Goal: Task Accomplishment & Management: Complete application form

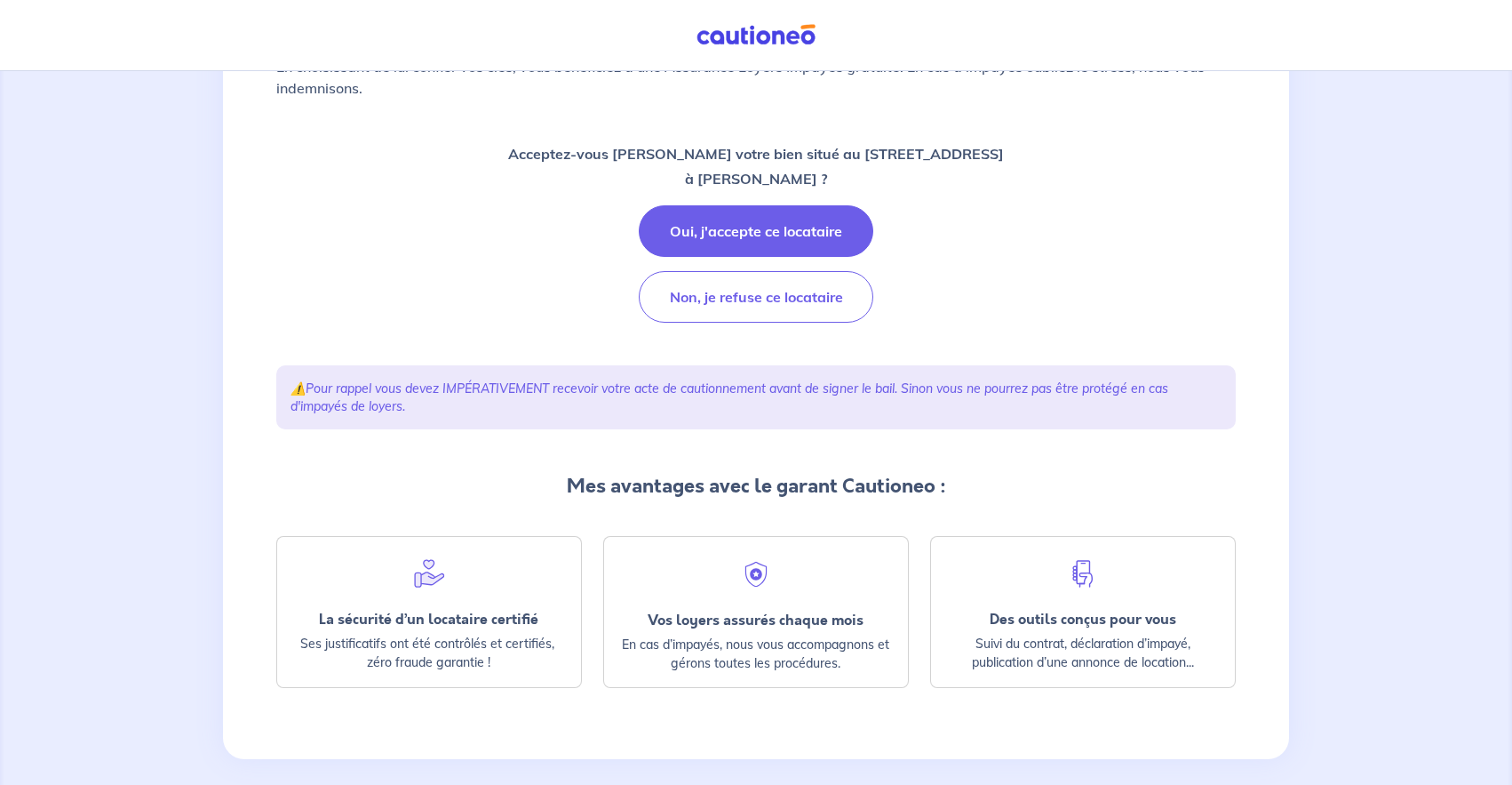
scroll to position [263, 0]
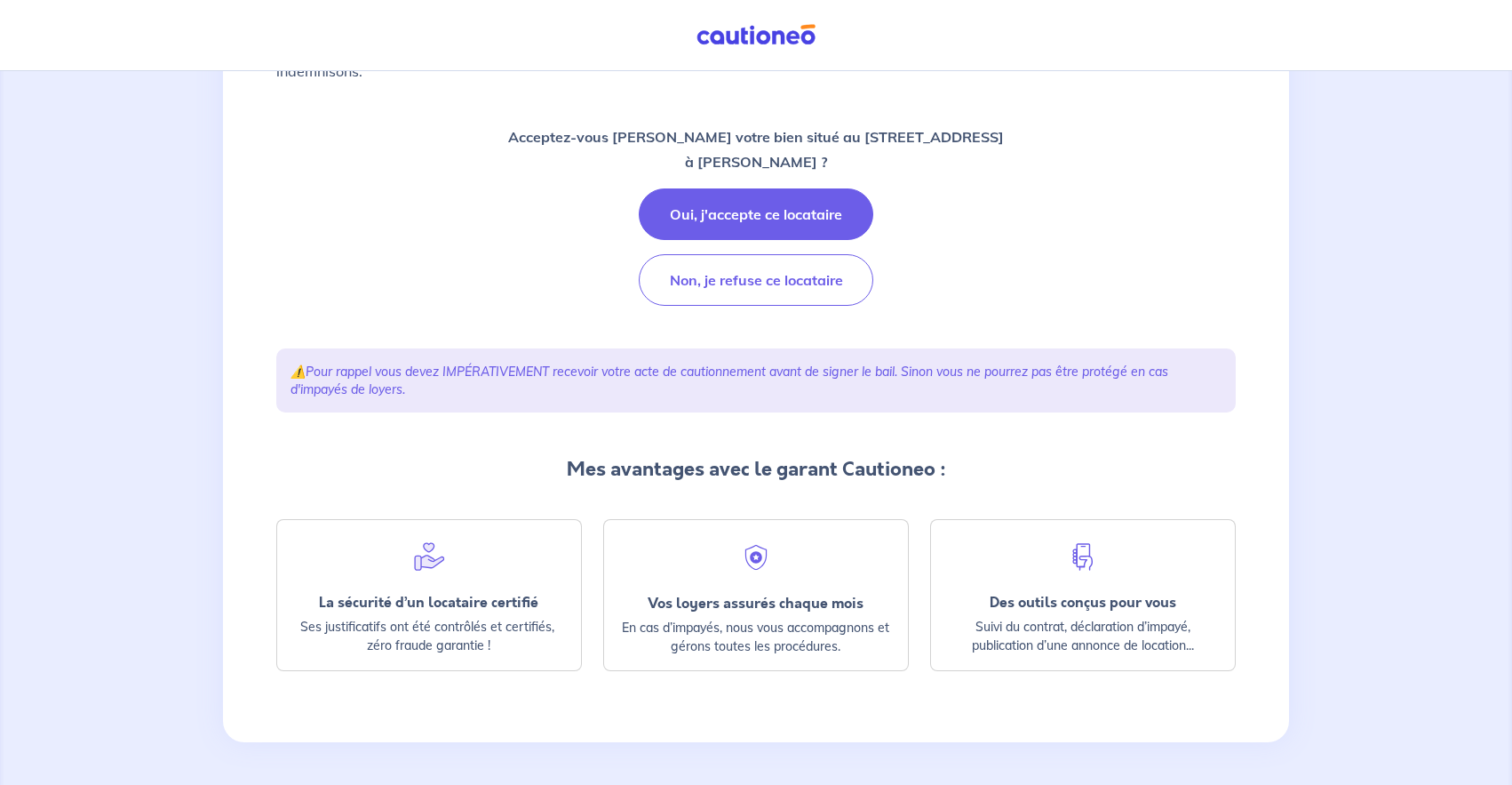
click at [744, 562] on img at bounding box center [756, 557] width 32 height 32
click at [471, 587] on div "La sécurité d’un locataire certifié Ses justificatifs ont été contrôlés et cert…" at bounding box center [429, 625] width 304 height 92
click at [795, 218] on button "Oui, j'accepte ce locataire" at bounding box center [756, 213] width 235 height 52
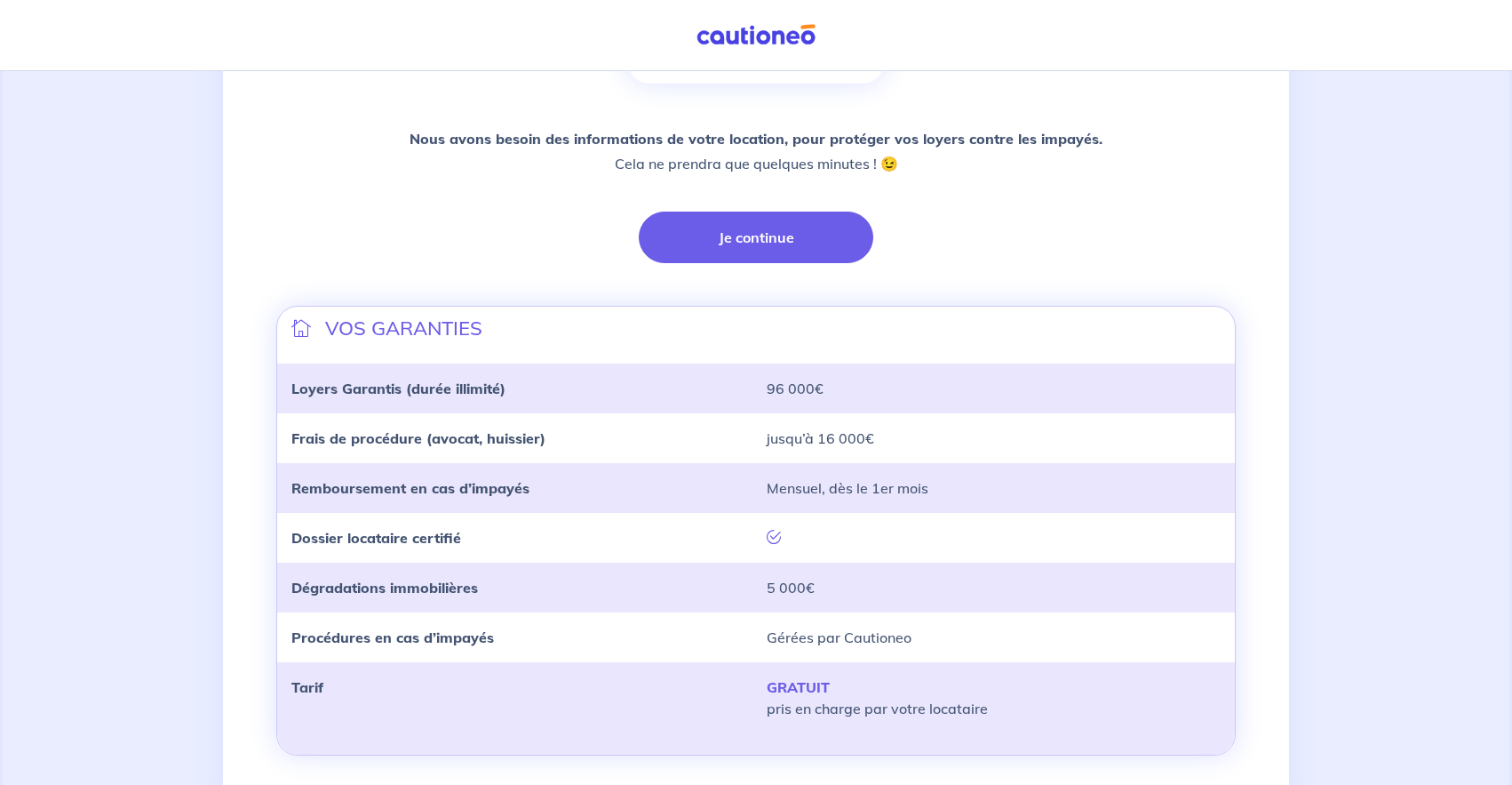
scroll to position [383, 0]
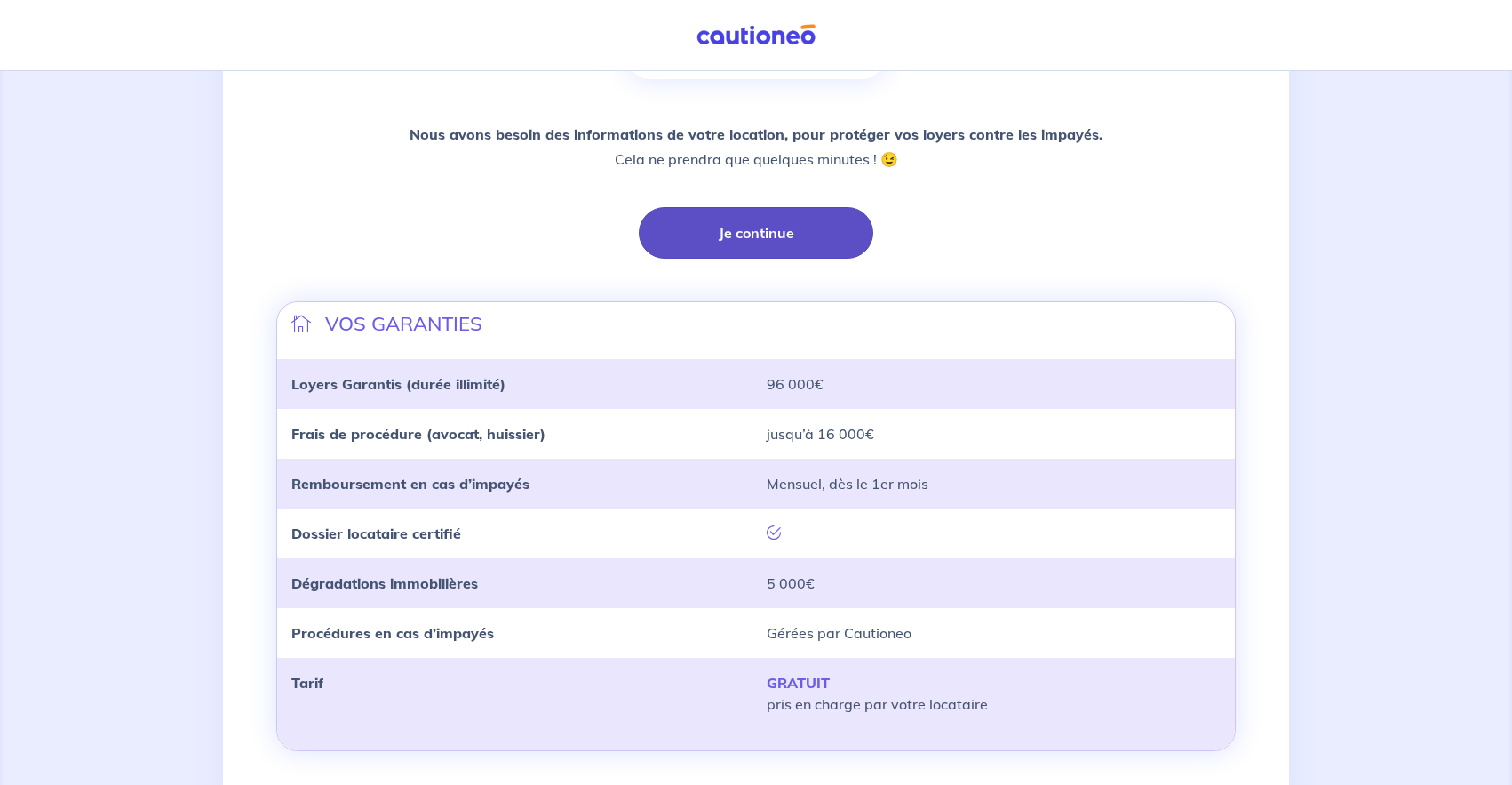
click at [837, 236] on button "Je continue" at bounding box center [756, 233] width 235 height 52
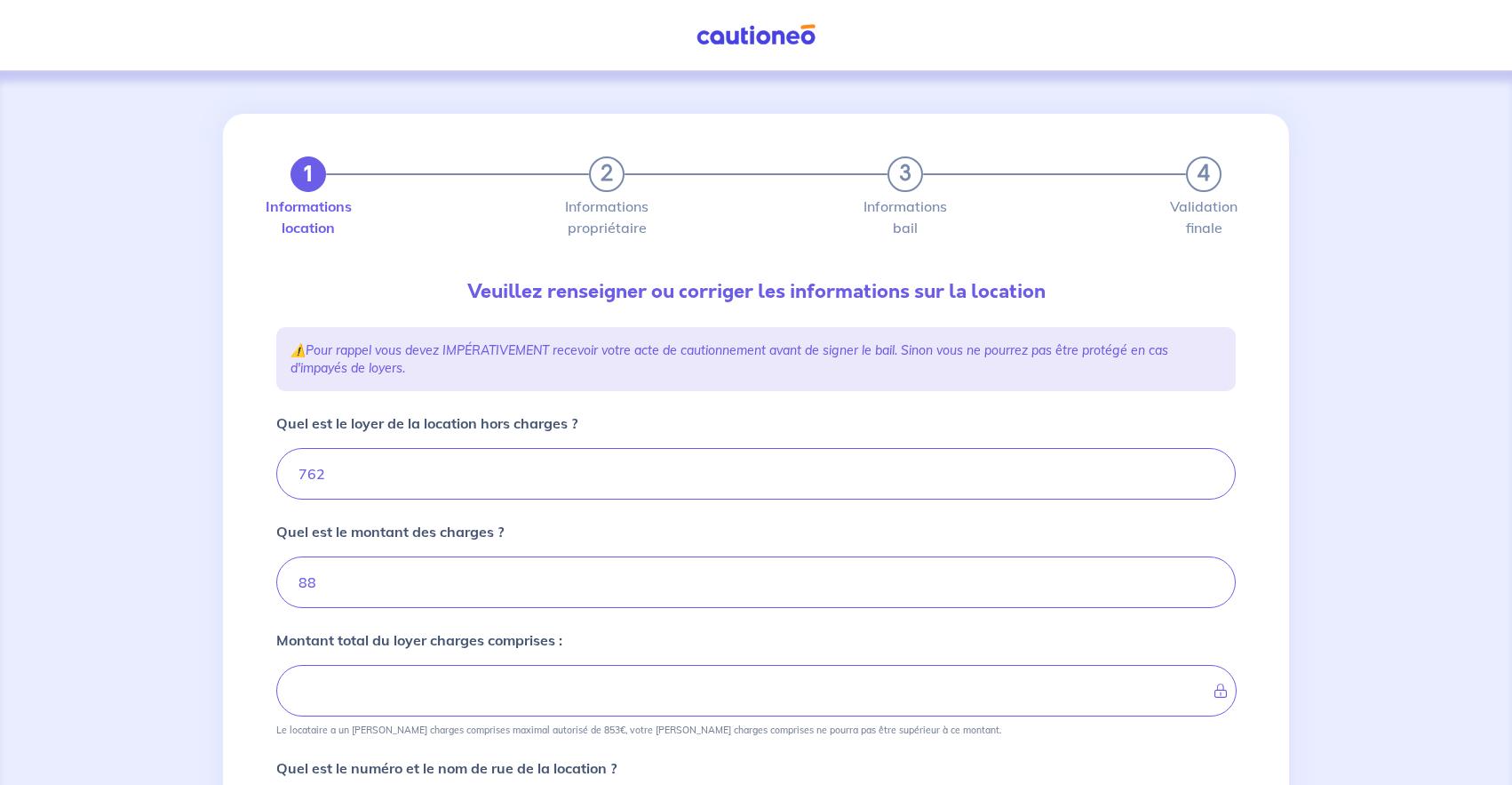
type input "850"
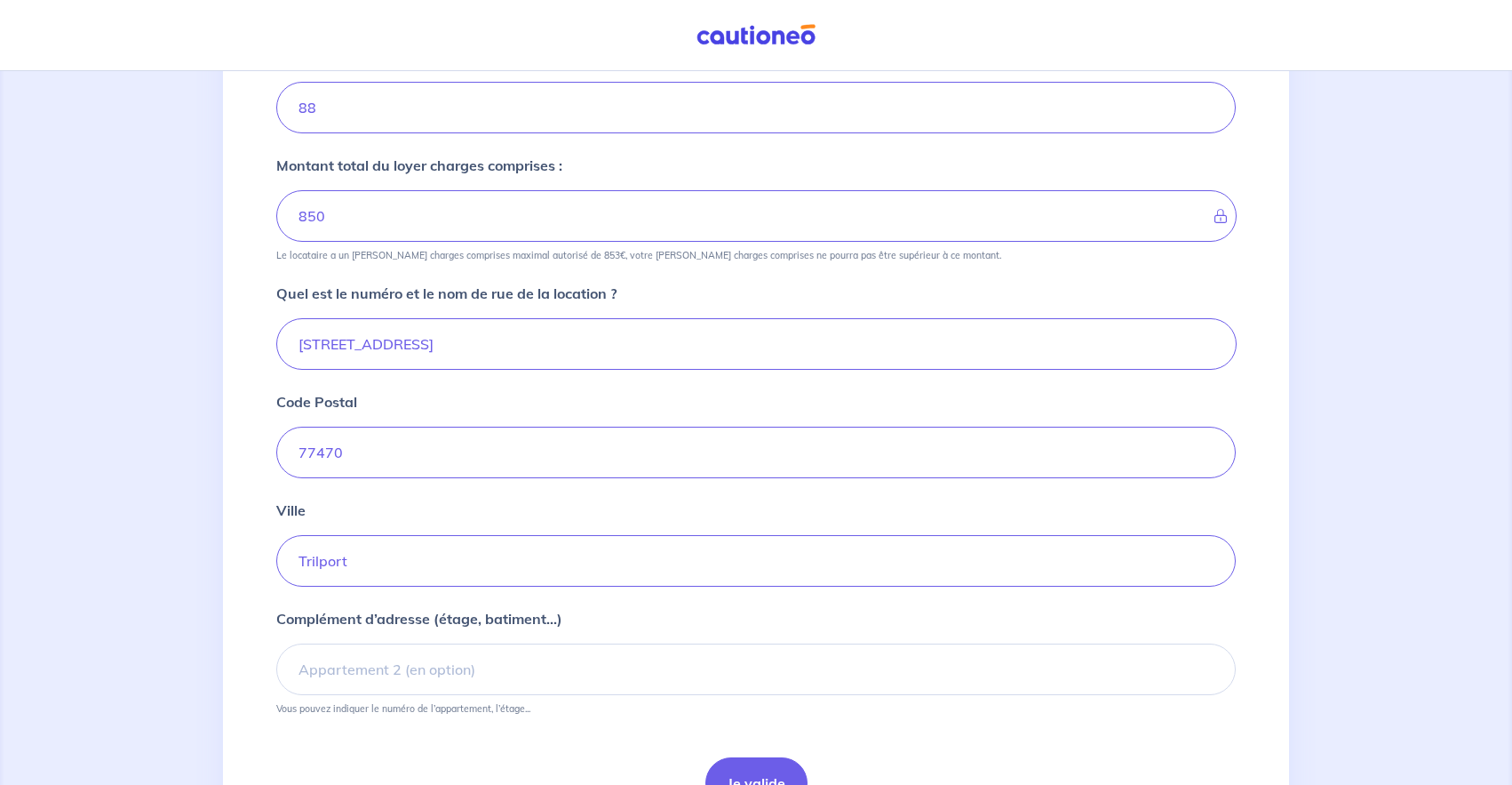
scroll to position [577, 0]
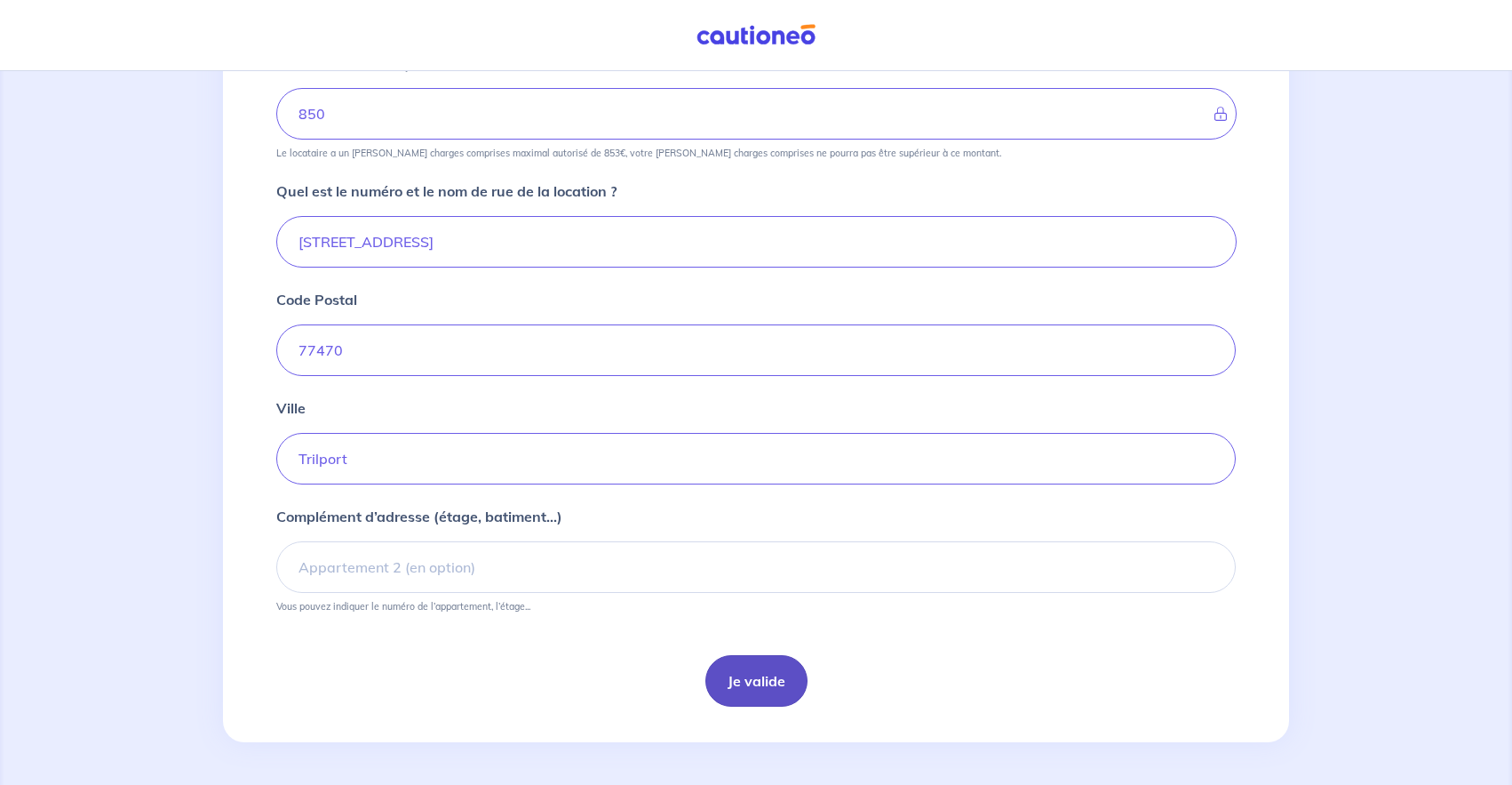
click at [751, 673] on button "Je valide" at bounding box center [756, 680] width 102 height 52
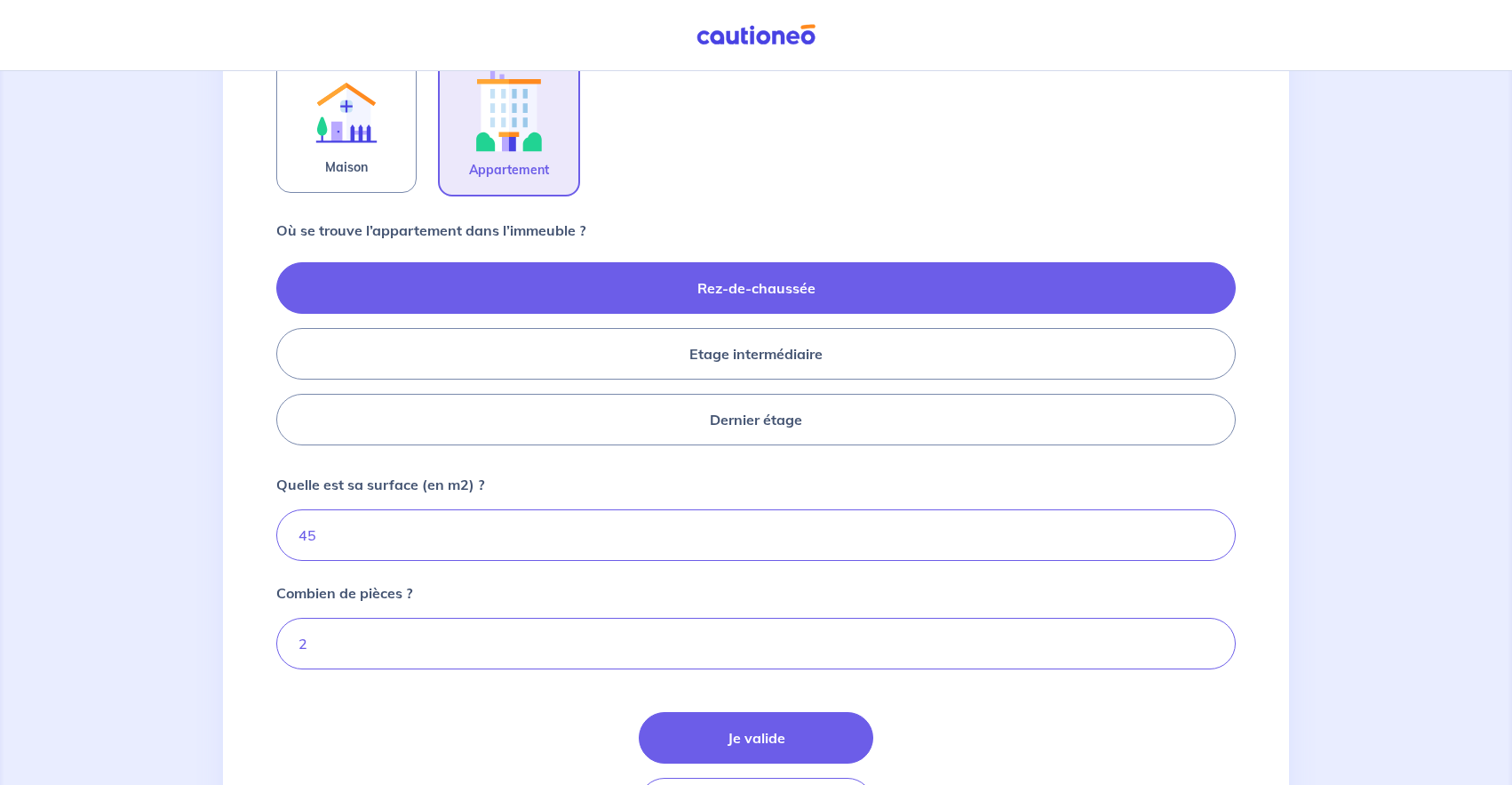
click at [396, 542] on input "45" at bounding box center [756, 535] width 959 height 52
click at [359, 542] on input "45" at bounding box center [756, 536] width 959 height 52
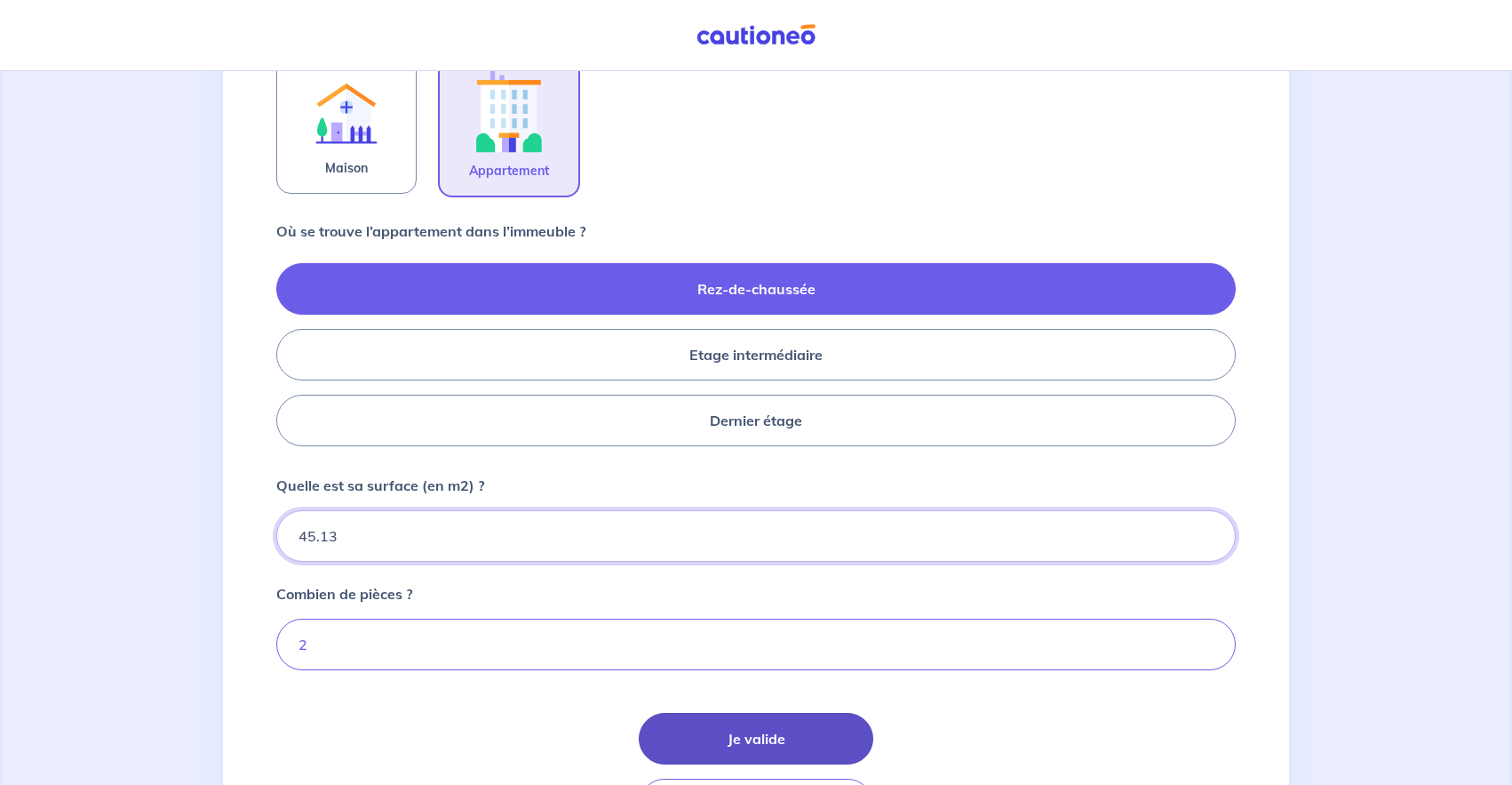
type input "45.13"
click at [745, 726] on button "Je valide" at bounding box center [756, 738] width 235 height 52
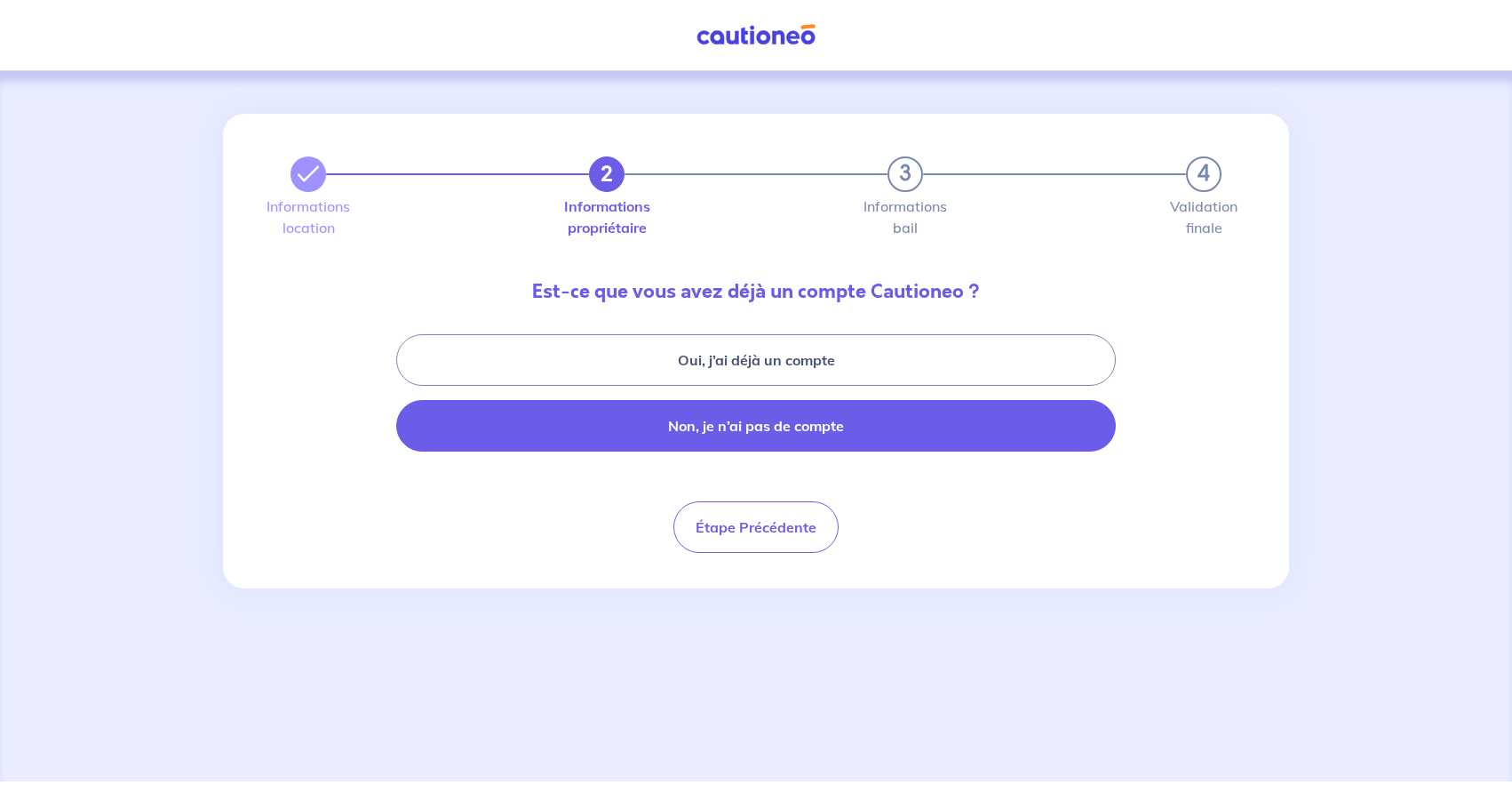
click at [758, 430] on button "Non, je n’ai pas de compte" at bounding box center [756, 426] width 719 height 52
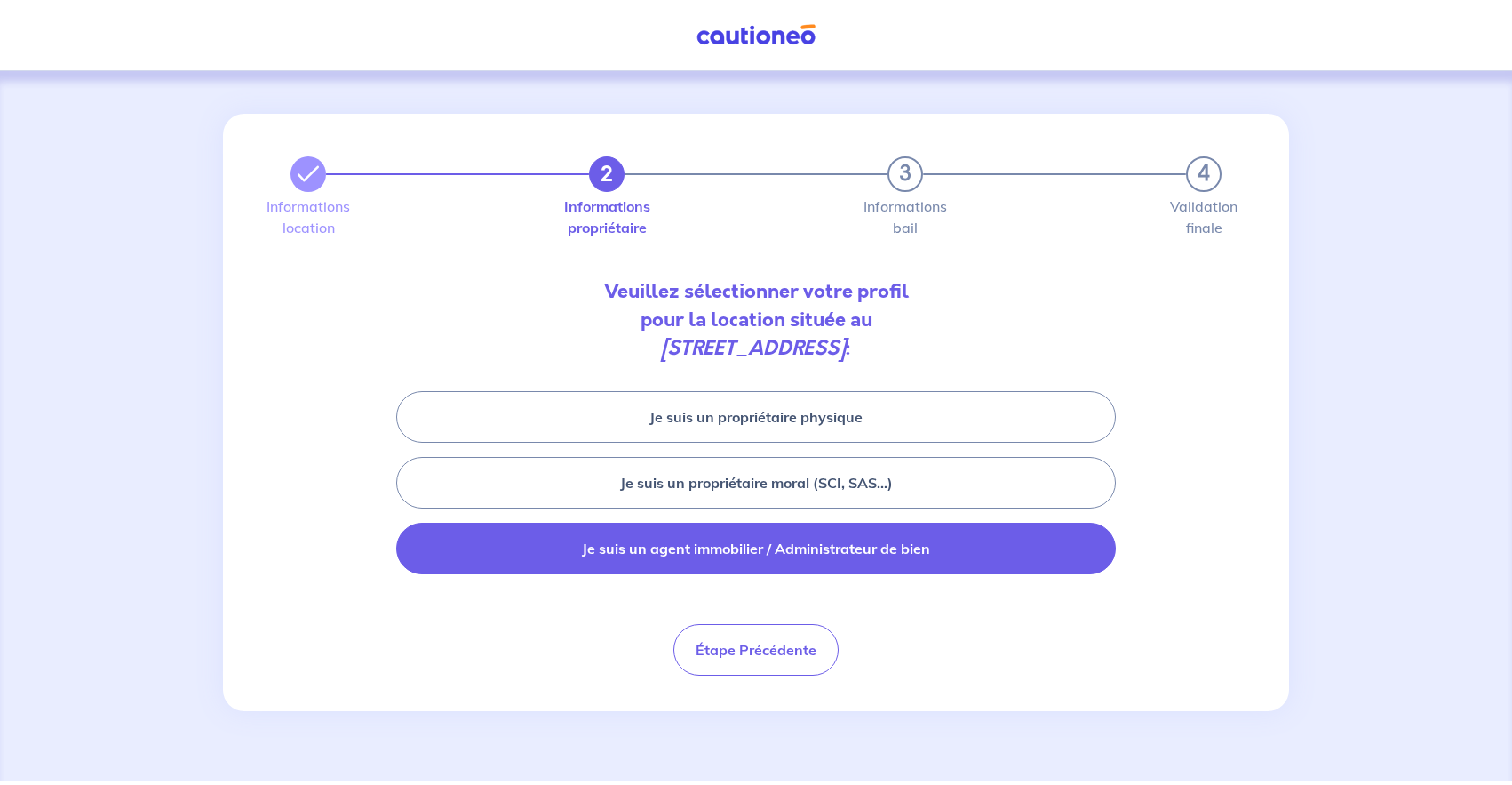
click at [777, 542] on button "Je suis un agent immobilier / Administrateur de bien" at bounding box center [756, 547] width 719 height 52
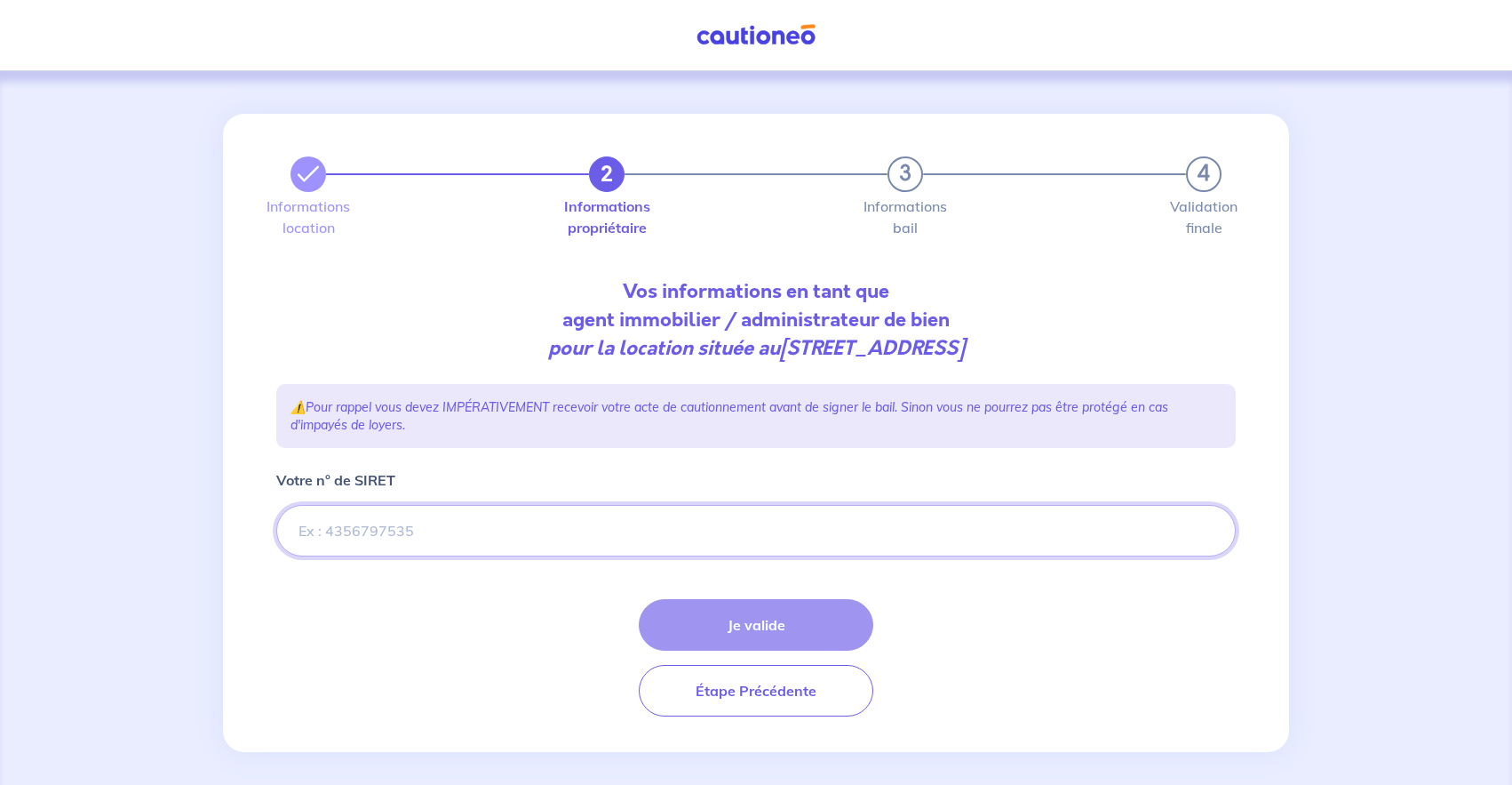
click at [522, 536] on input "Votre n° de SIRET" at bounding box center [756, 530] width 959 height 52
paste input "884 510 017"
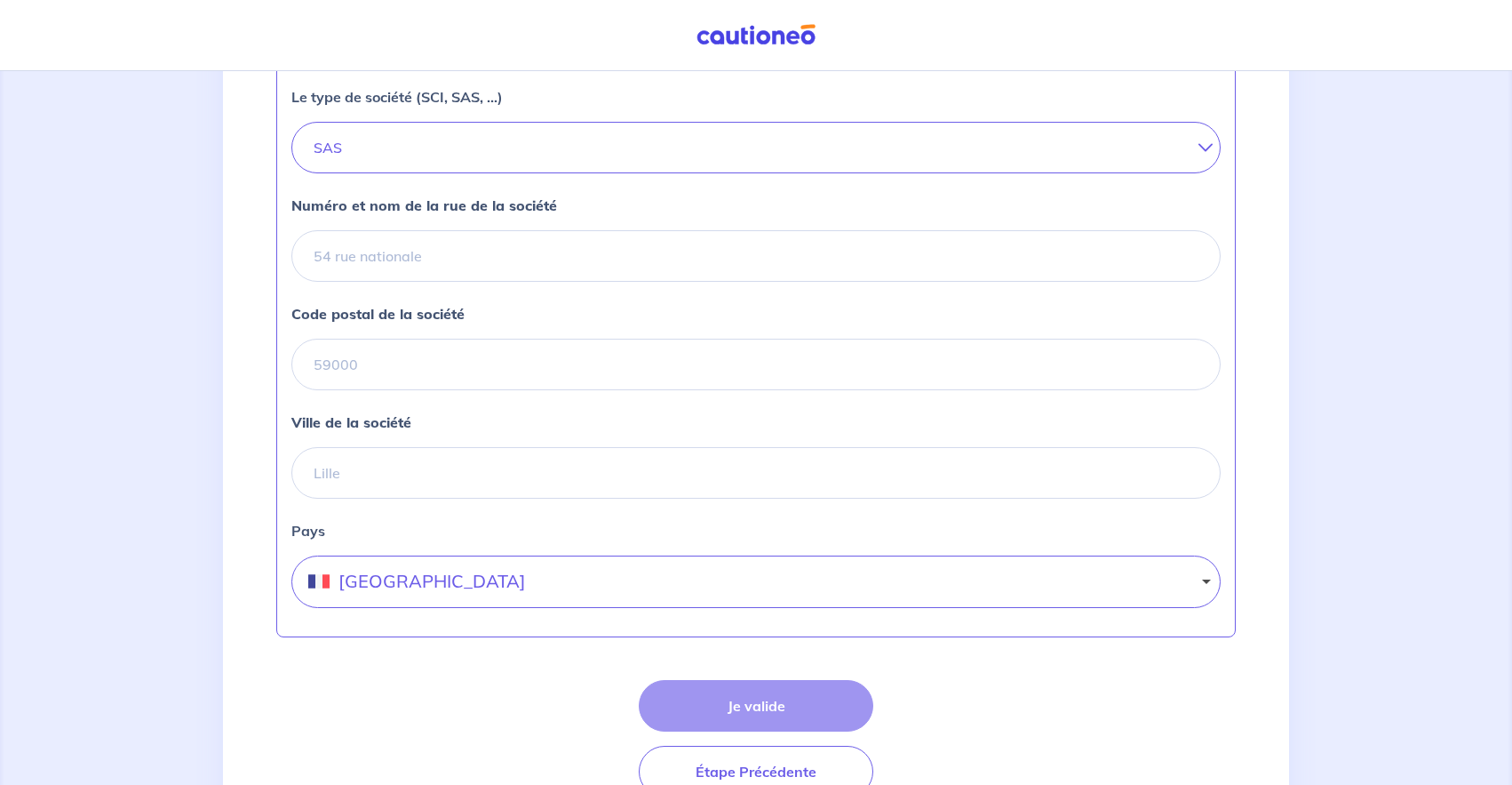
scroll to position [650, 0]
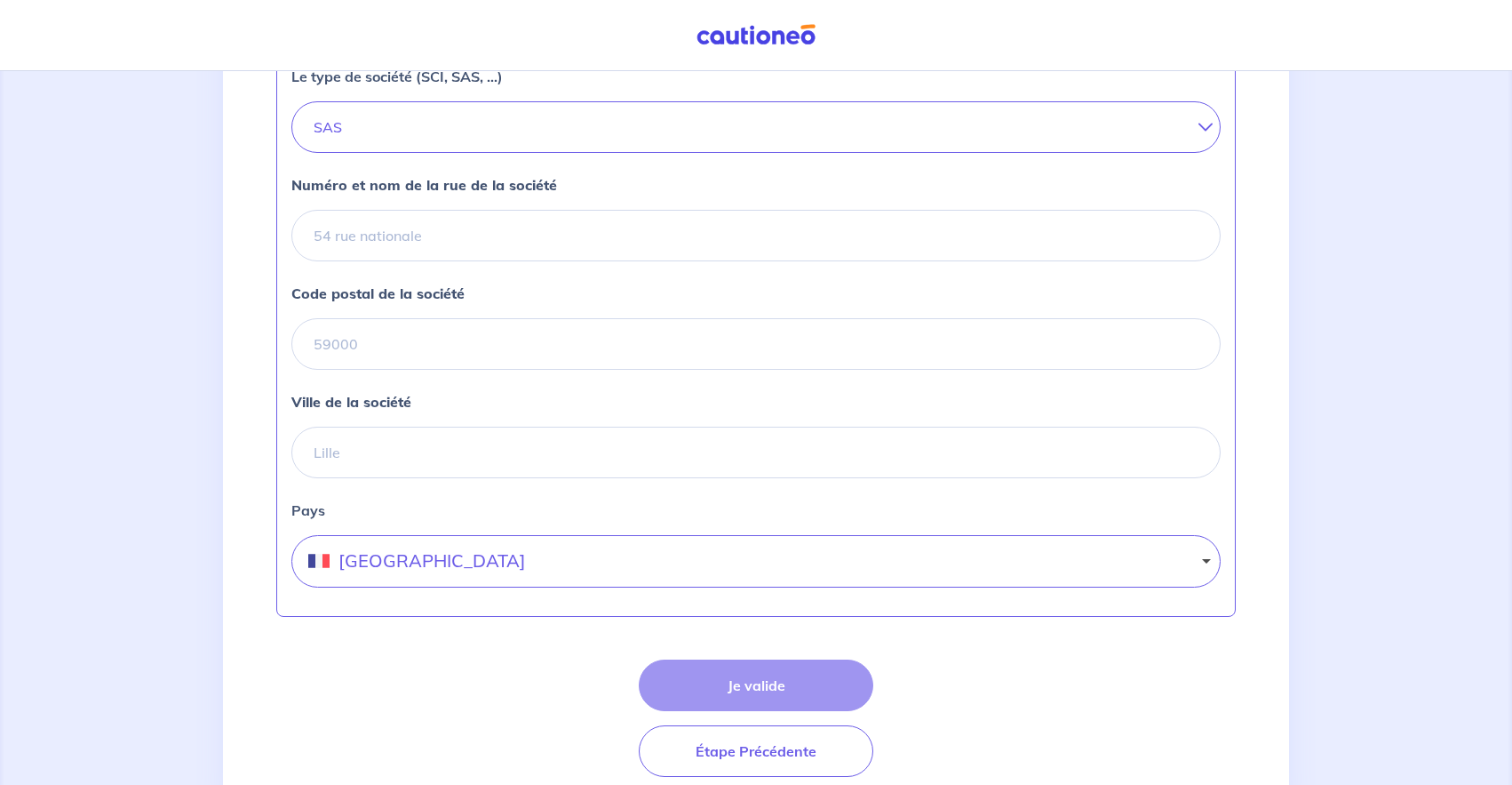
type input "884 510 017"
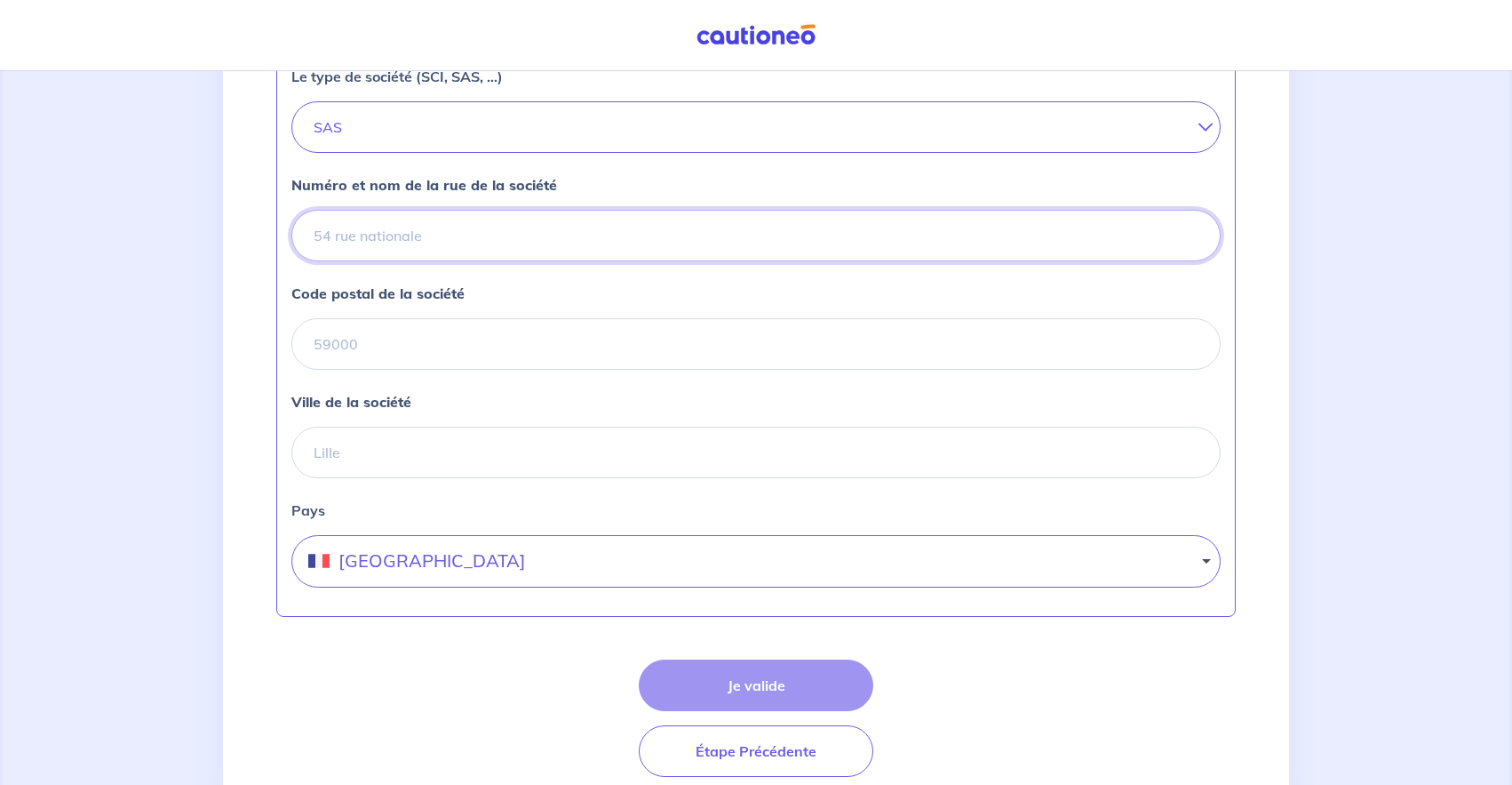
click at [427, 243] on input "Numéro et nom de la rue de la société" at bounding box center [756, 235] width 929 height 52
type input "[STREET_ADDRESS]"
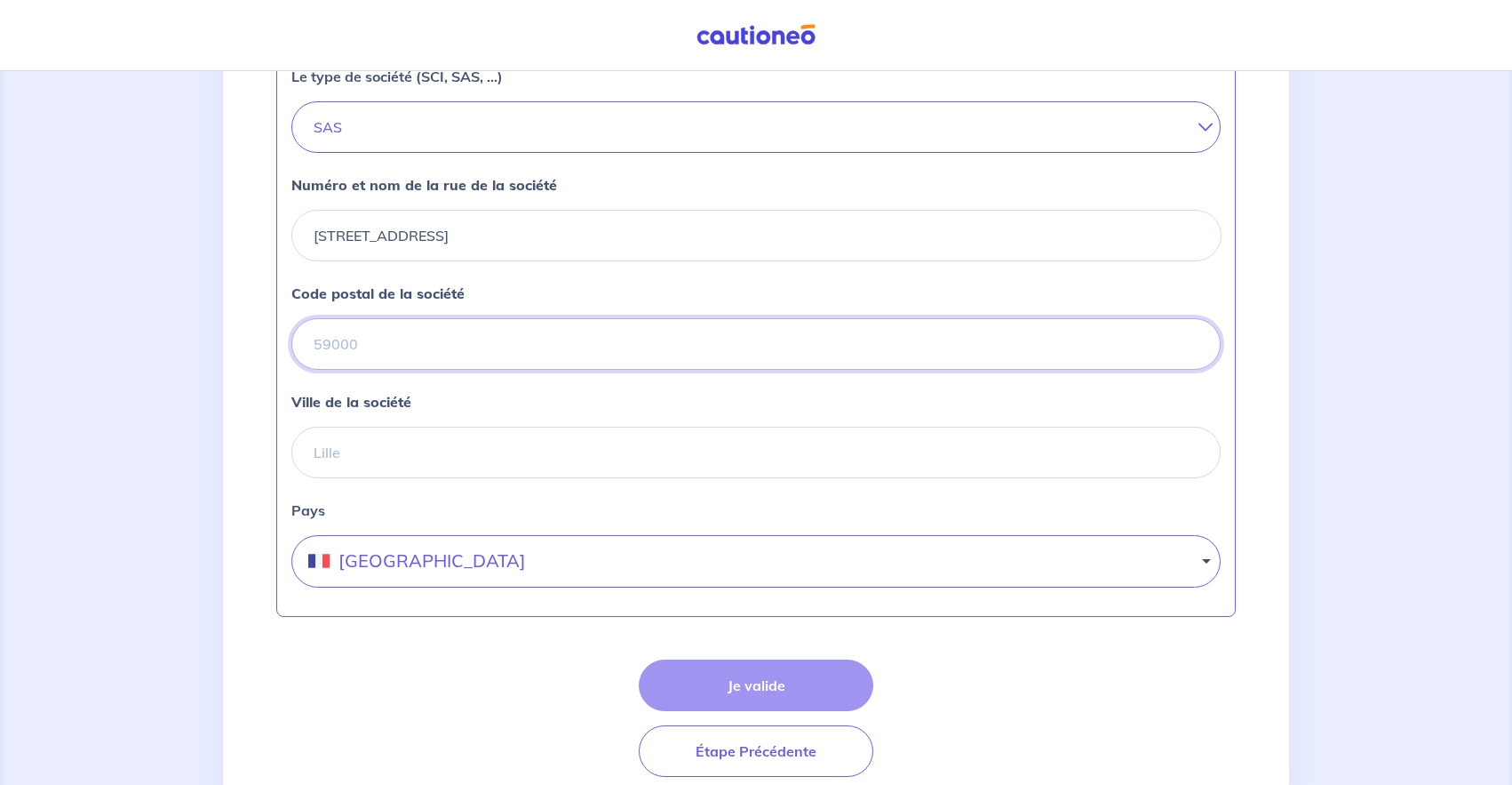
click at [389, 327] on input "Code postal de la société" at bounding box center [756, 344] width 929 height 52
type input "77700"
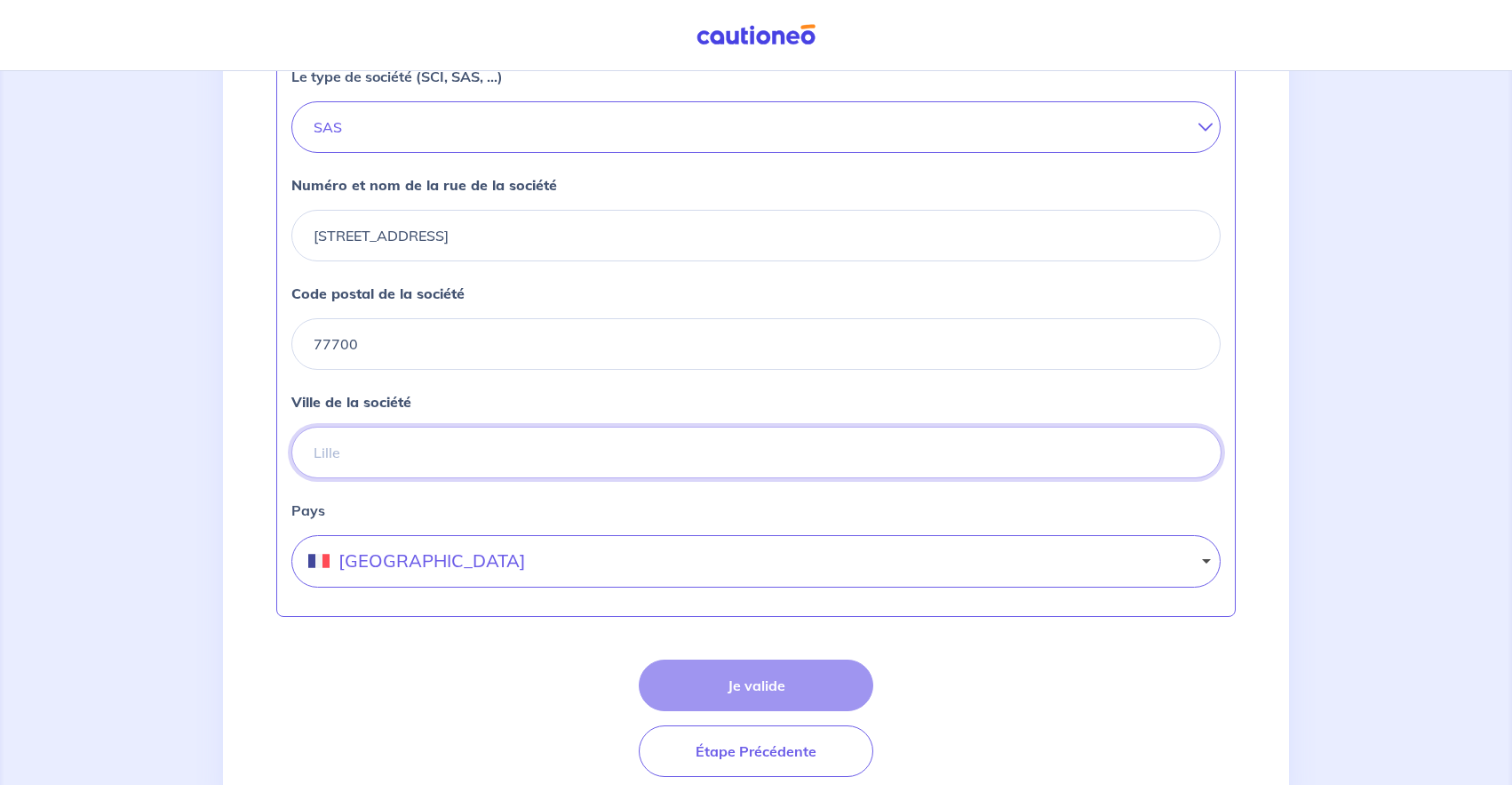
click at [376, 446] on input "Ville de la société" at bounding box center [756, 452] width 930 height 52
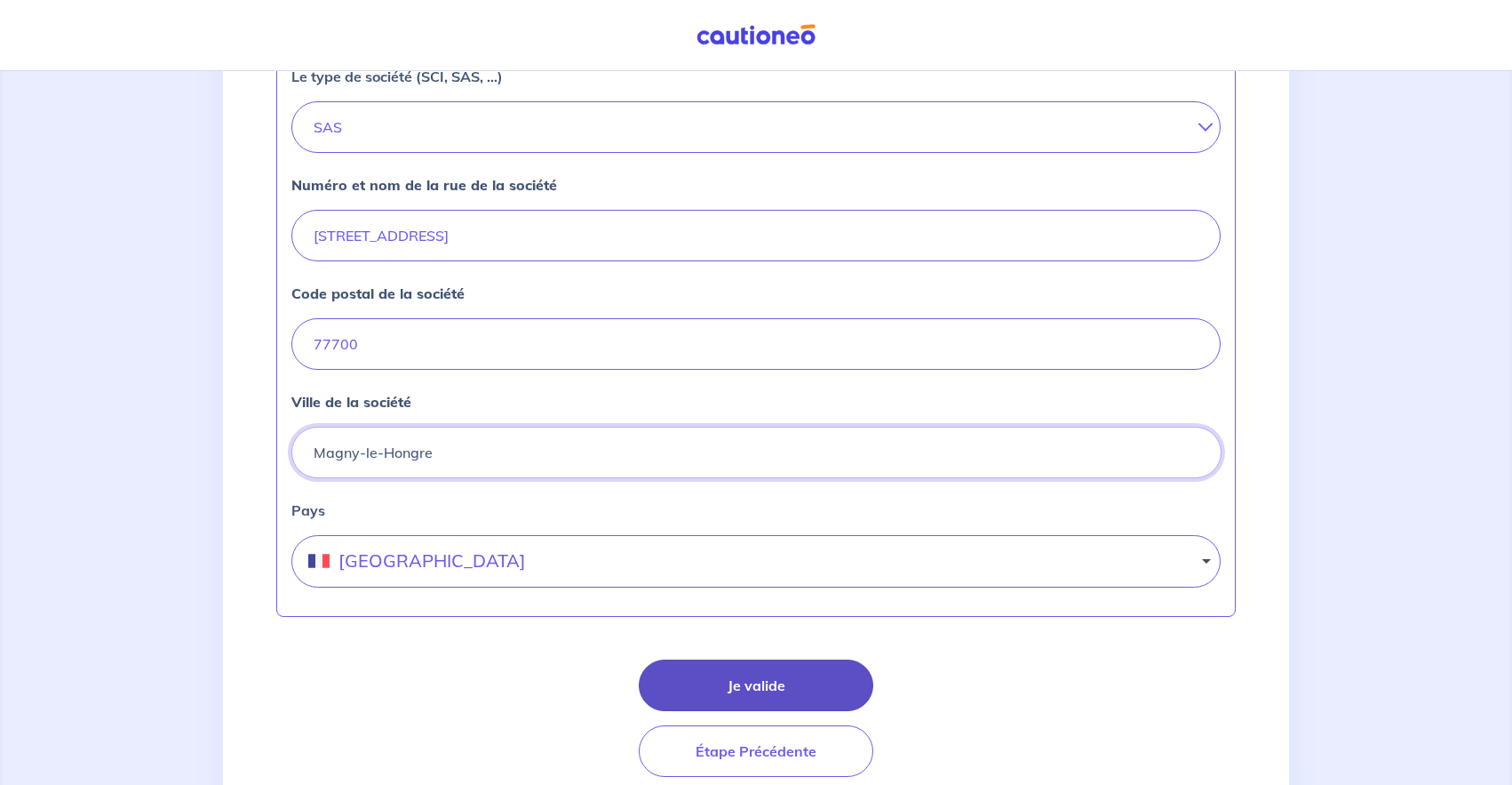
type input "Magny-le-Hongre"
click at [736, 661] on button "Je valide" at bounding box center [756, 685] width 235 height 52
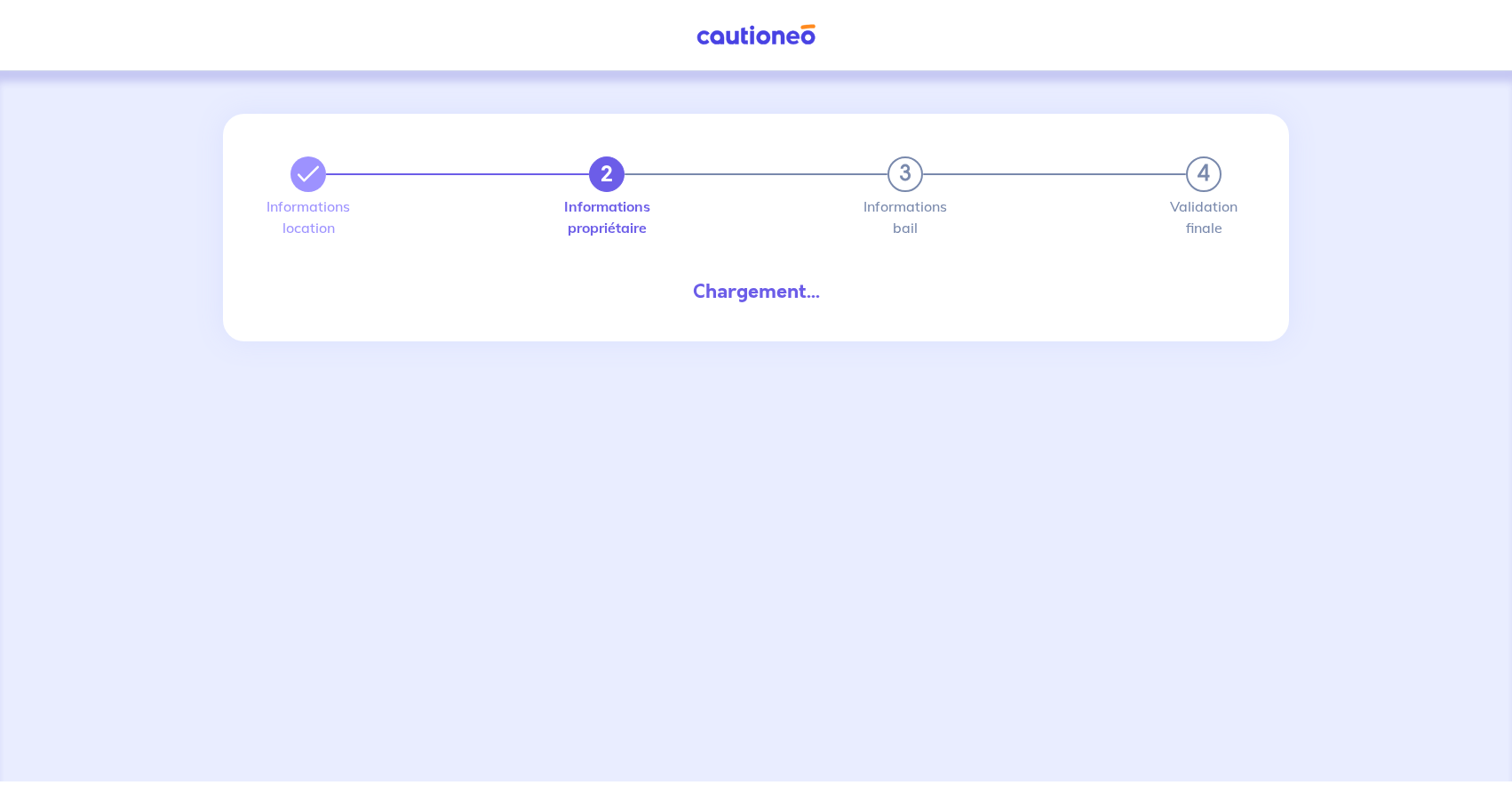
scroll to position [141, 0]
select select "FR"
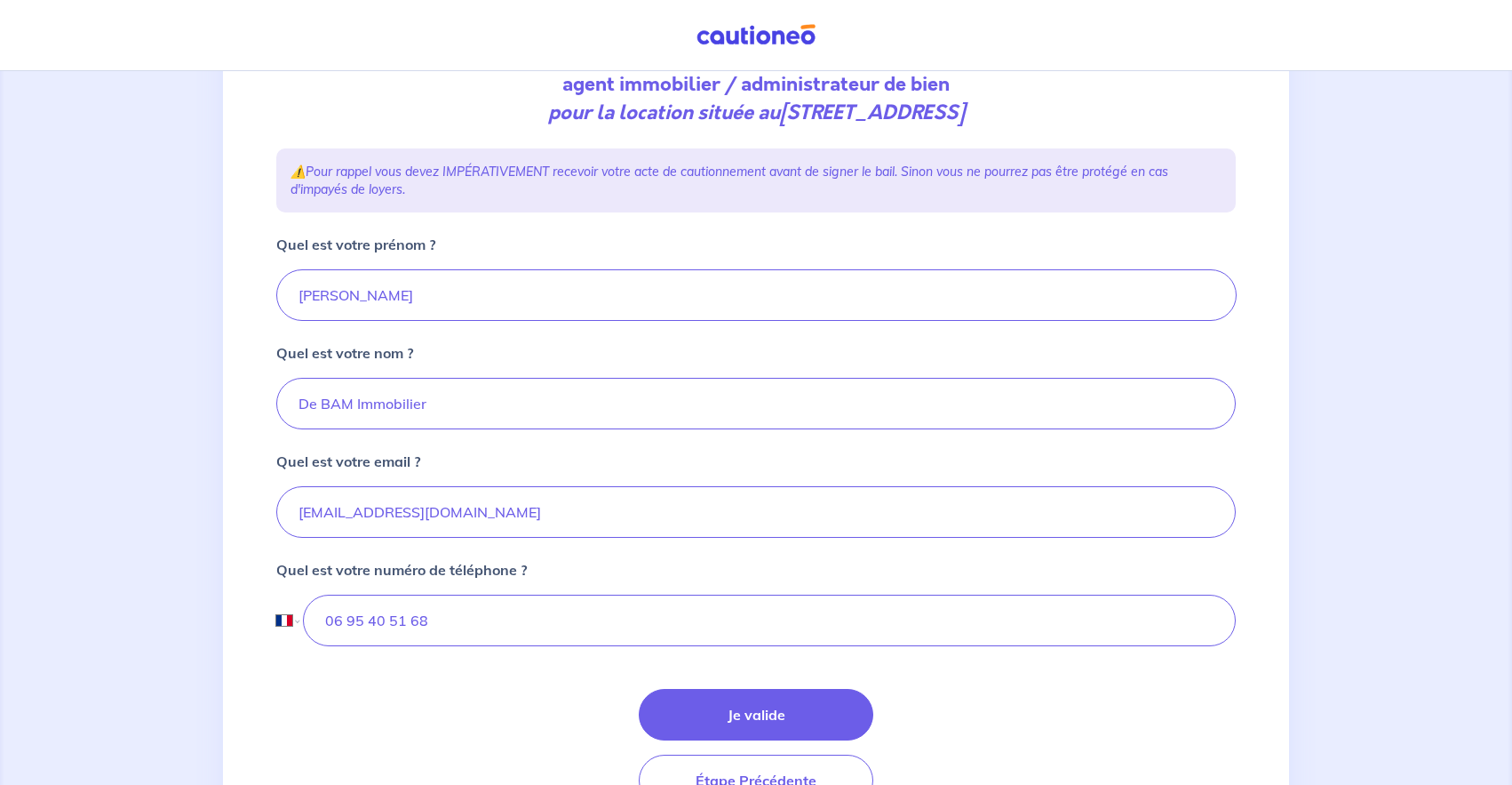
scroll to position [232, 0]
drag, startPoint x: 352, startPoint y: 295, endPoint x: 278, endPoint y: 287, distance: 74.4
click at [278, 287] on div "[PERSON_NAME]" at bounding box center [756, 296] width 959 height 52
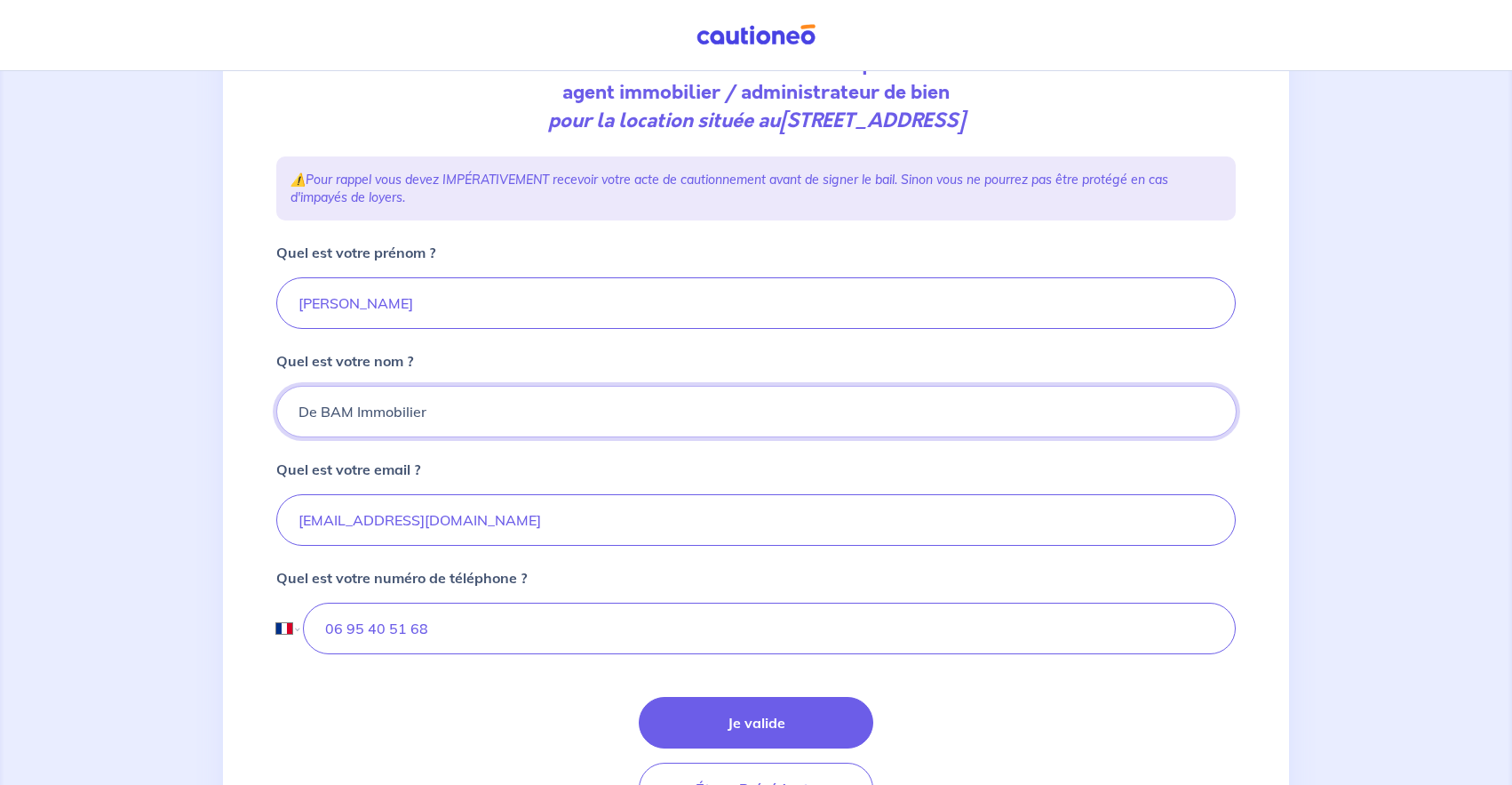
drag, startPoint x: 437, startPoint y: 410, endPoint x: 277, endPoint y: 389, distance: 161.4
click at [278, 388] on div "De BAM Immobilier" at bounding box center [756, 411] width 959 height 52
type input "[PERSON_NAME]"
click at [495, 654] on form "Quel est votre prénom ? [PERSON_NAME] est votre nom ? [PERSON_NAME] Quel est vo…" at bounding box center [756, 528] width 959 height 573
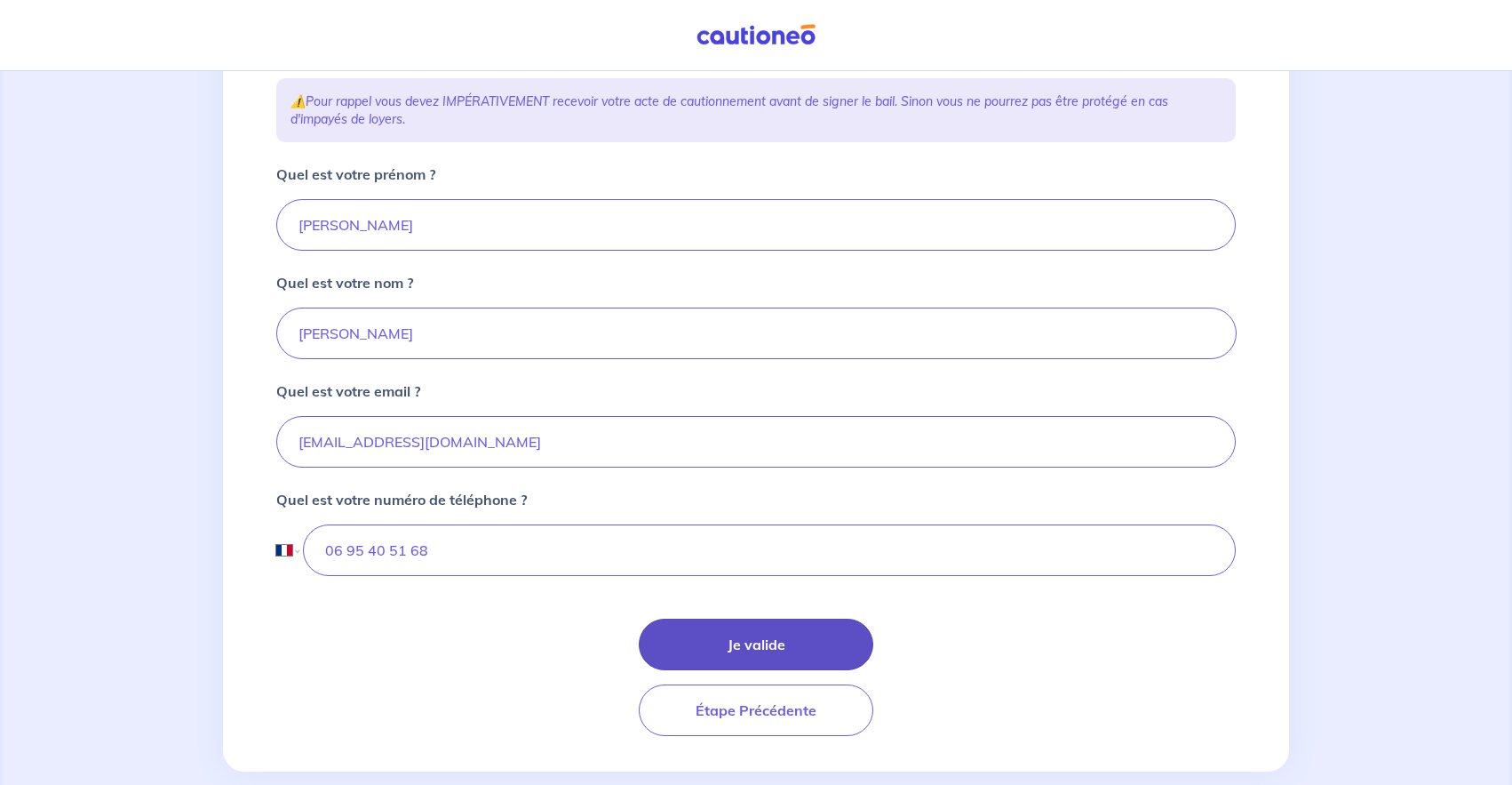
scroll to position [335, 0]
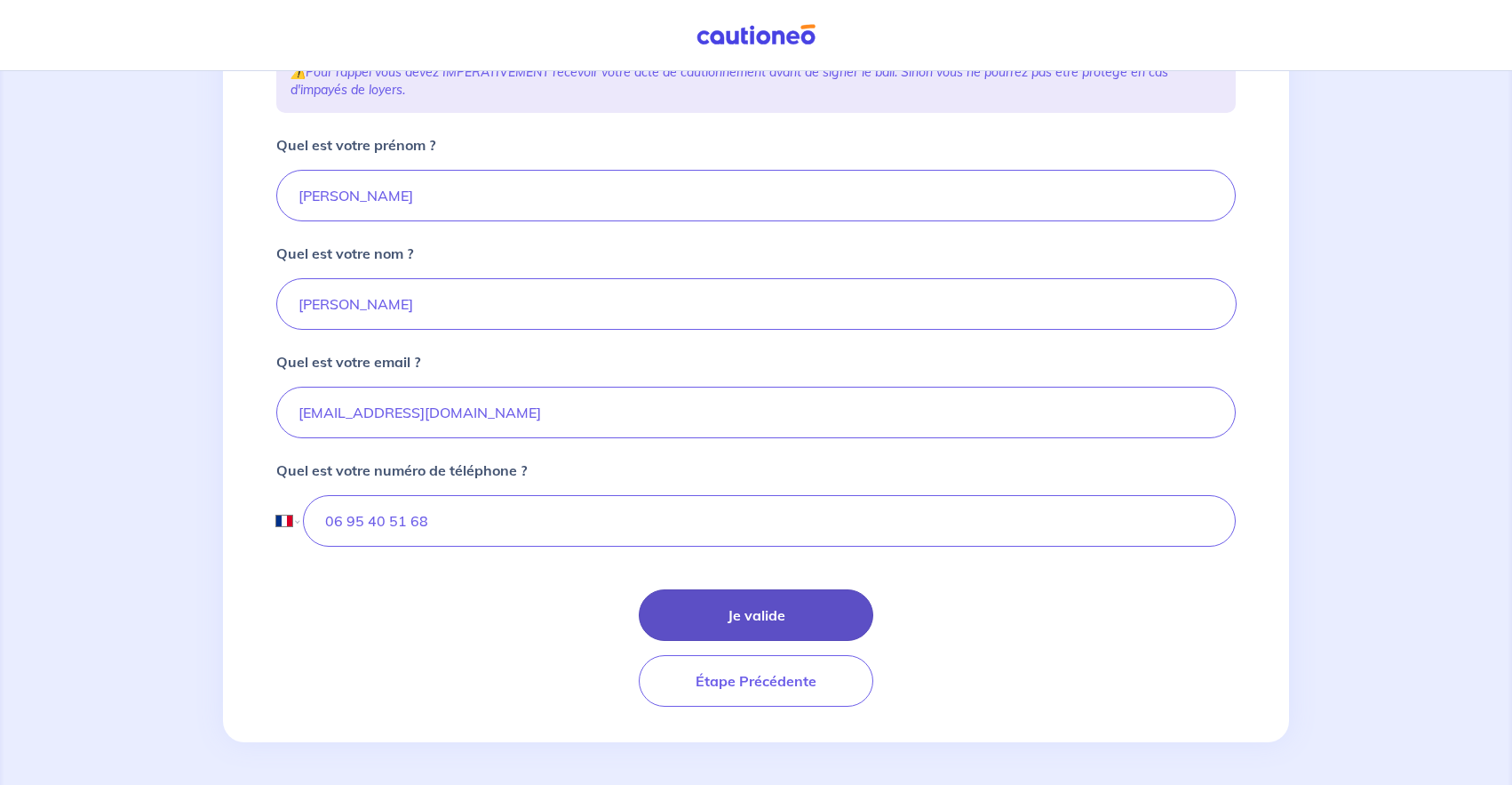
click at [727, 605] on button "Je valide" at bounding box center [756, 615] width 235 height 52
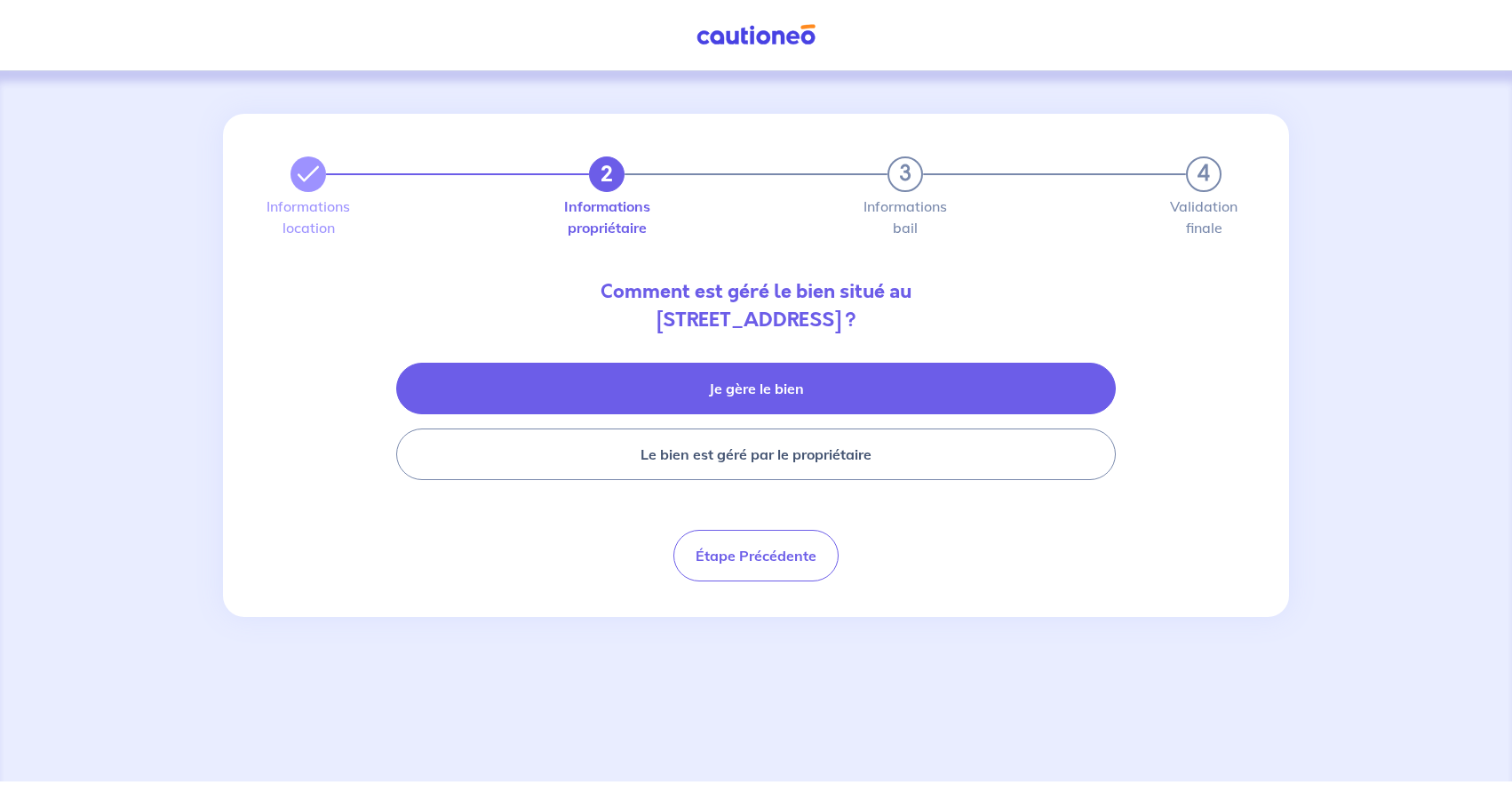
click at [767, 396] on button "Je gère le bien" at bounding box center [756, 388] width 719 height 52
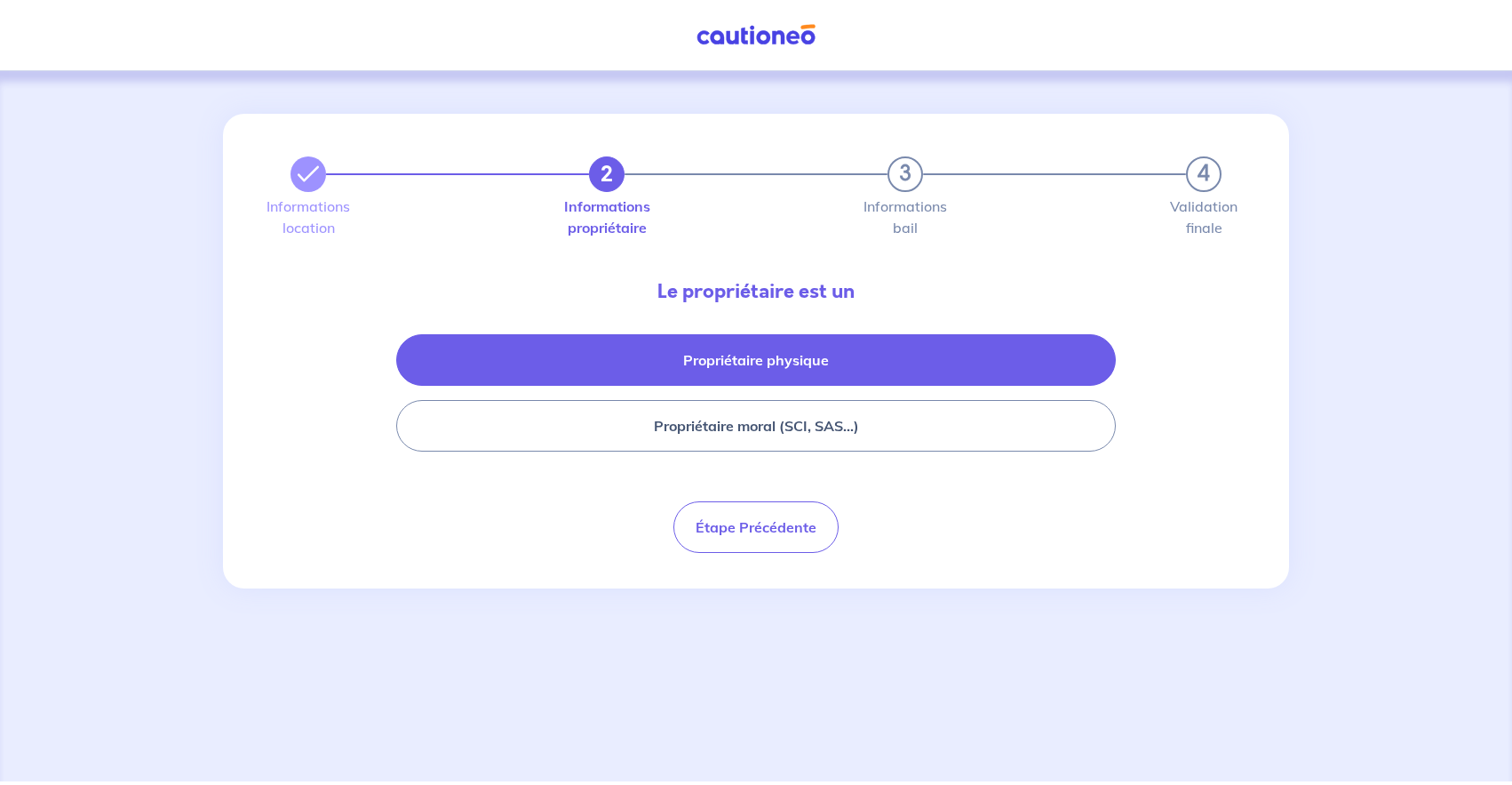
click at [764, 368] on button "Propriétaire physique" at bounding box center [756, 359] width 719 height 52
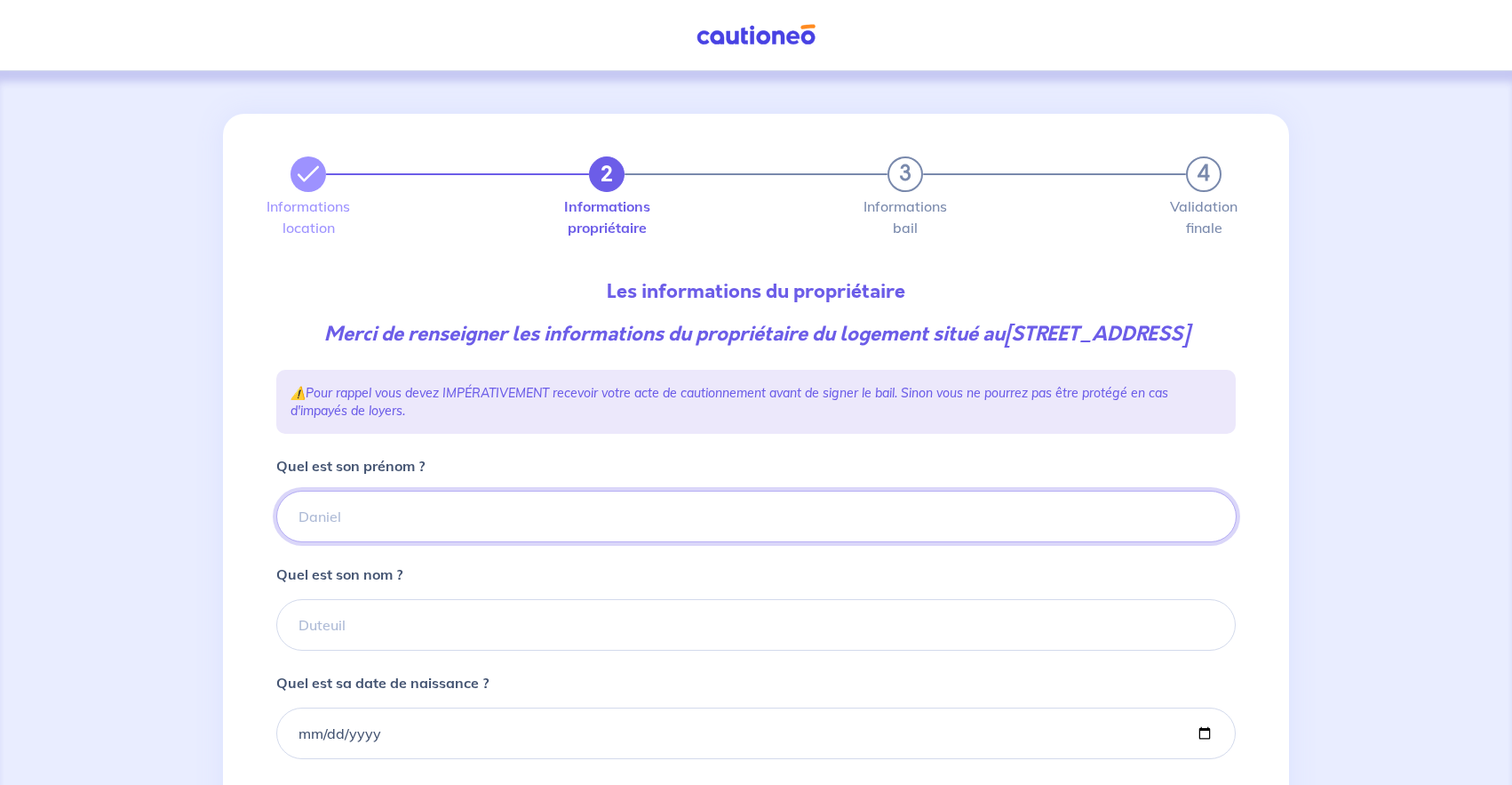
click at [421, 542] on input "Quel est son prénom ?" at bounding box center [756, 516] width 960 height 52
type input "[PERSON_NAME]"
click at [415, 615] on div "Quel est son nom ?" at bounding box center [756, 606] width 959 height 87
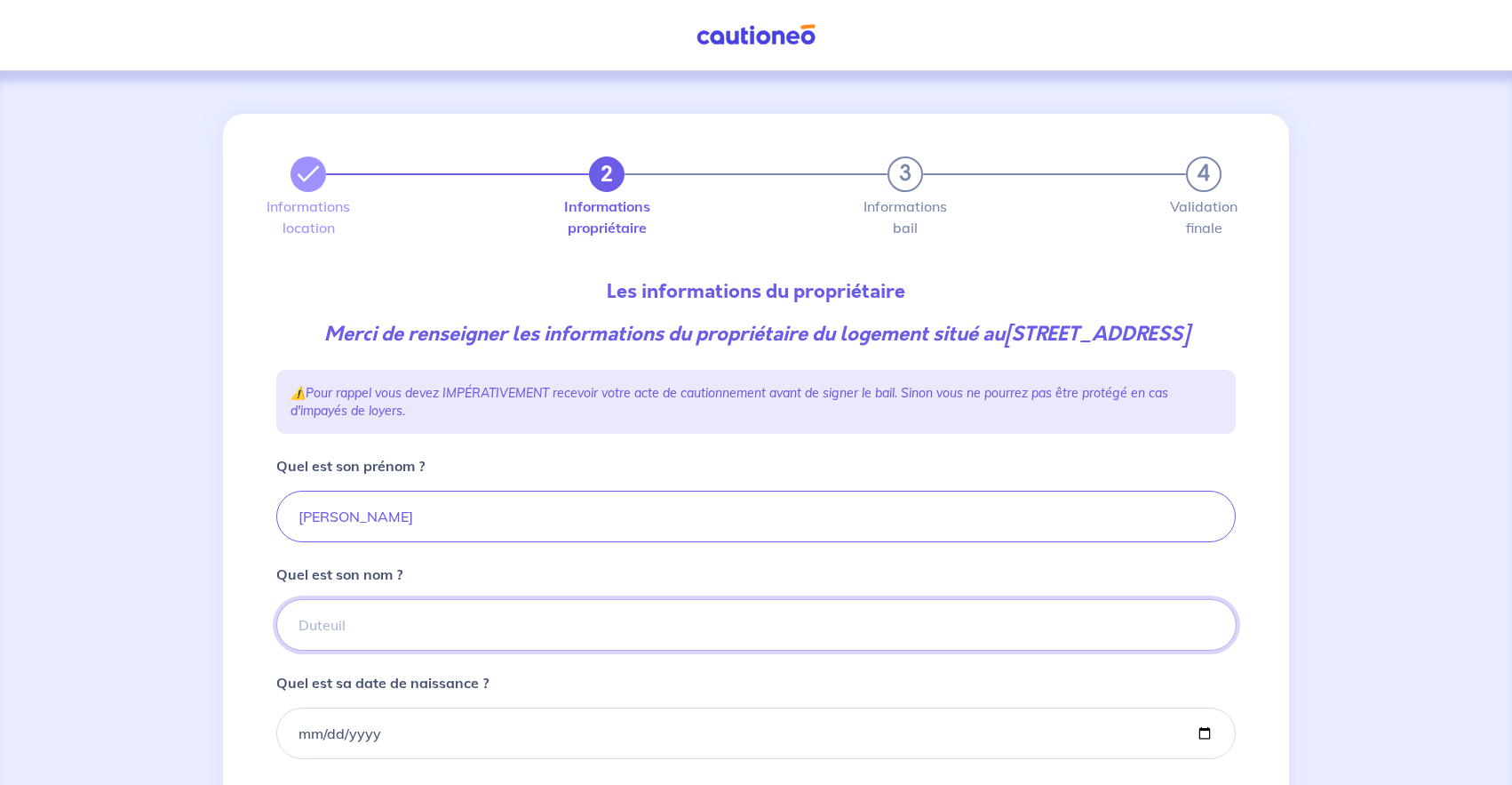
click at [388, 632] on input "Quel est son nom ?" at bounding box center [756, 624] width 960 height 52
type input "[PERSON_NAME]"
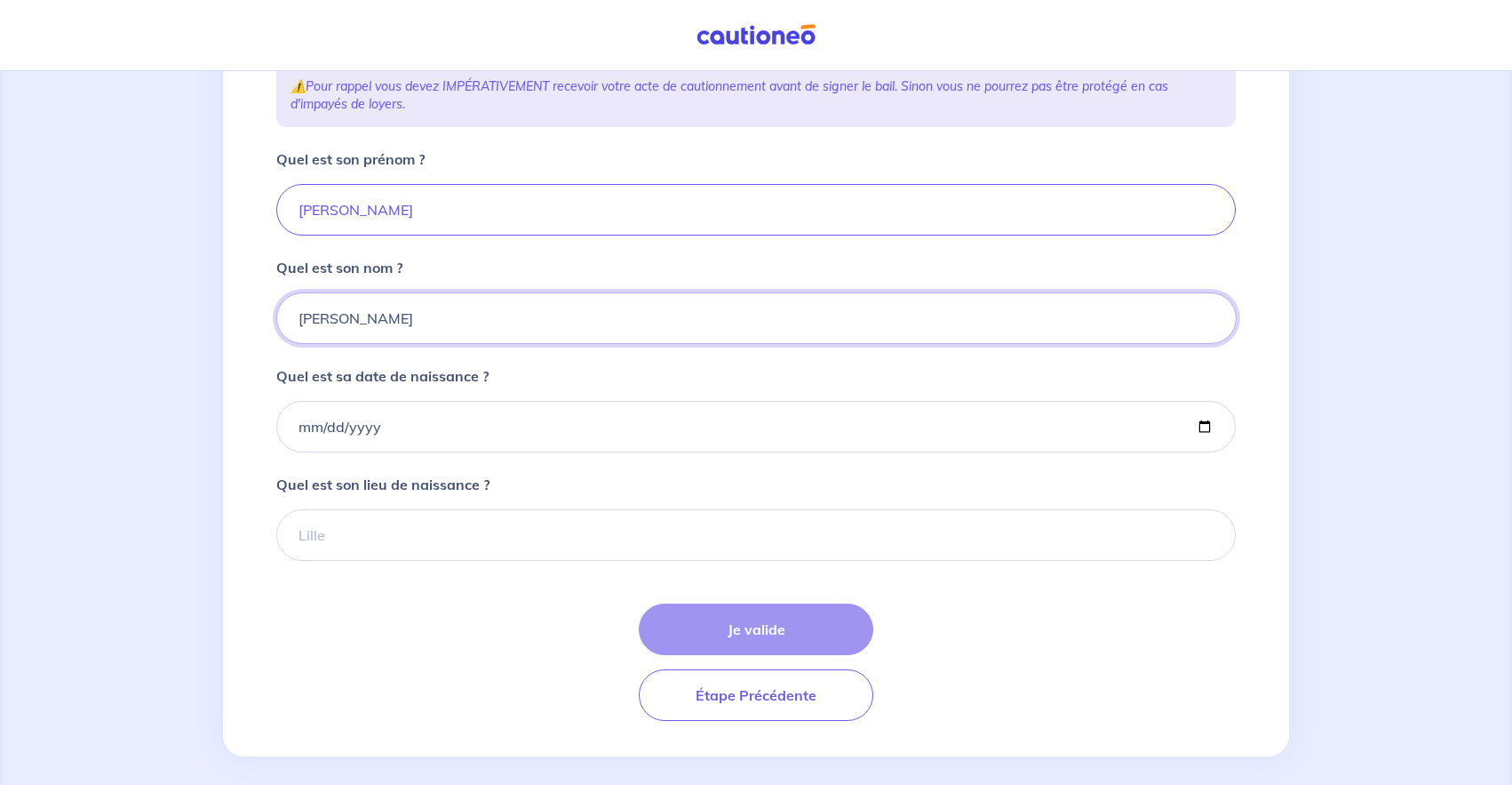
scroll to position [329, 0]
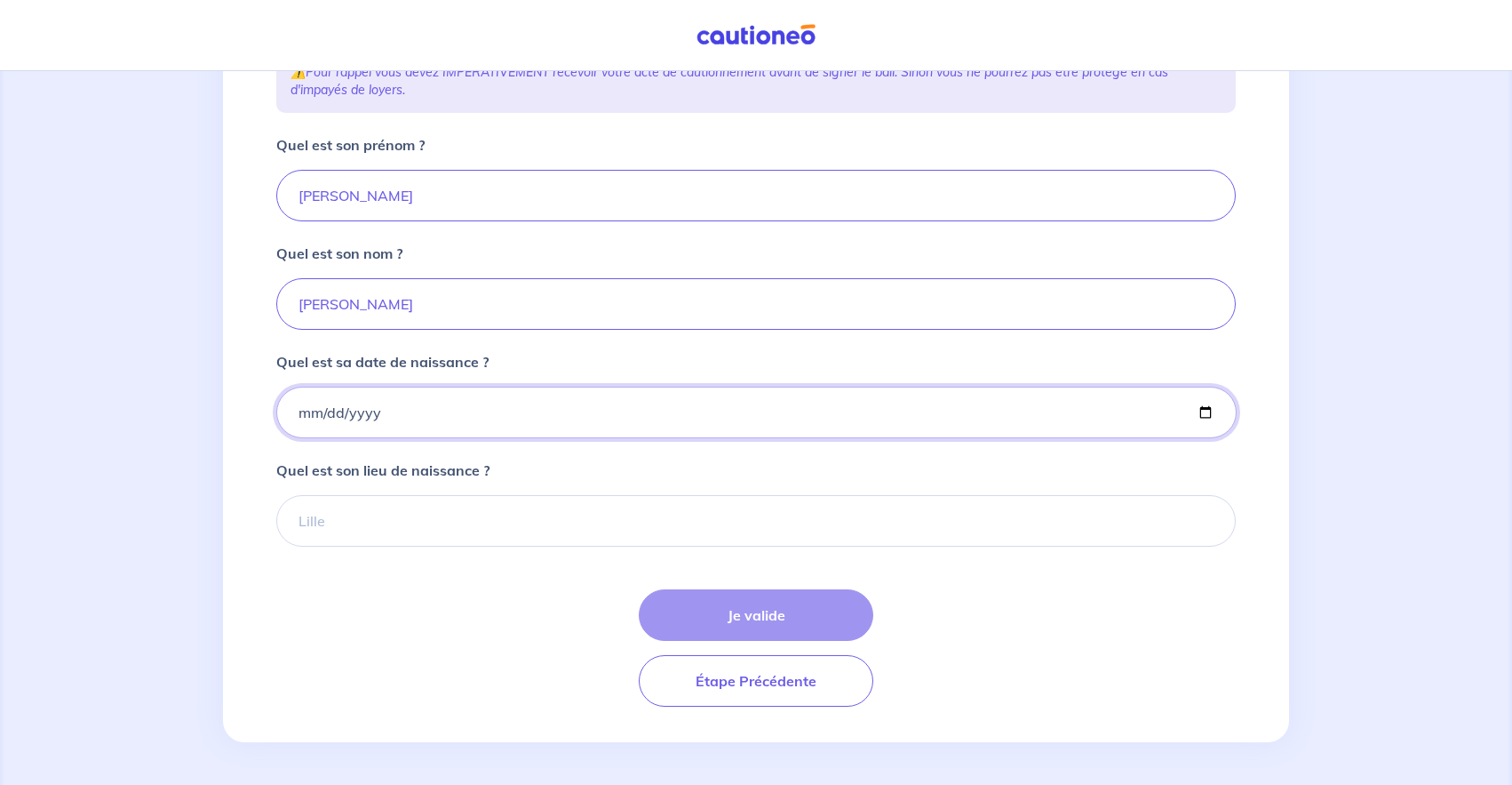
click at [296, 430] on input "Quel est sa date de naissance ?" at bounding box center [756, 412] width 960 height 52
type input "[DATE]"
click at [348, 542] on input "Quel est son lieu de naissance ?" at bounding box center [756, 520] width 959 height 52
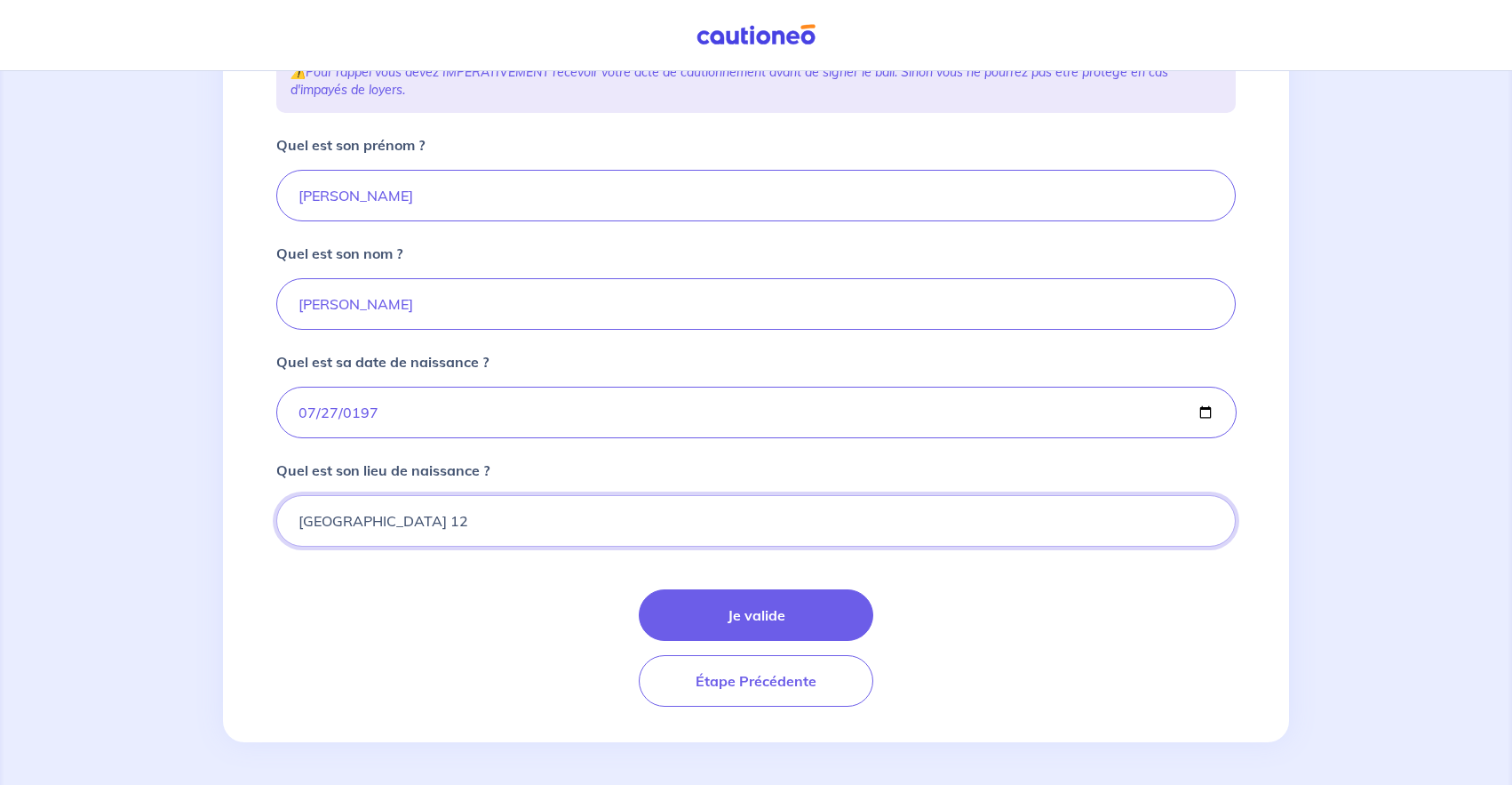
type input "[GEOGRAPHIC_DATA] 12"
click at [739, 644] on div "Je valide Étape Précédente" at bounding box center [756, 648] width 959 height 117
click at [742, 631] on button "Je valide" at bounding box center [756, 615] width 235 height 52
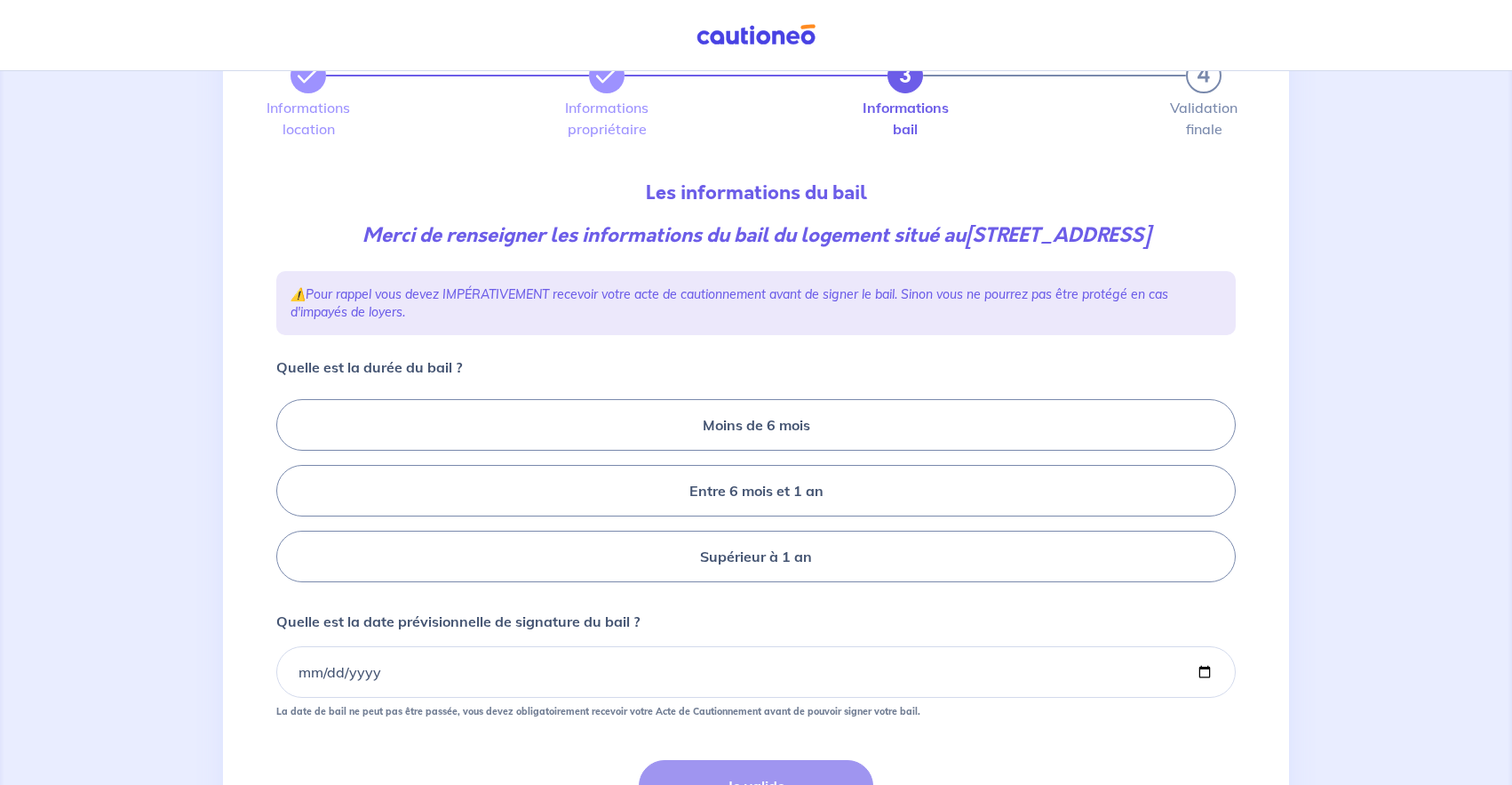
scroll to position [101, 0]
click at [699, 542] on label "Supérieur à 1 an" at bounding box center [756, 553] width 959 height 52
click at [288, 494] on input "Supérieur à 1 an" at bounding box center [282, 488] width 12 height 12
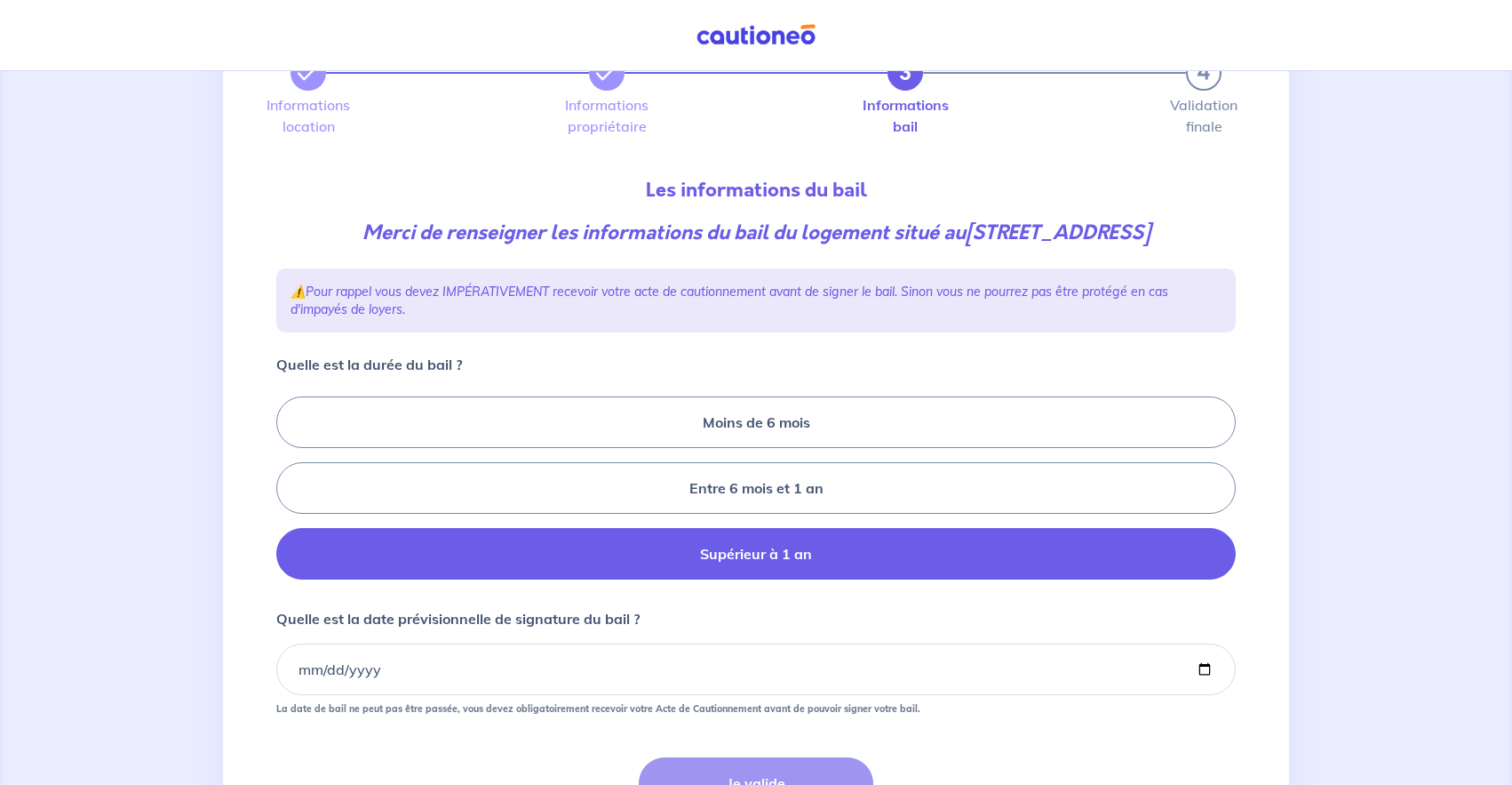
radio input "true"
click at [370, 662] on input "Quelle est la date prévisionnelle de signature du bail ?" at bounding box center [756, 669] width 959 height 52
click at [319, 663] on input "Quelle est la date prévisionnelle de signature du bail ?" at bounding box center [756, 669] width 959 height 52
click at [310, 663] on input "Quelle est la date prévisionnelle de signature du bail ?" at bounding box center [756, 669] width 959 height 52
click at [1210, 667] on input "Quelle est la date prévisionnelle de signature du bail ?" at bounding box center [756, 669] width 959 height 52
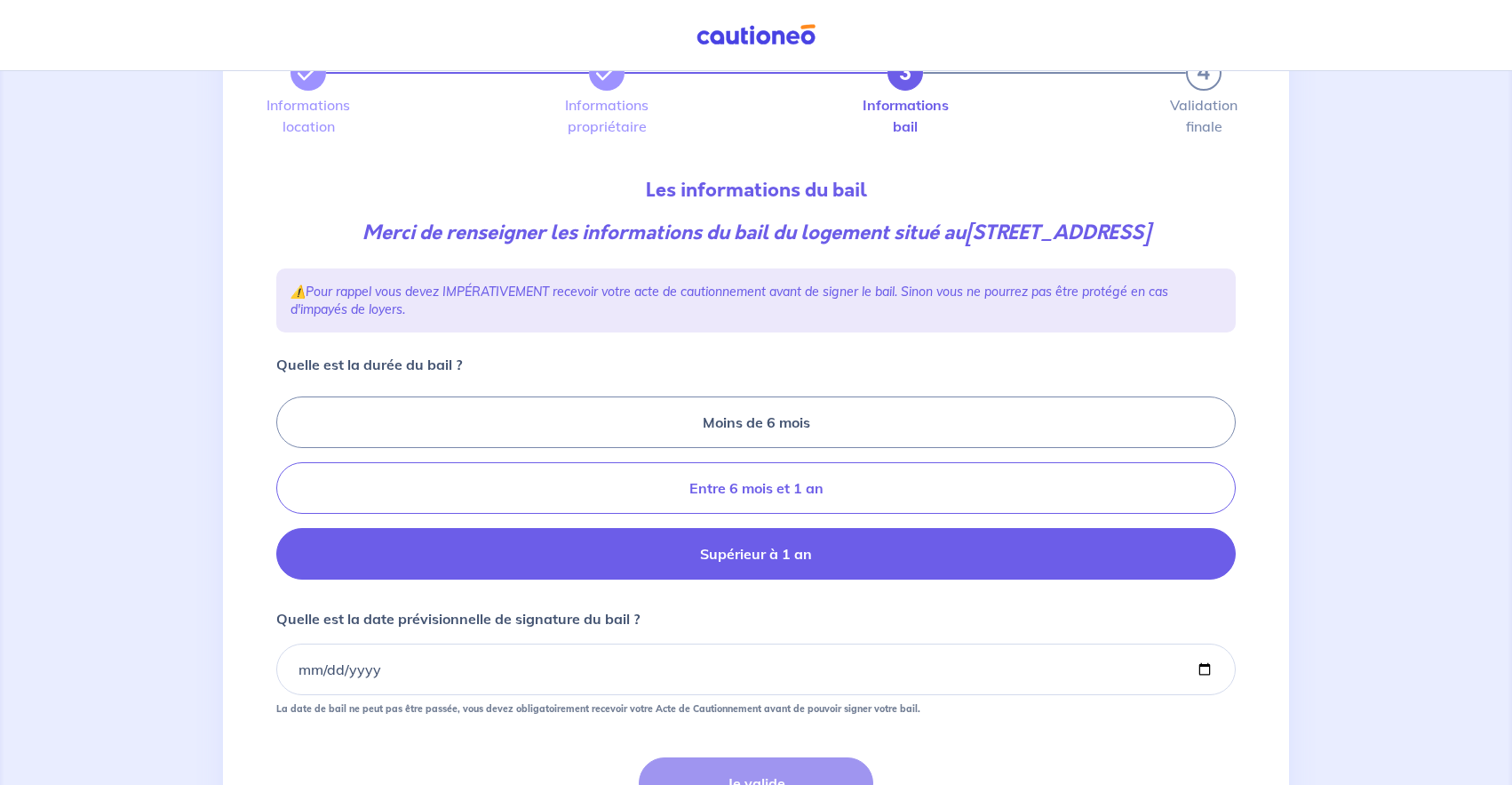
click at [793, 497] on label "Entre 6 mois et 1 an" at bounding box center [756, 487] width 959 height 52
click at [288, 494] on input "Entre 6 mois et 1 an" at bounding box center [282, 488] width 12 height 12
radio input "true"
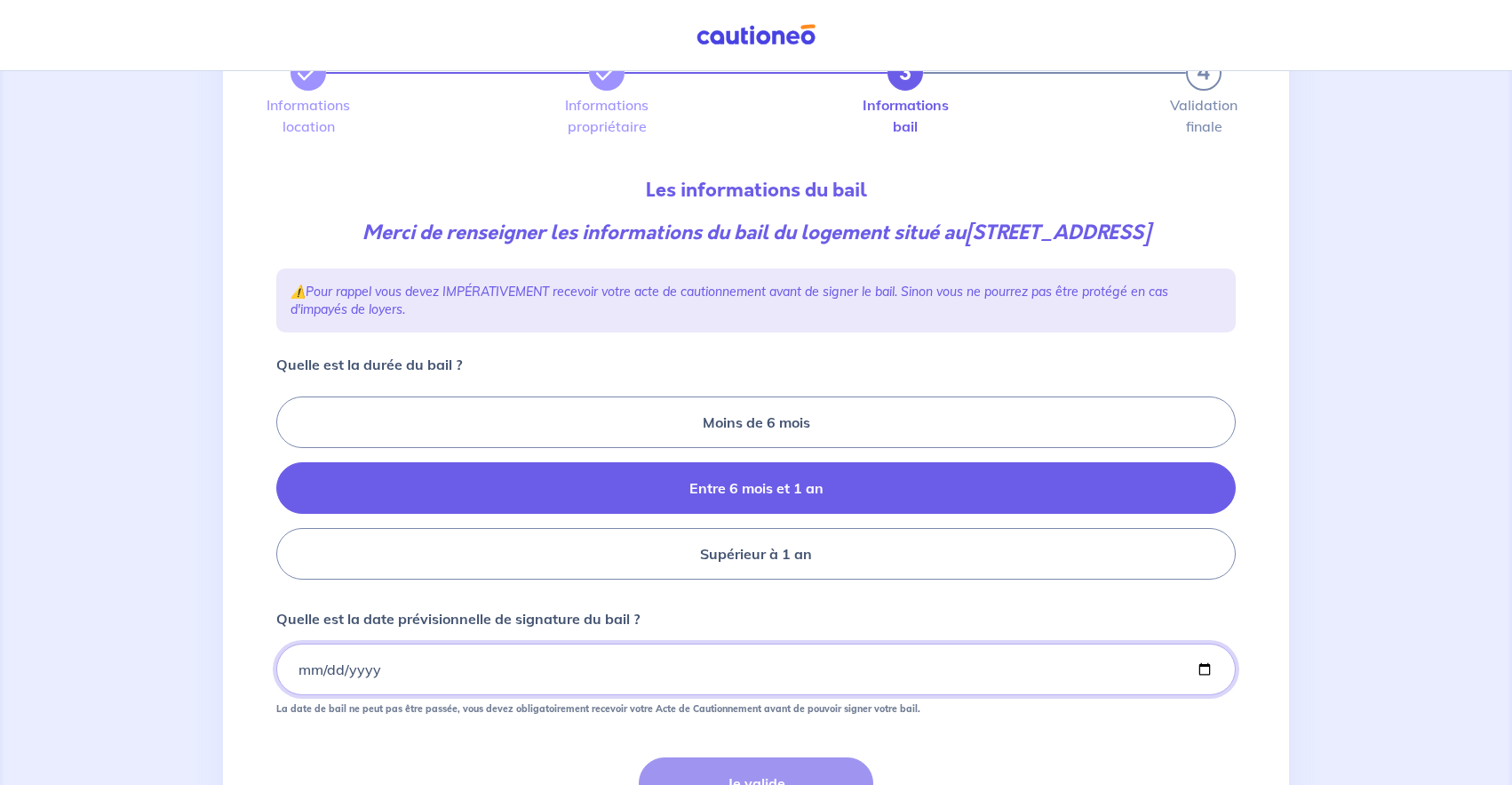
click at [1201, 672] on input "Quelle est la date prévisionnelle de signature du bail ?" at bounding box center [756, 669] width 959 height 52
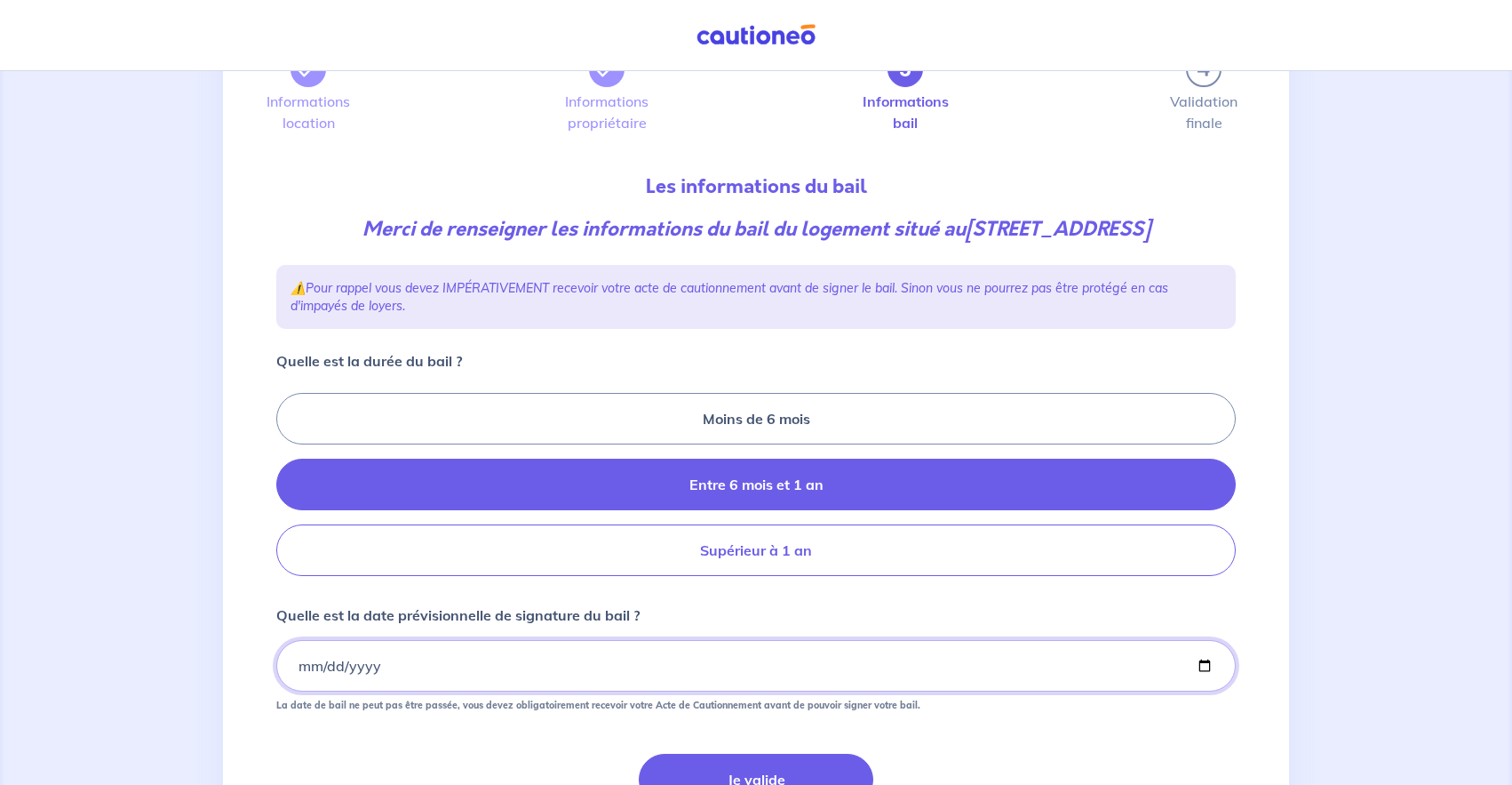
scroll to position [269, 0]
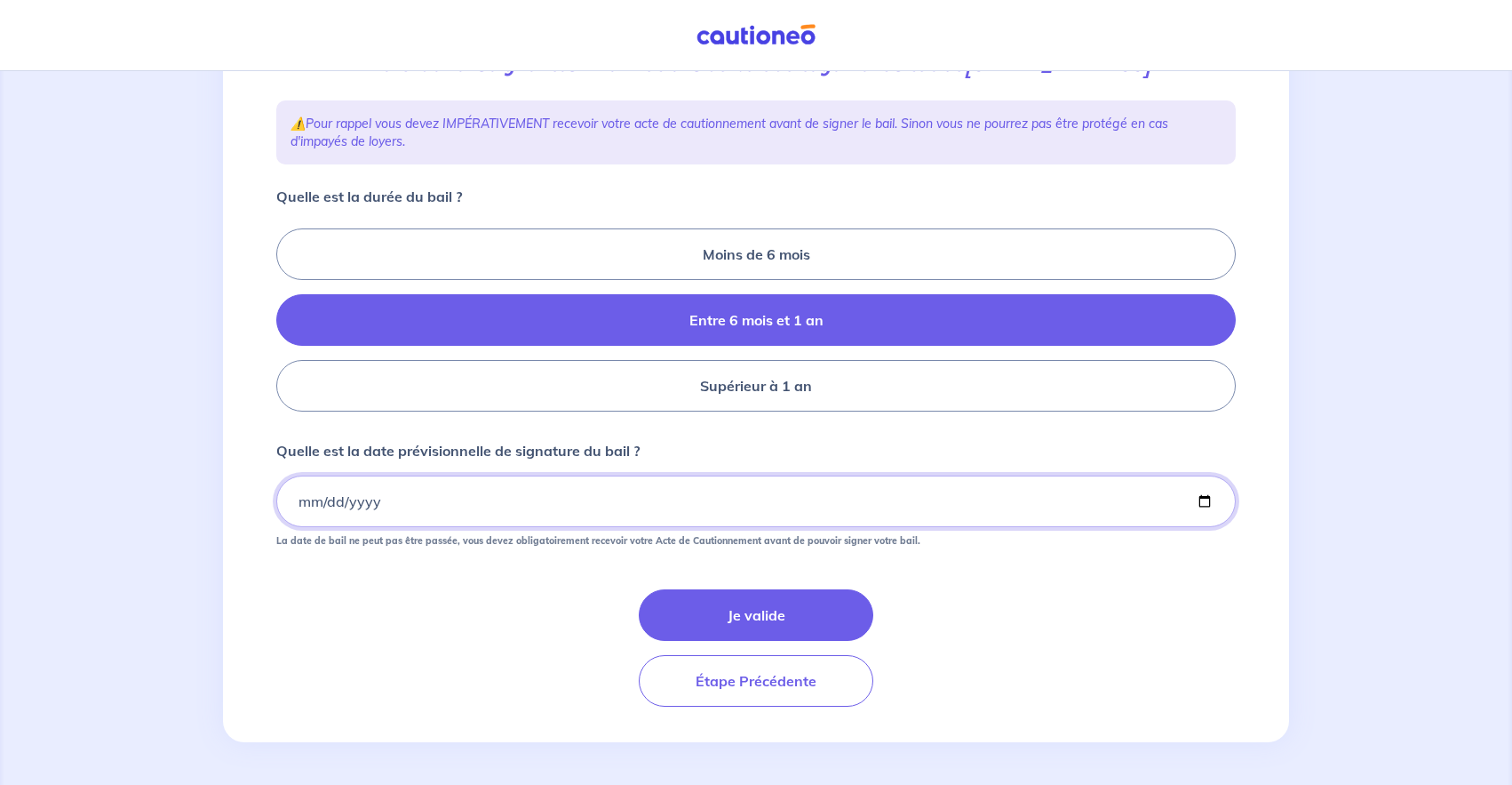
click at [355, 497] on input "[DATE]" at bounding box center [756, 501] width 959 height 52
click at [1207, 506] on input "[DATE]" at bounding box center [756, 501] width 959 height 52
type input "[DATE]"
click at [752, 602] on button "Je valide" at bounding box center [756, 615] width 235 height 52
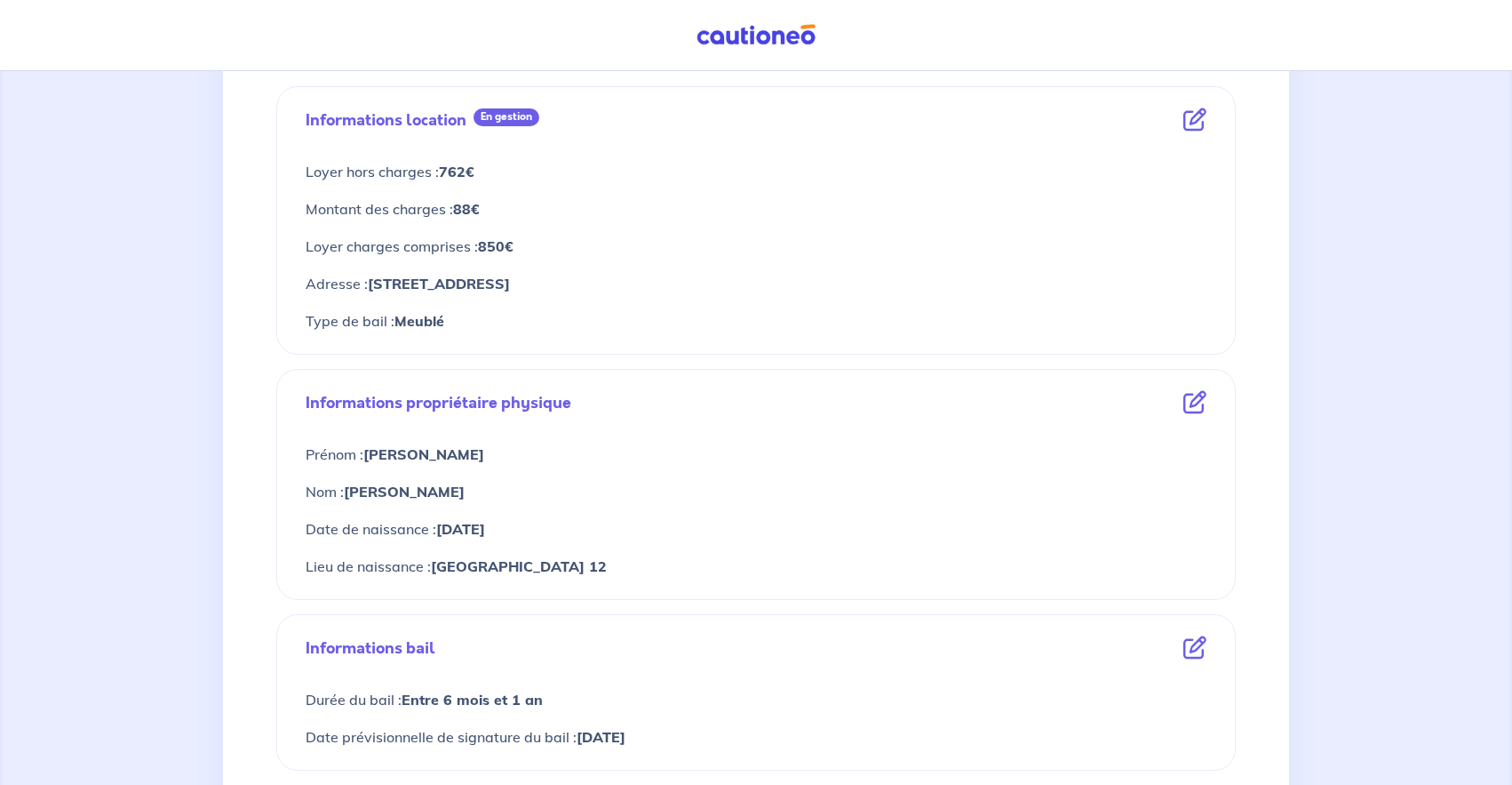
scroll to position [345, 0]
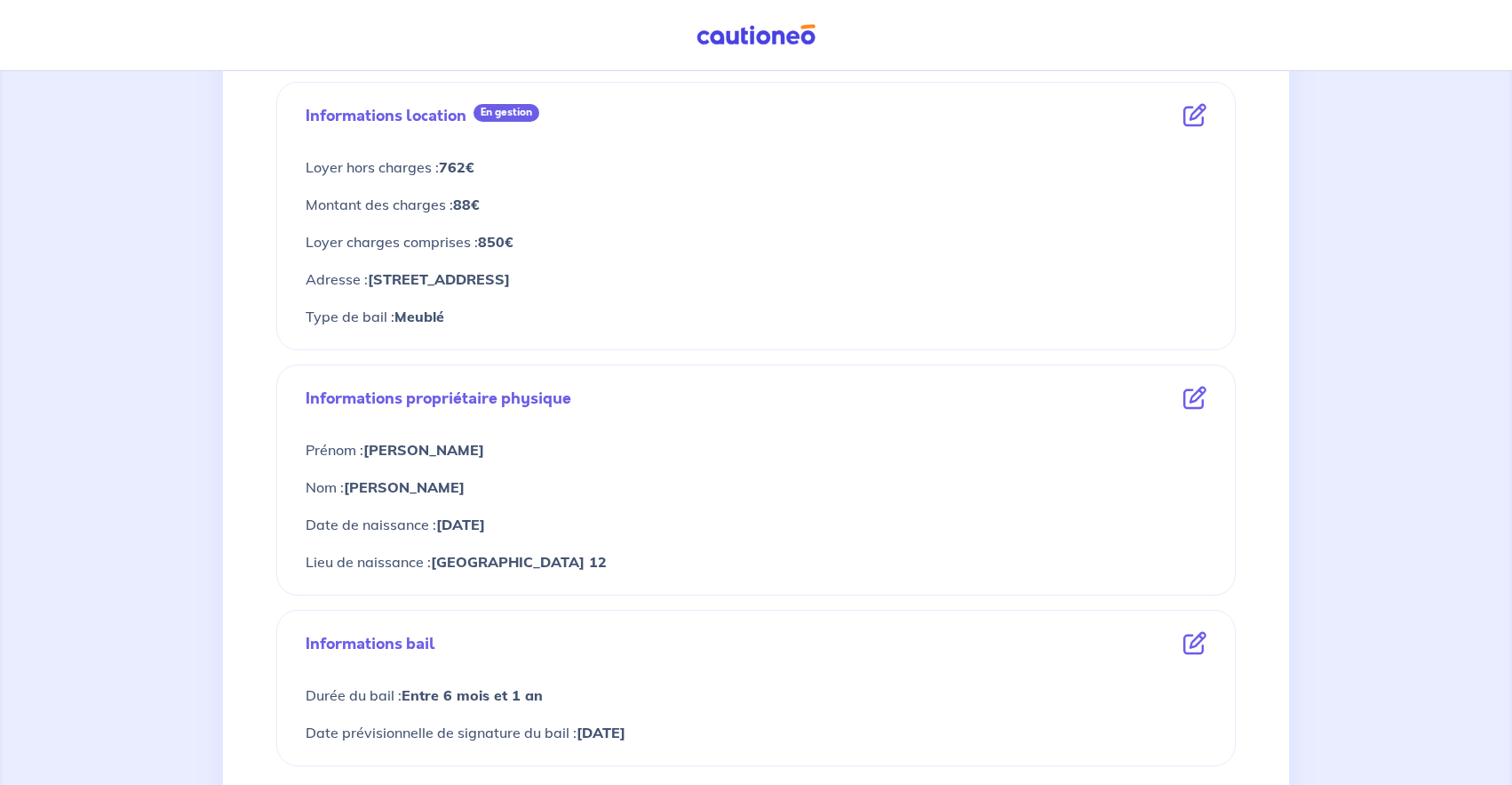
click at [1200, 394] on icon at bounding box center [1195, 398] width 23 height 23
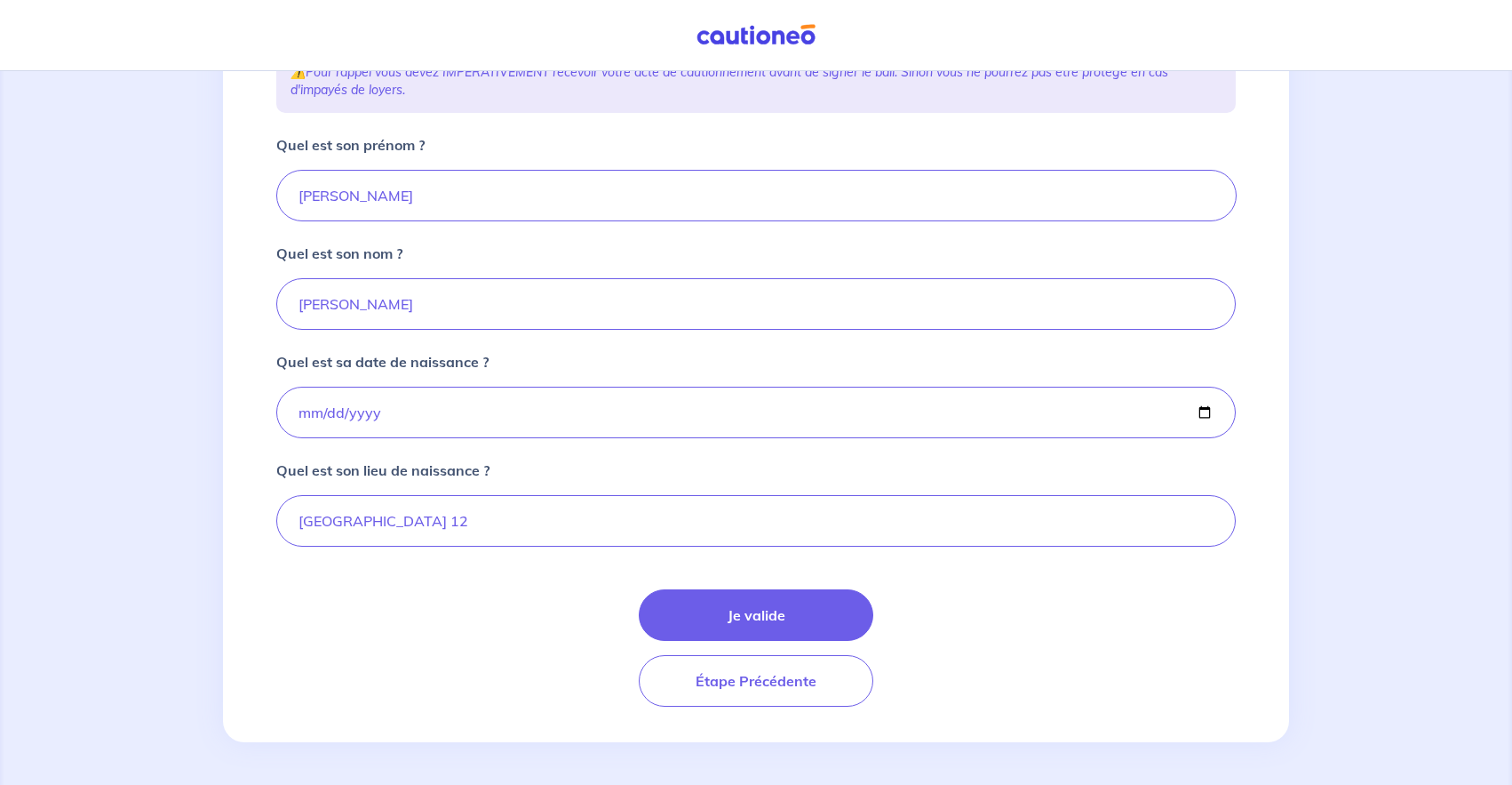
scroll to position [339, 0]
click at [331, 417] on input "[DATE]" at bounding box center [756, 412] width 959 height 52
click at [319, 420] on input "[DATE]" at bounding box center [756, 412] width 960 height 52
click at [309, 422] on input "[DATE]" at bounding box center [756, 412] width 960 height 52
type input "[DATE]"
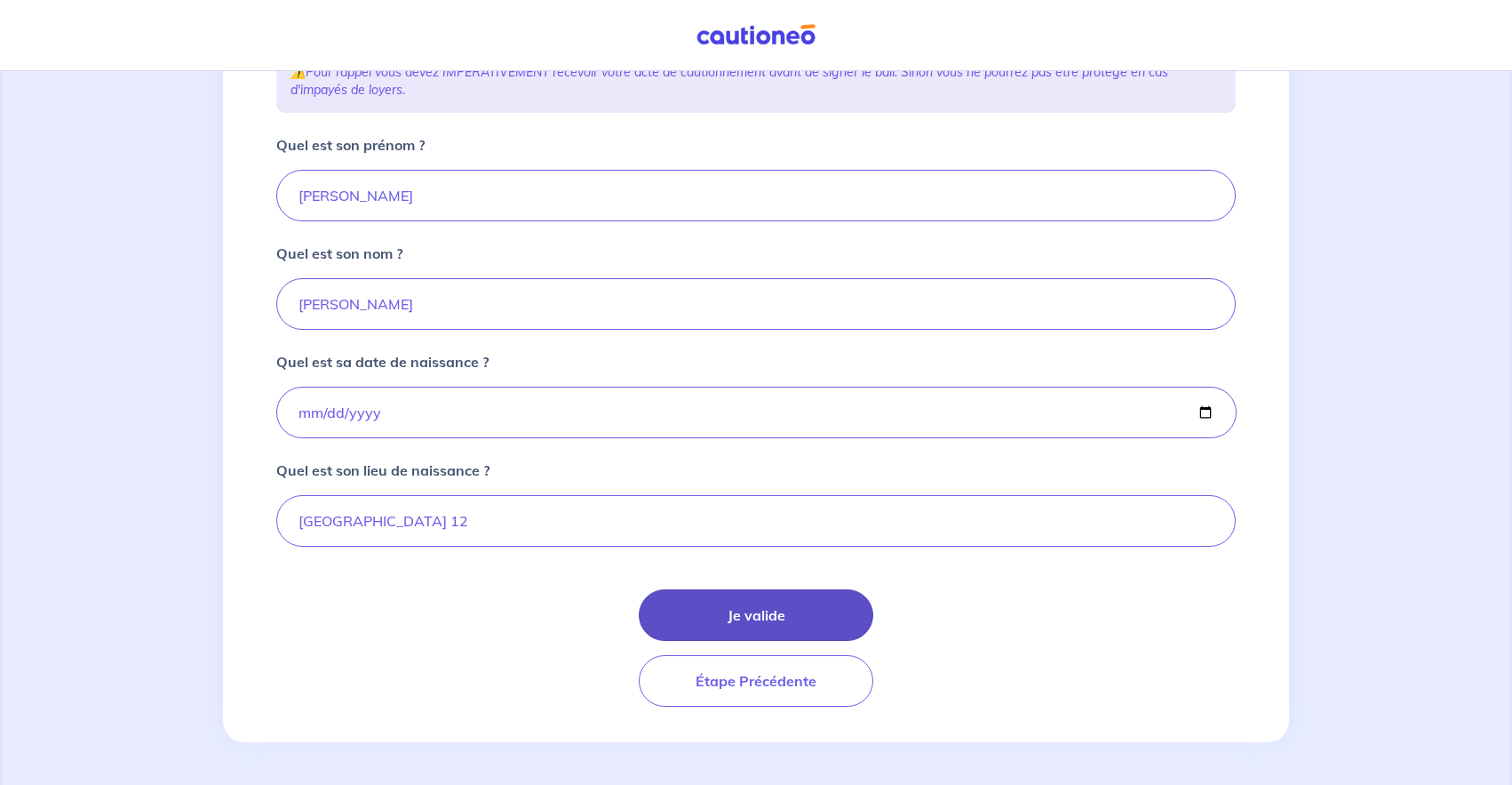
click at [744, 616] on button "Je valide" at bounding box center [756, 615] width 235 height 52
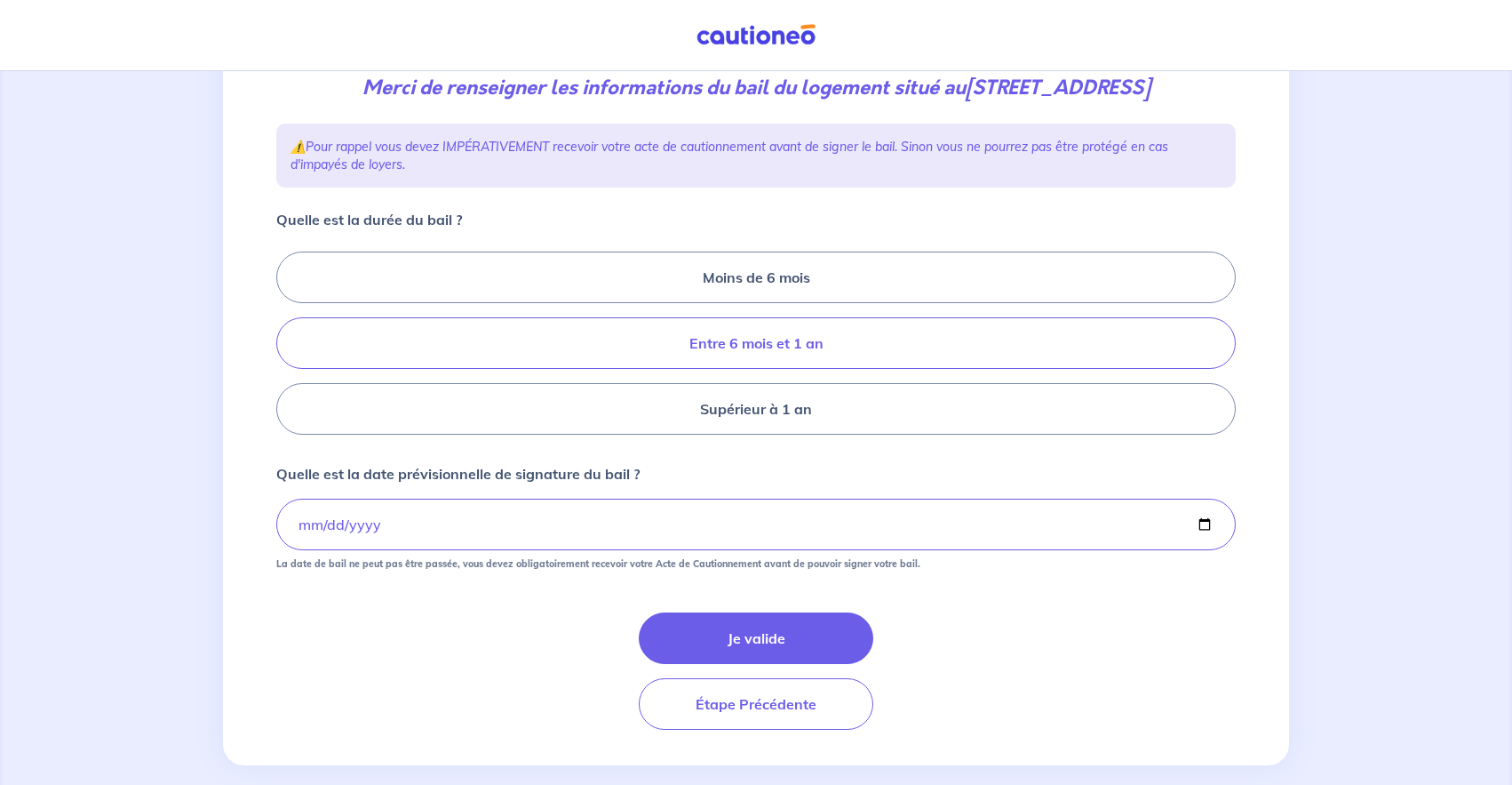
scroll to position [269, 0]
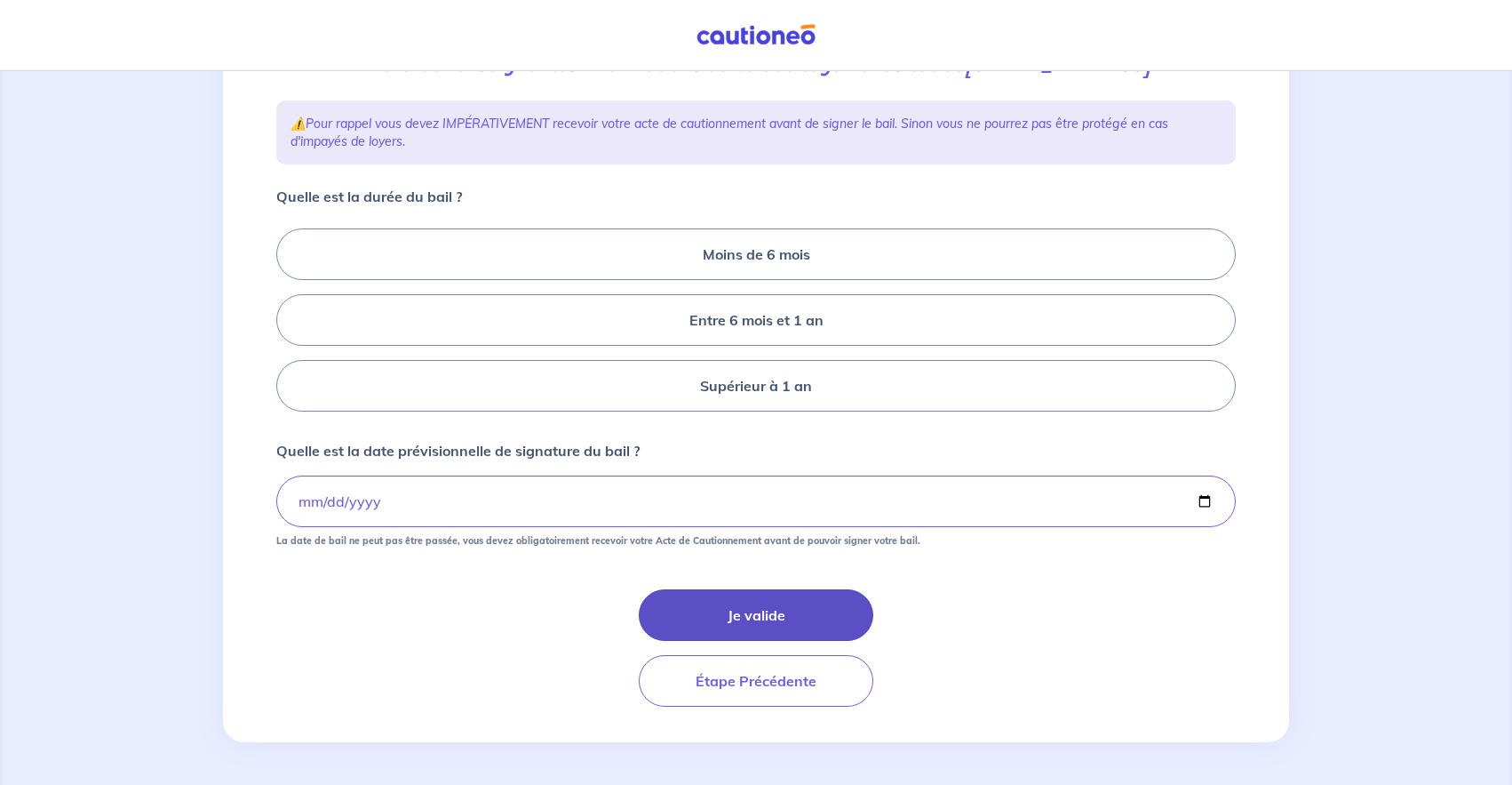
click at [773, 608] on button "Je valide" at bounding box center [756, 615] width 235 height 52
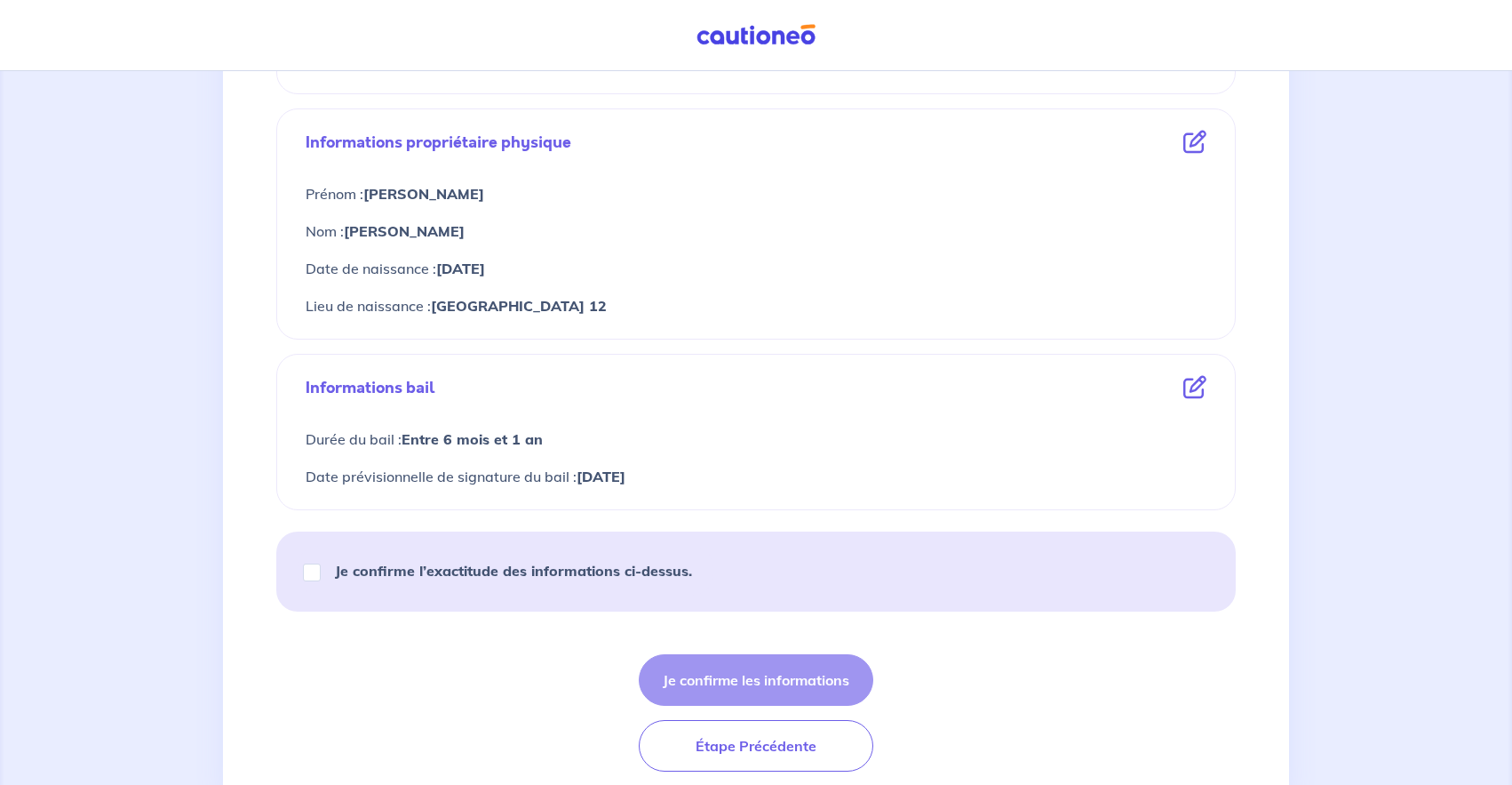
scroll to position [665, 0]
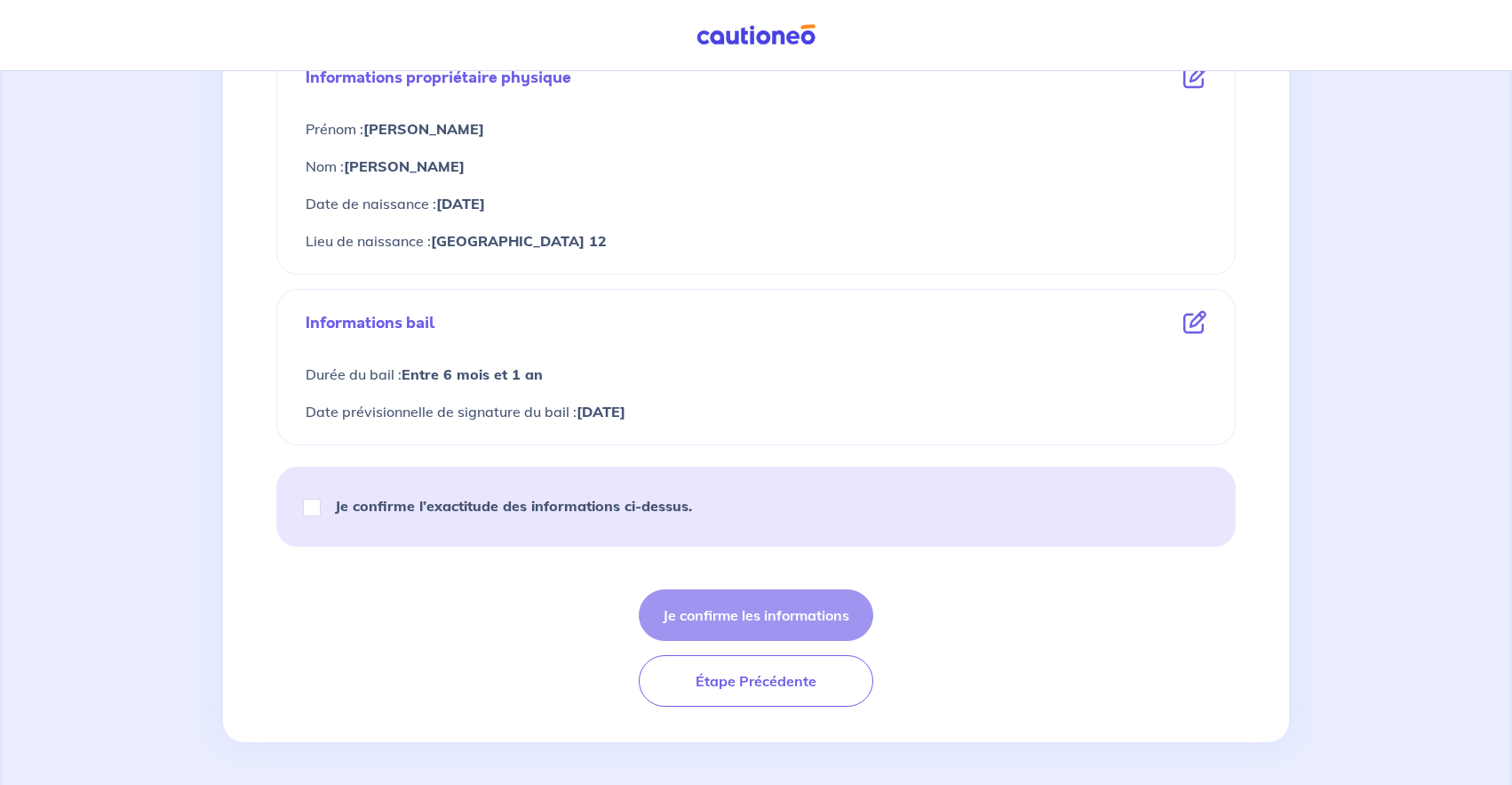
click at [315, 494] on div "Je confirme l’exactitude des informations ci-dessus." at bounding box center [505, 505] width 416 height 50
click at [312, 505] on input "Je confirme l’exactitude des informations ci-dessus." at bounding box center [312, 507] width 18 height 18
checkbox input "true"
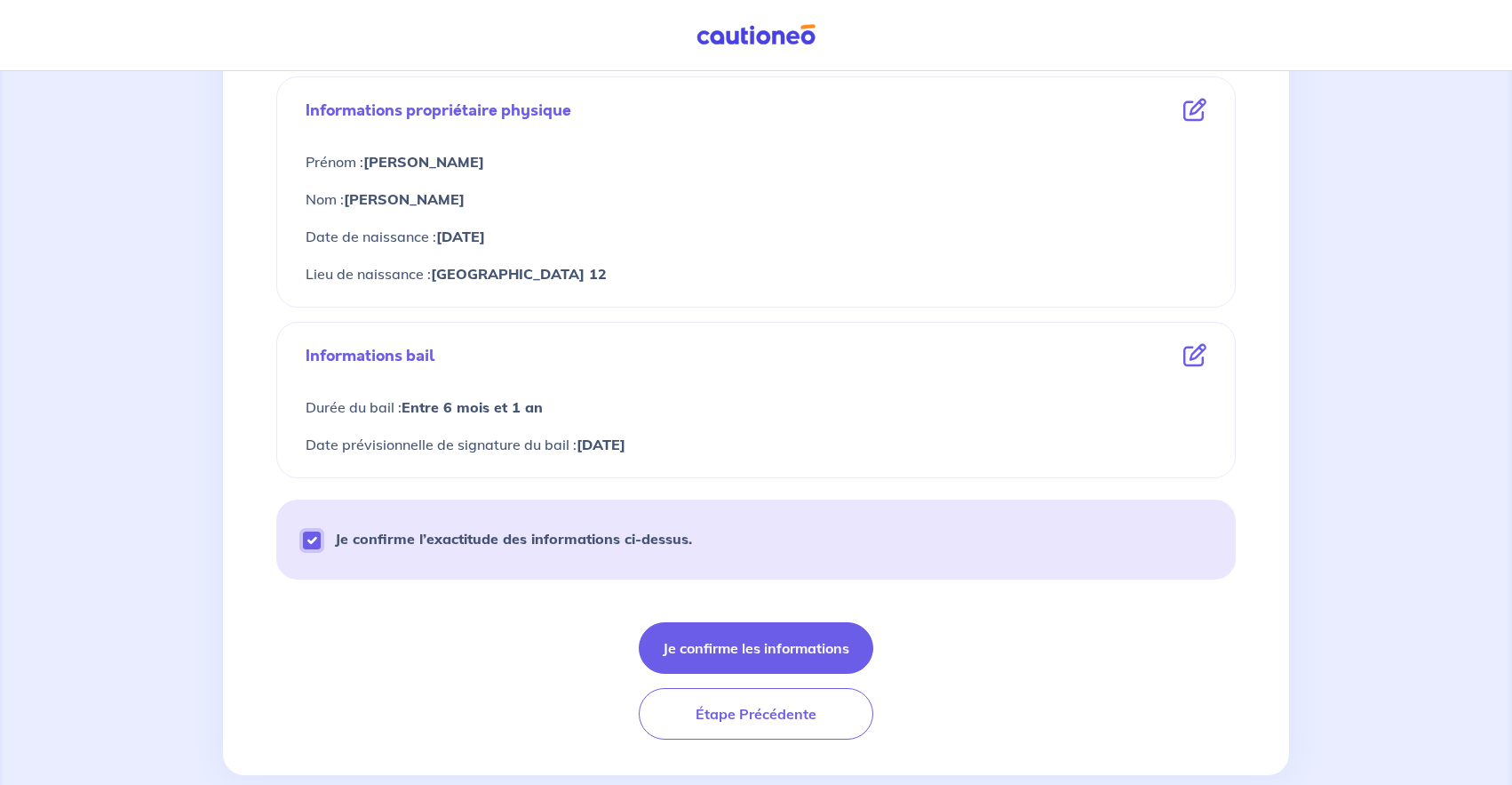
scroll to position [637, 0]
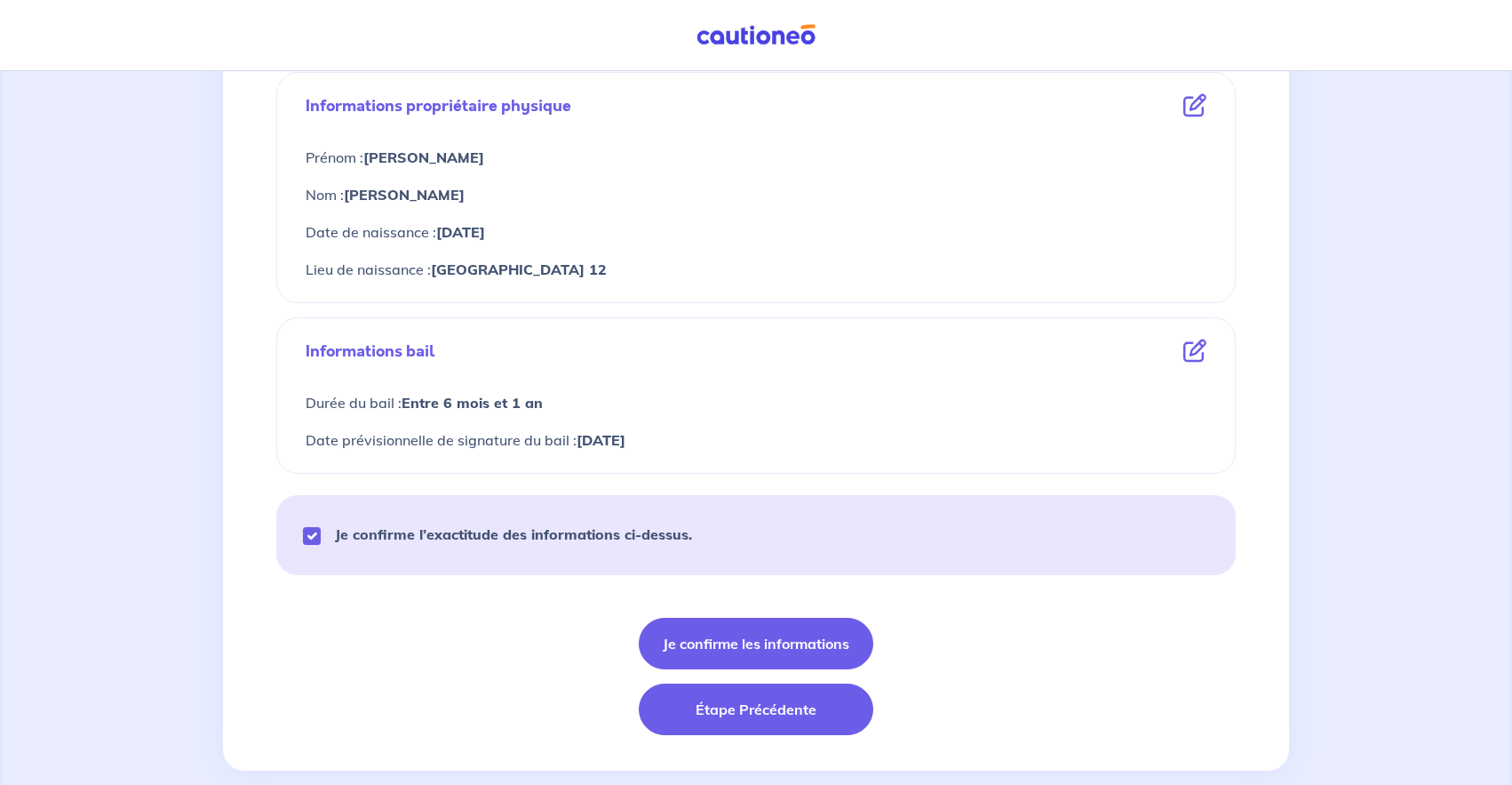
click at [691, 696] on button "Étape Précédente" at bounding box center [756, 709] width 235 height 52
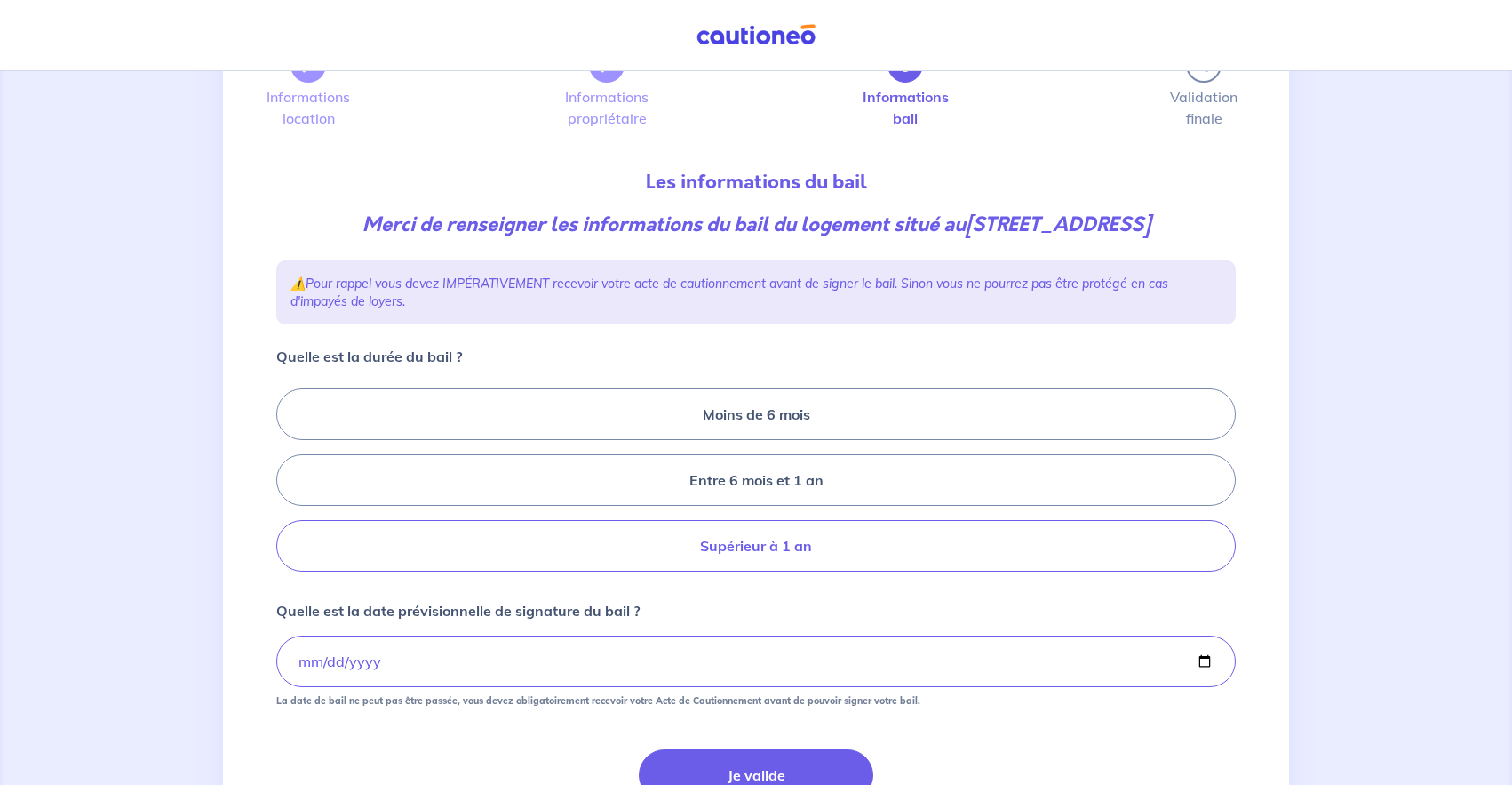
scroll to position [269, 0]
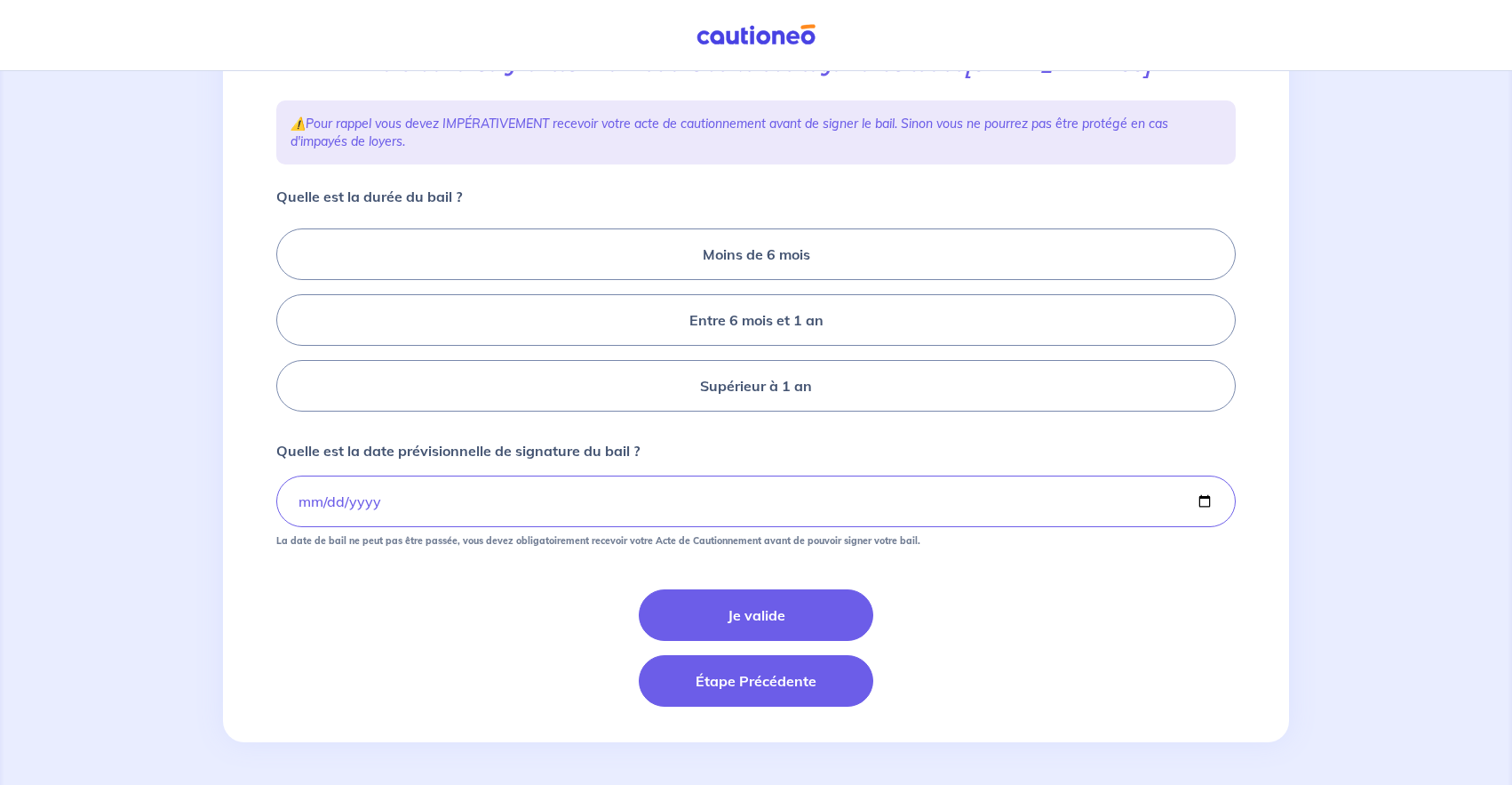
click at [750, 691] on button "Étape Précédente" at bounding box center [756, 680] width 235 height 52
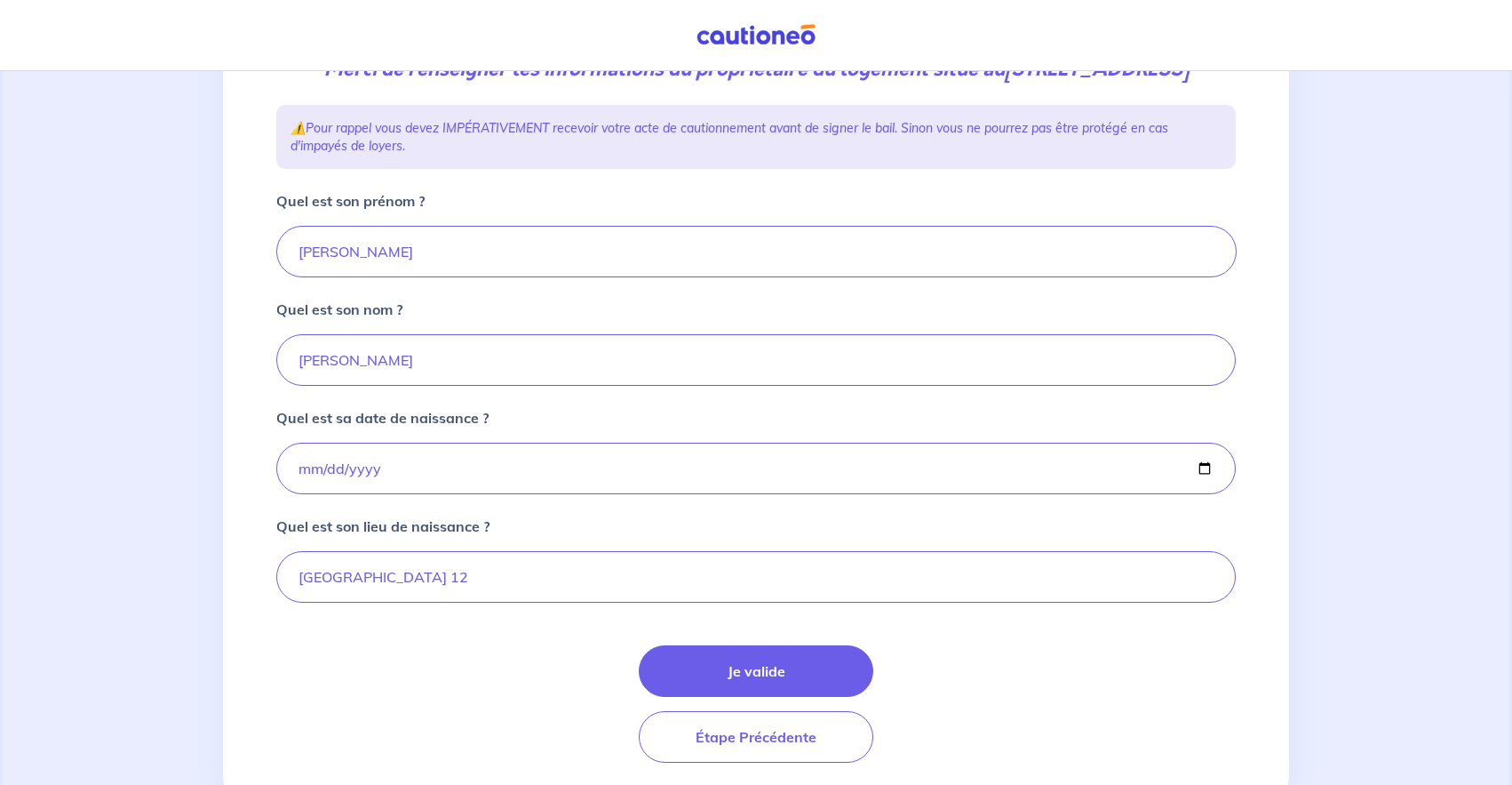
scroll to position [350, 0]
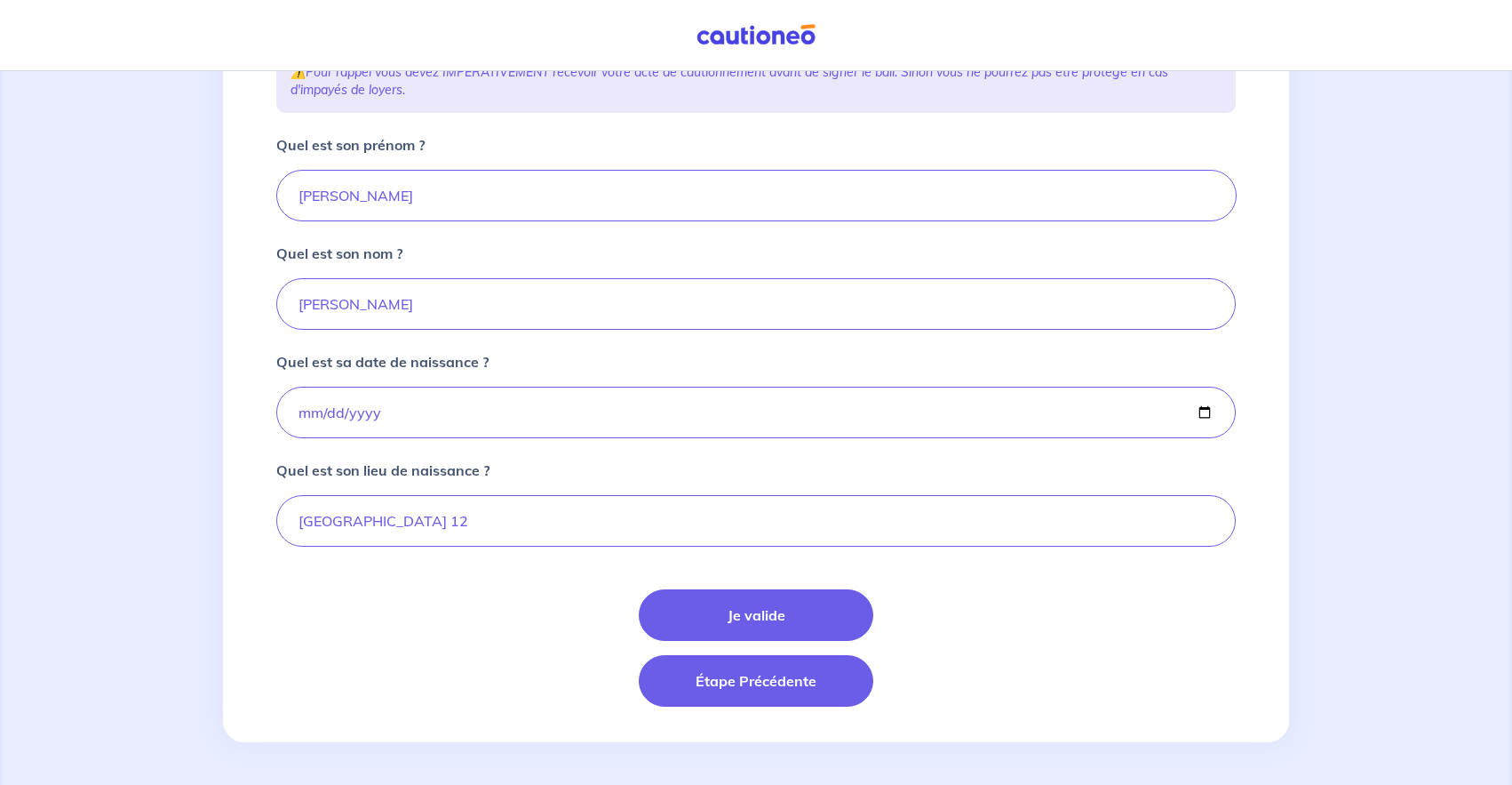
click at [712, 689] on button "Étape Précédente" at bounding box center [756, 680] width 235 height 52
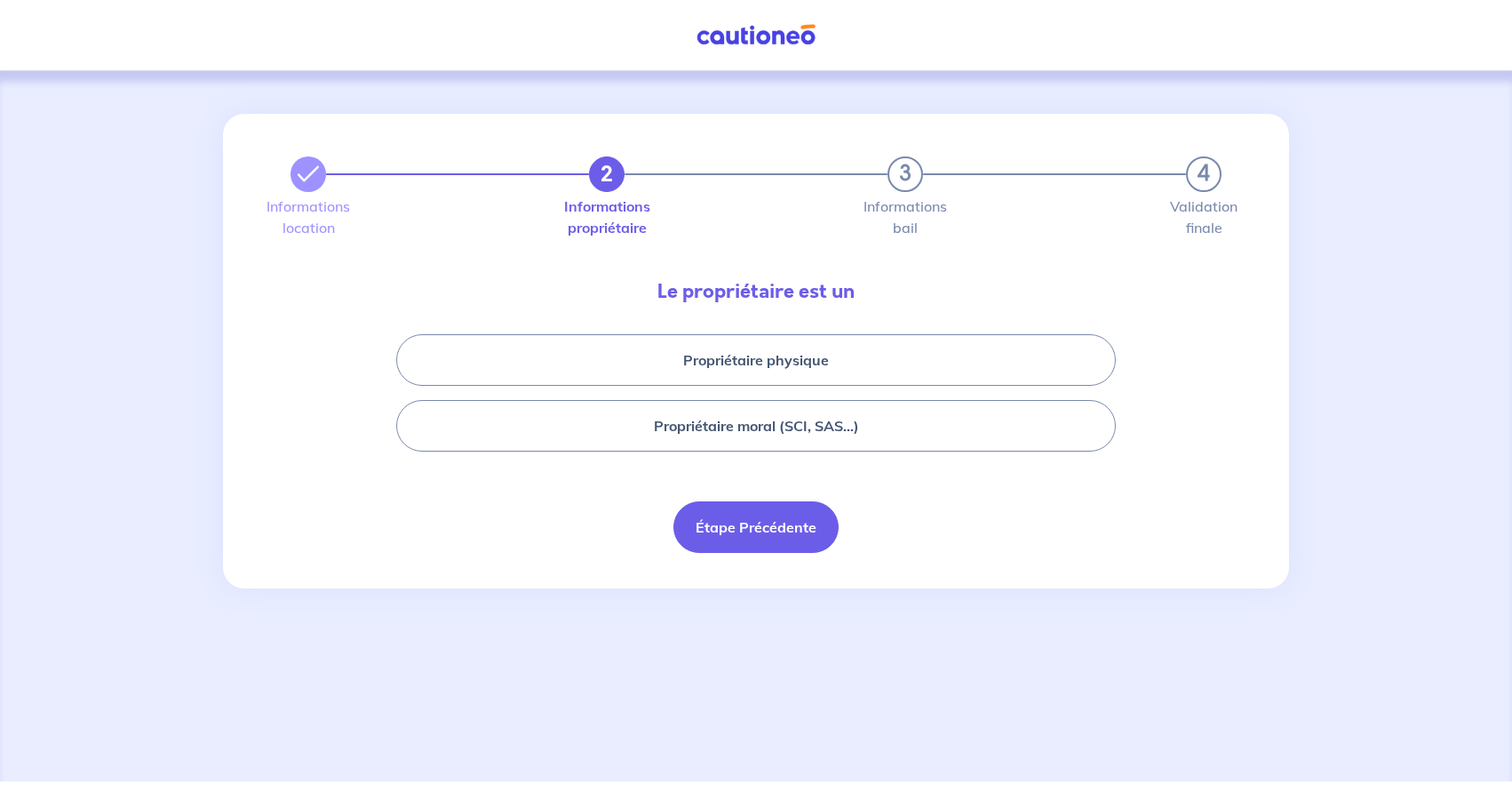
click at [705, 538] on button "Étape Précédente" at bounding box center [756, 527] width 166 height 52
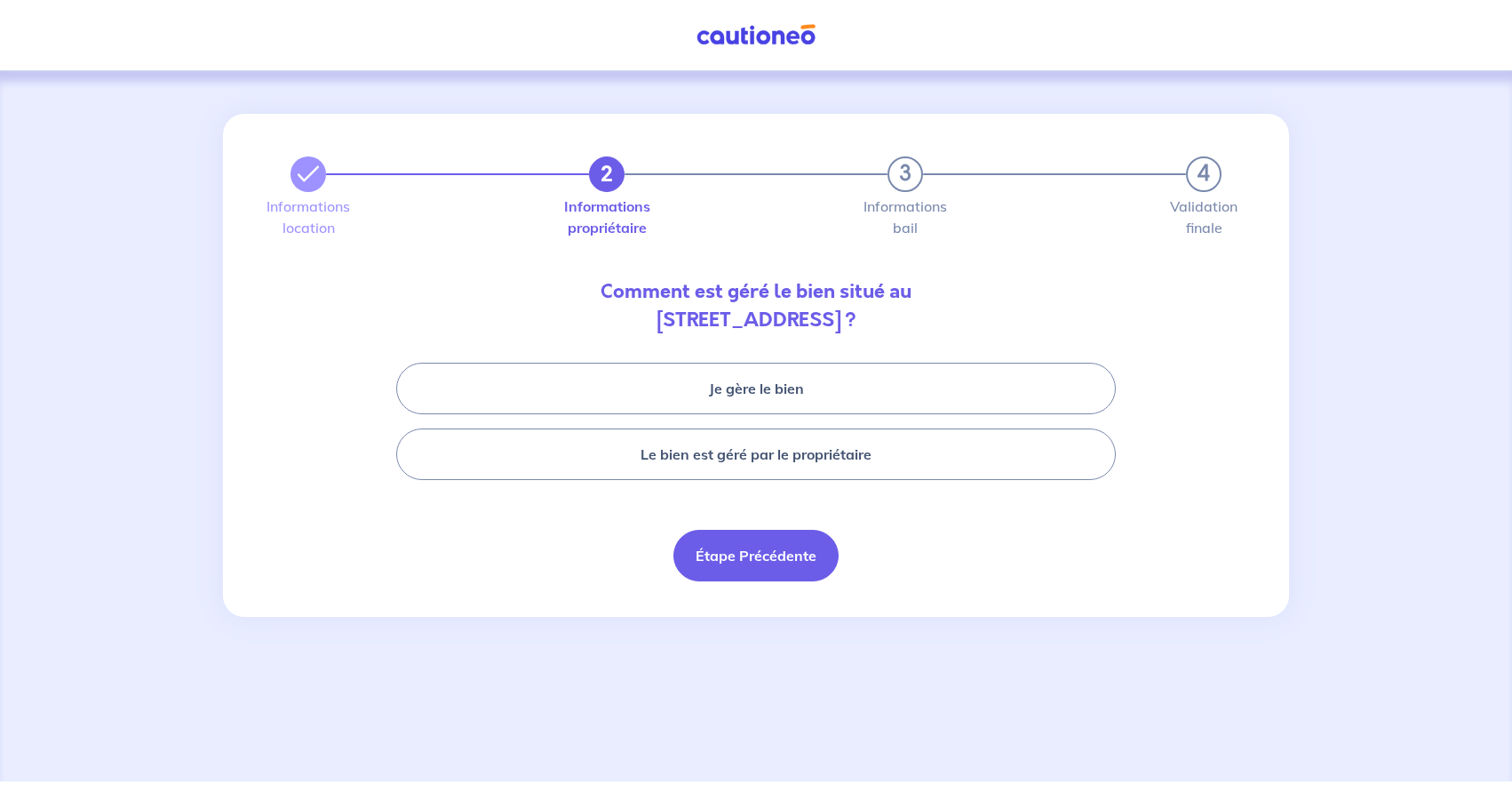
click at [723, 555] on button "Étape Précédente" at bounding box center [756, 555] width 166 height 52
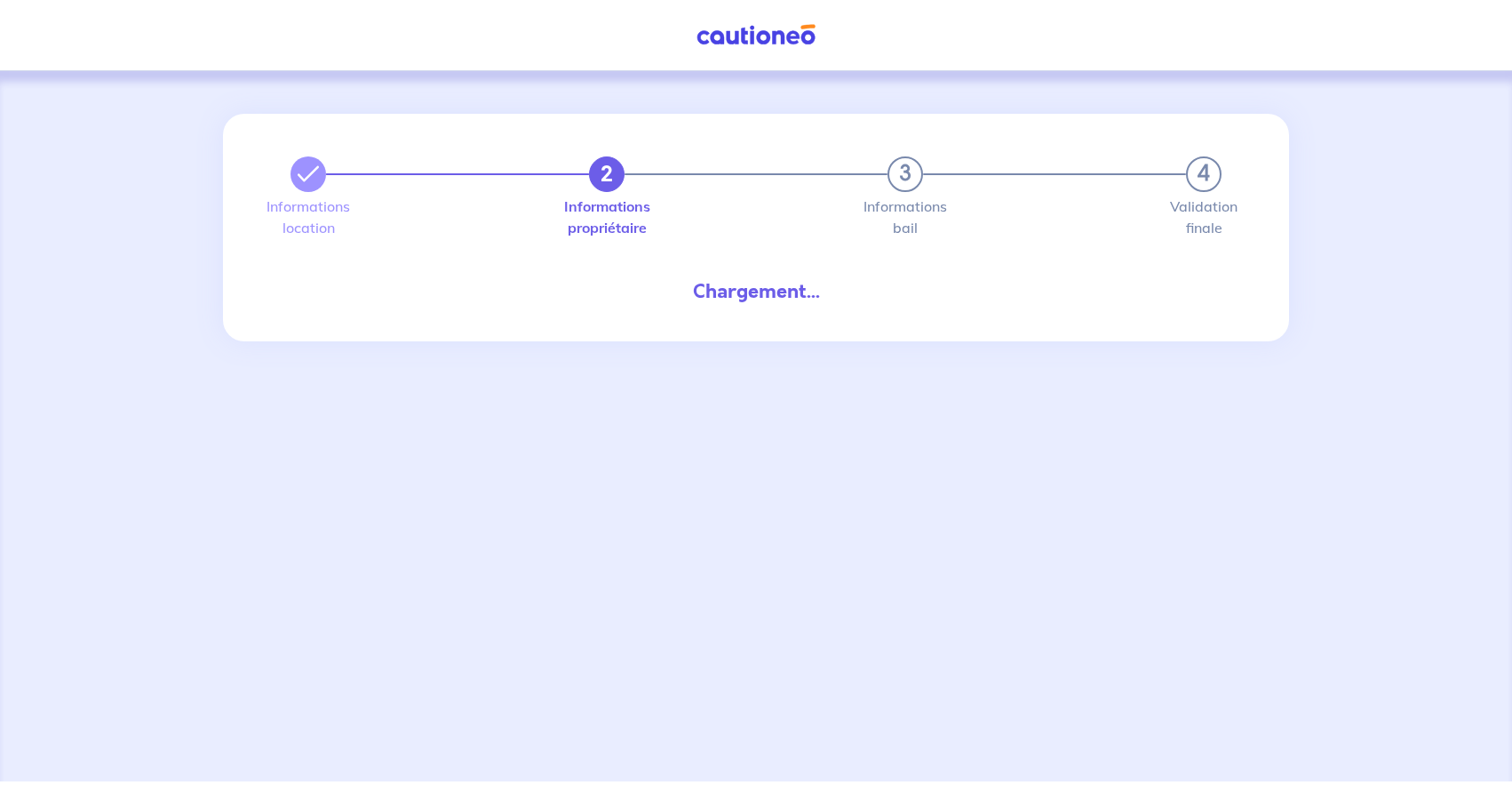
select select "FR"
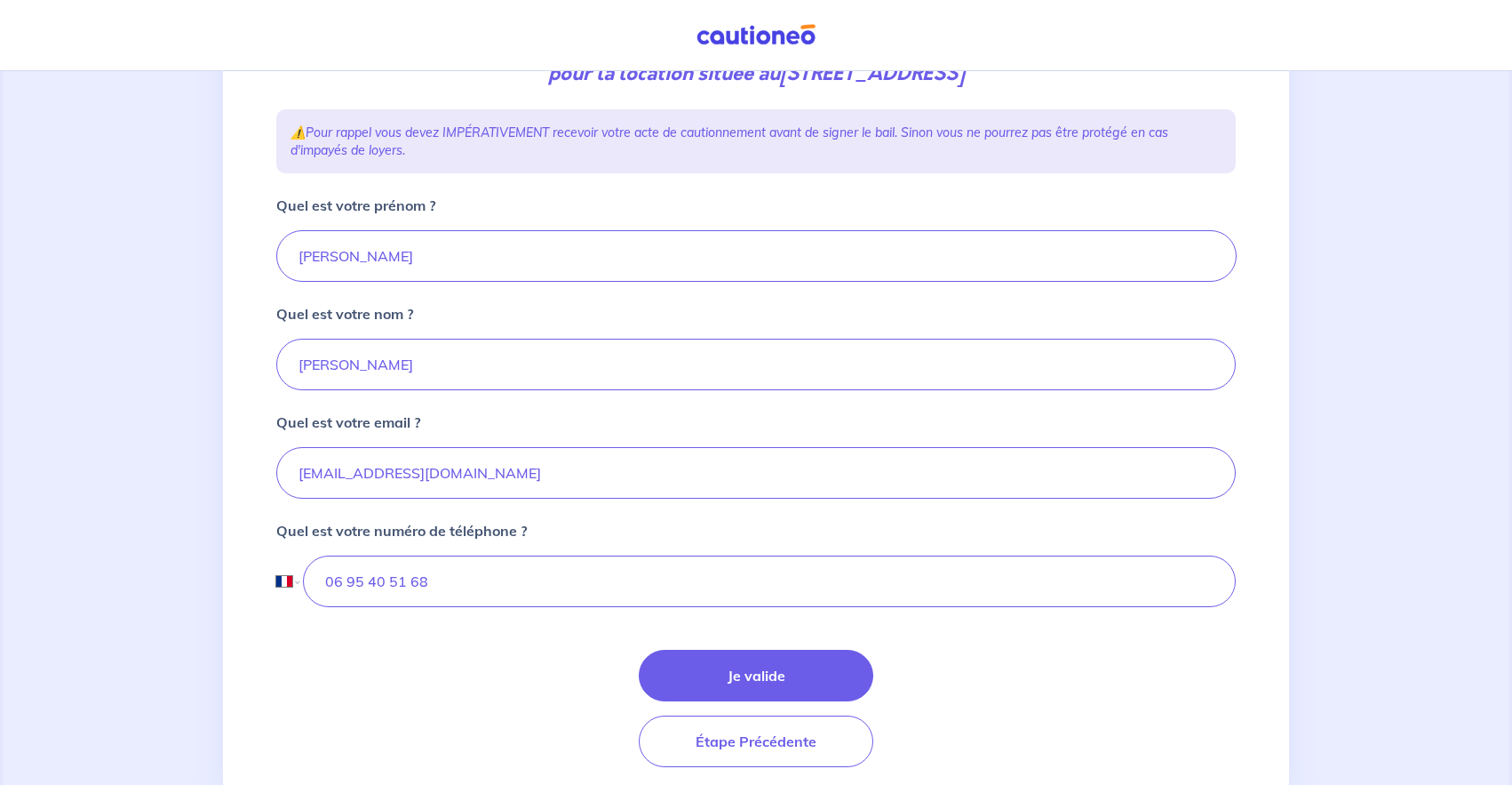
scroll to position [335, 0]
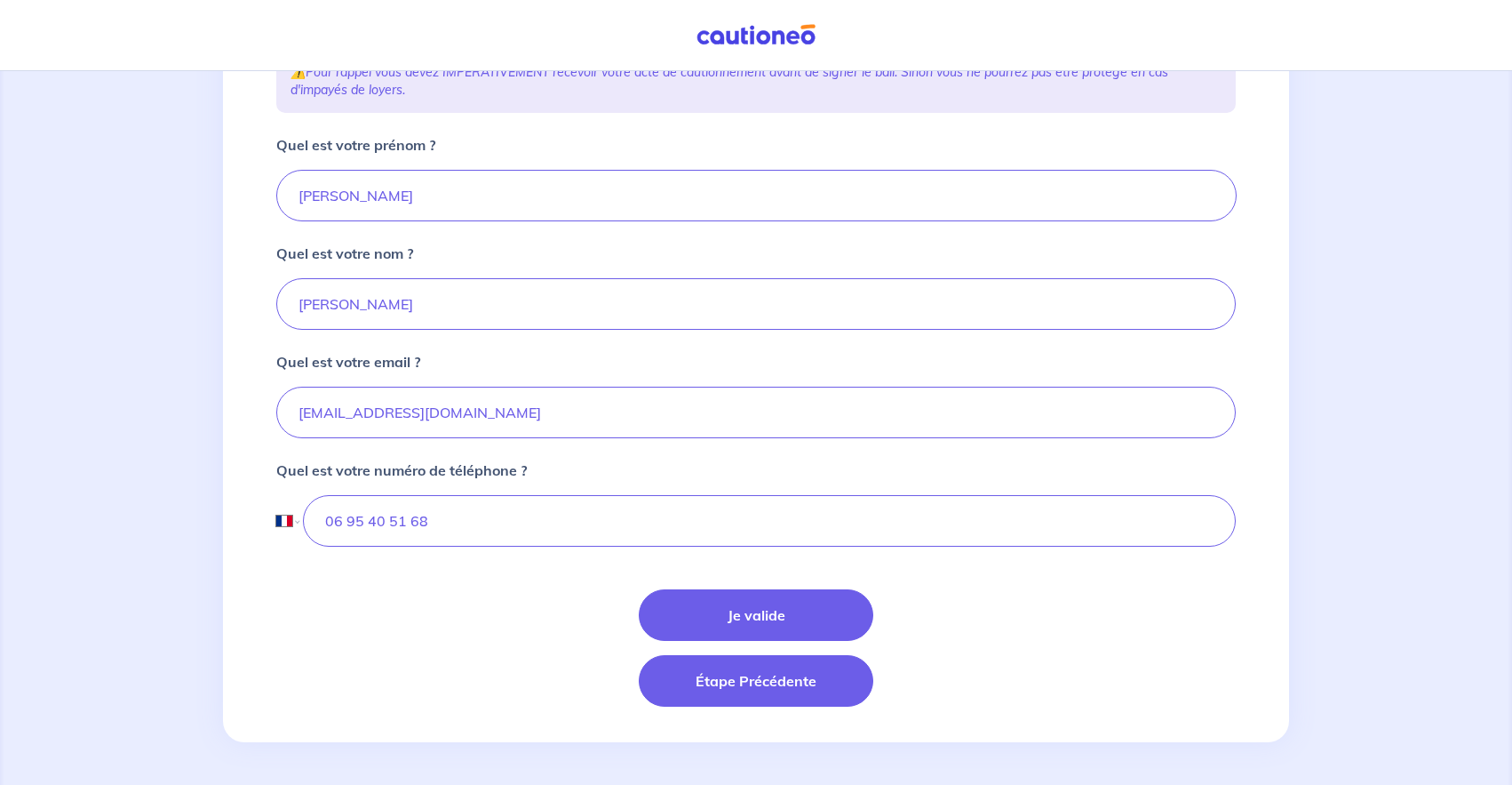
click at [739, 684] on button "Étape Précédente" at bounding box center [756, 680] width 235 height 52
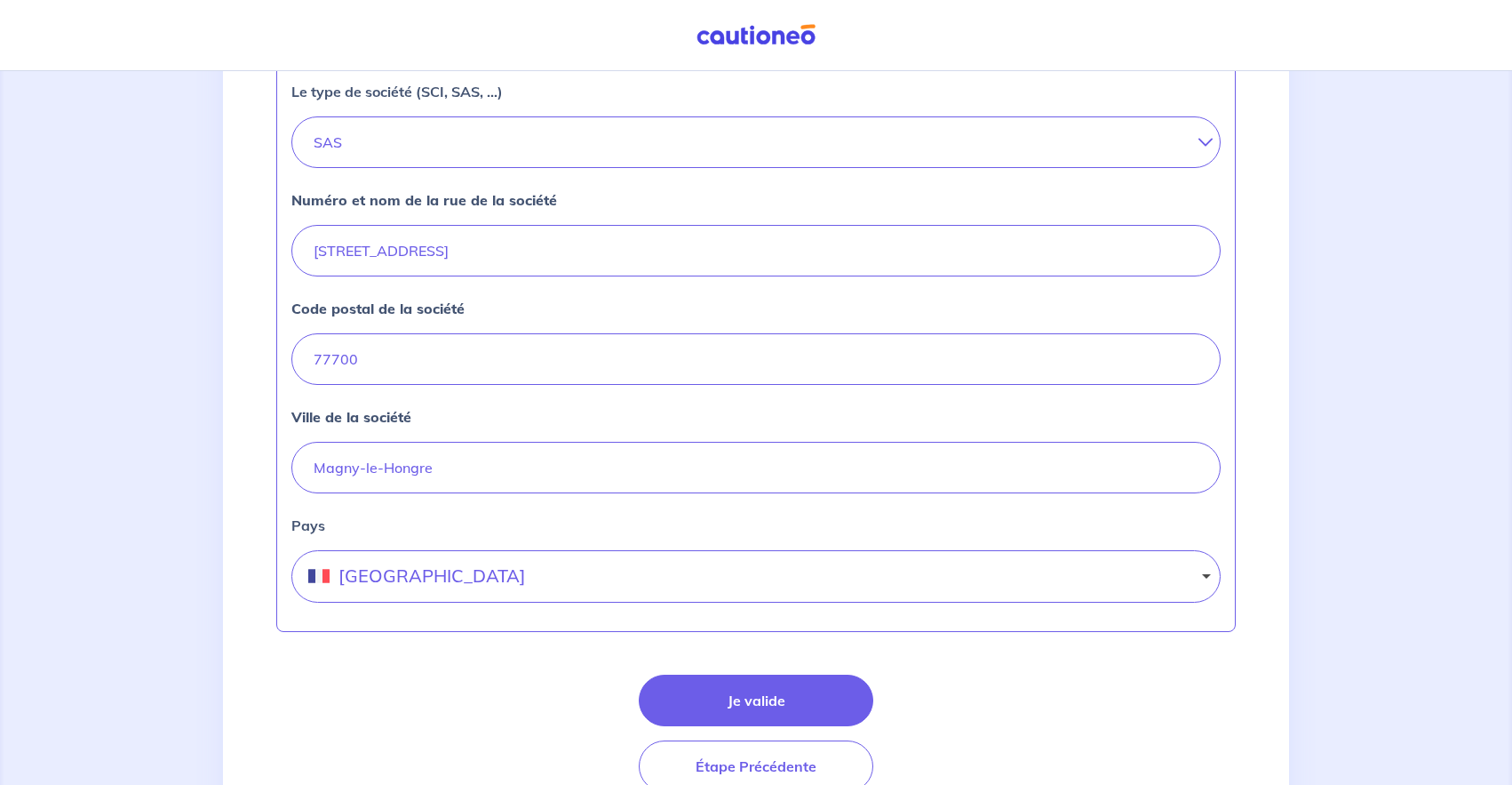
scroll to position [719, 0]
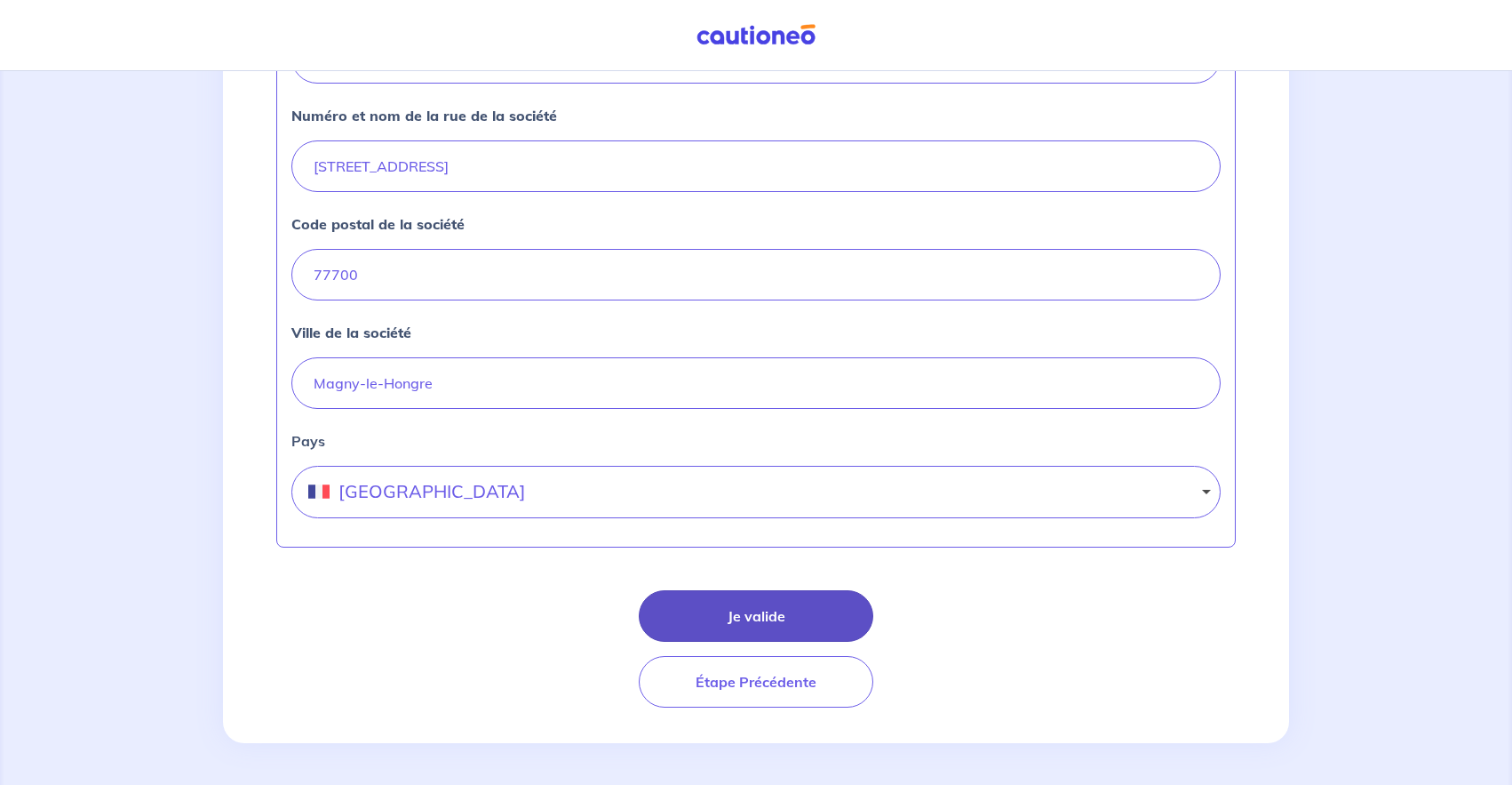
click at [778, 617] on button "Je valide" at bounding box center [756, 616] width 235 height 52
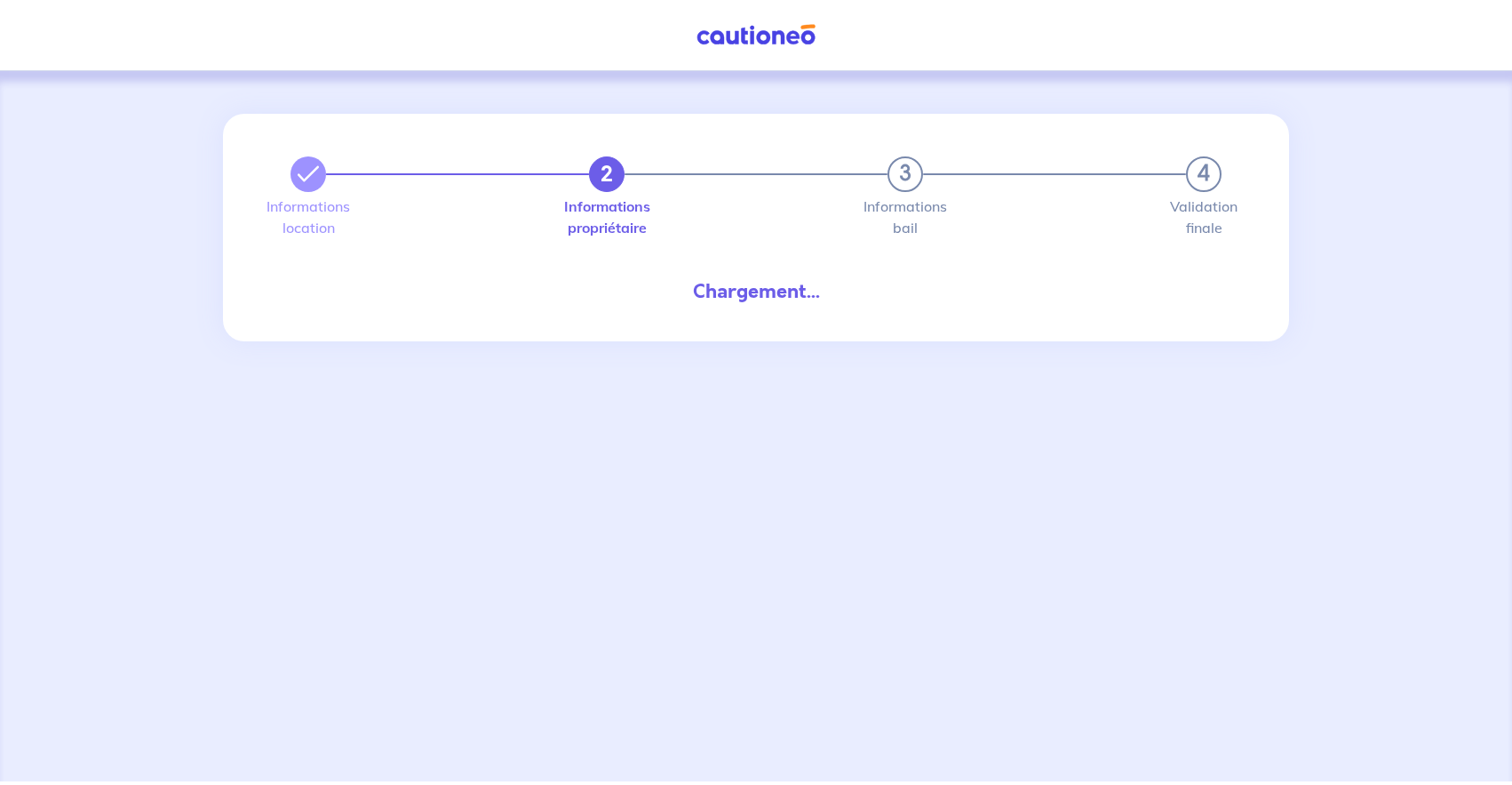
select select "FR"
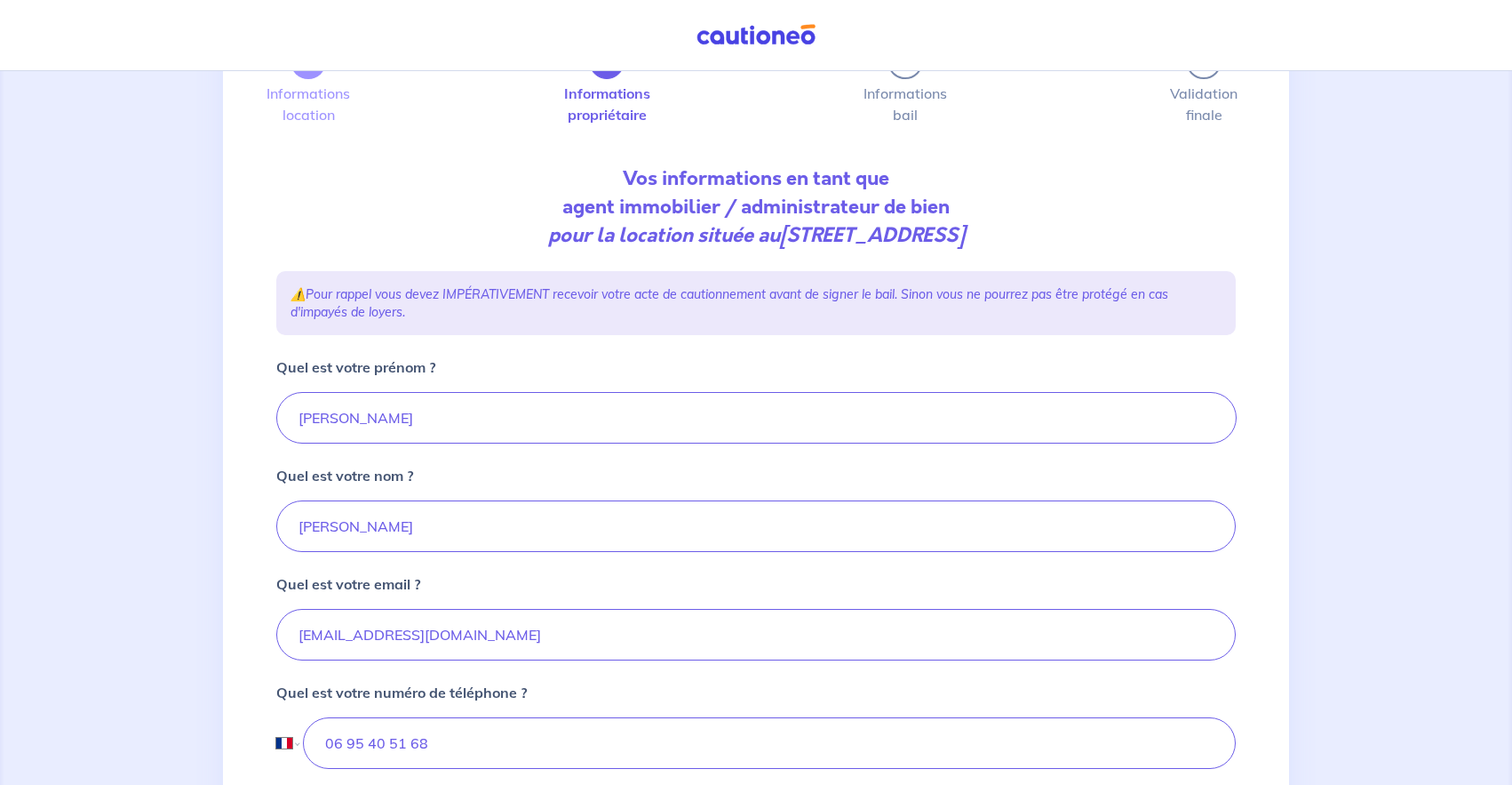
scroll to position [335, 0]
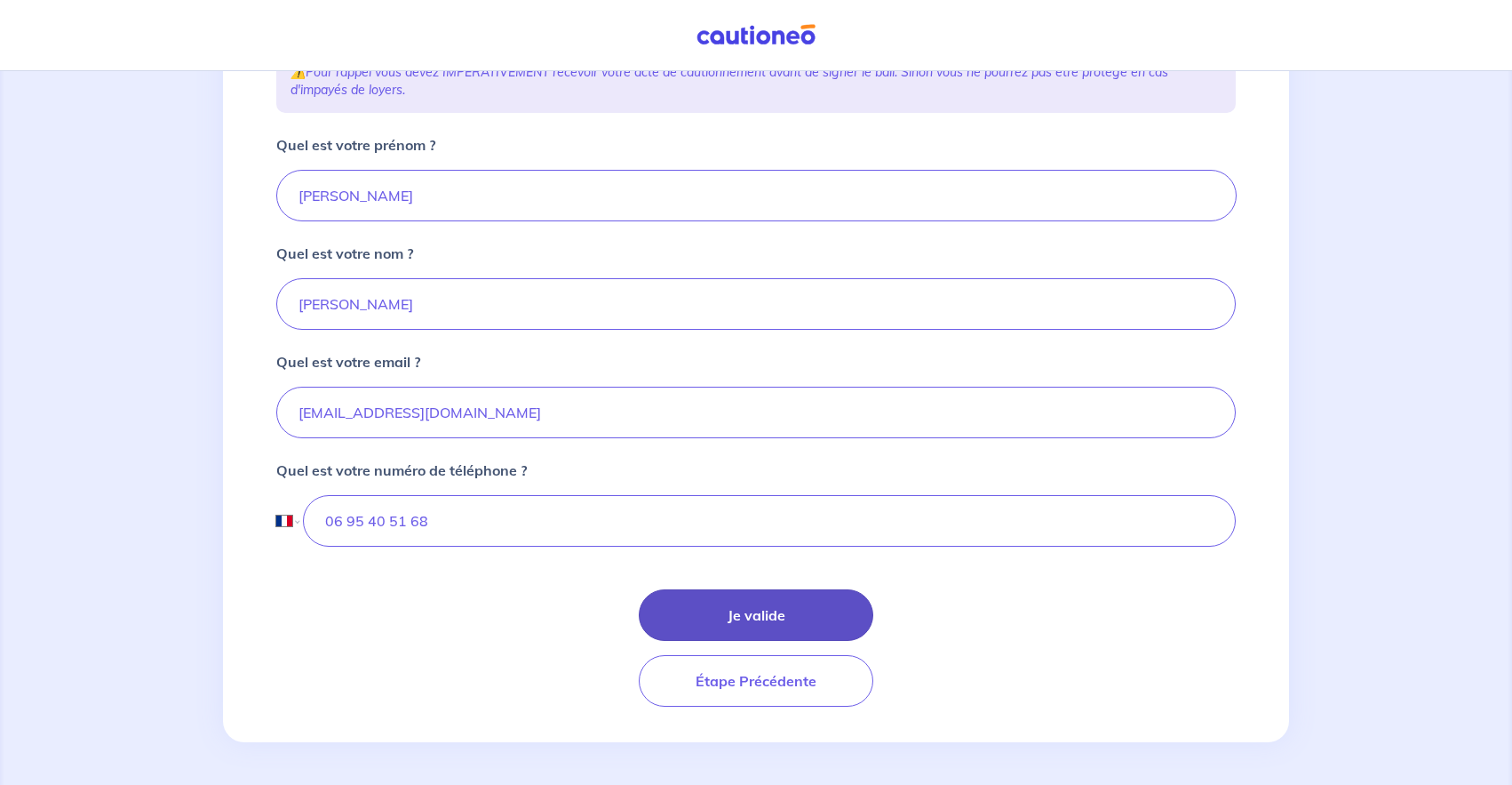
click at [729, 608] on button "Je valide" at bounding box center [756, 615] width 235 height 52
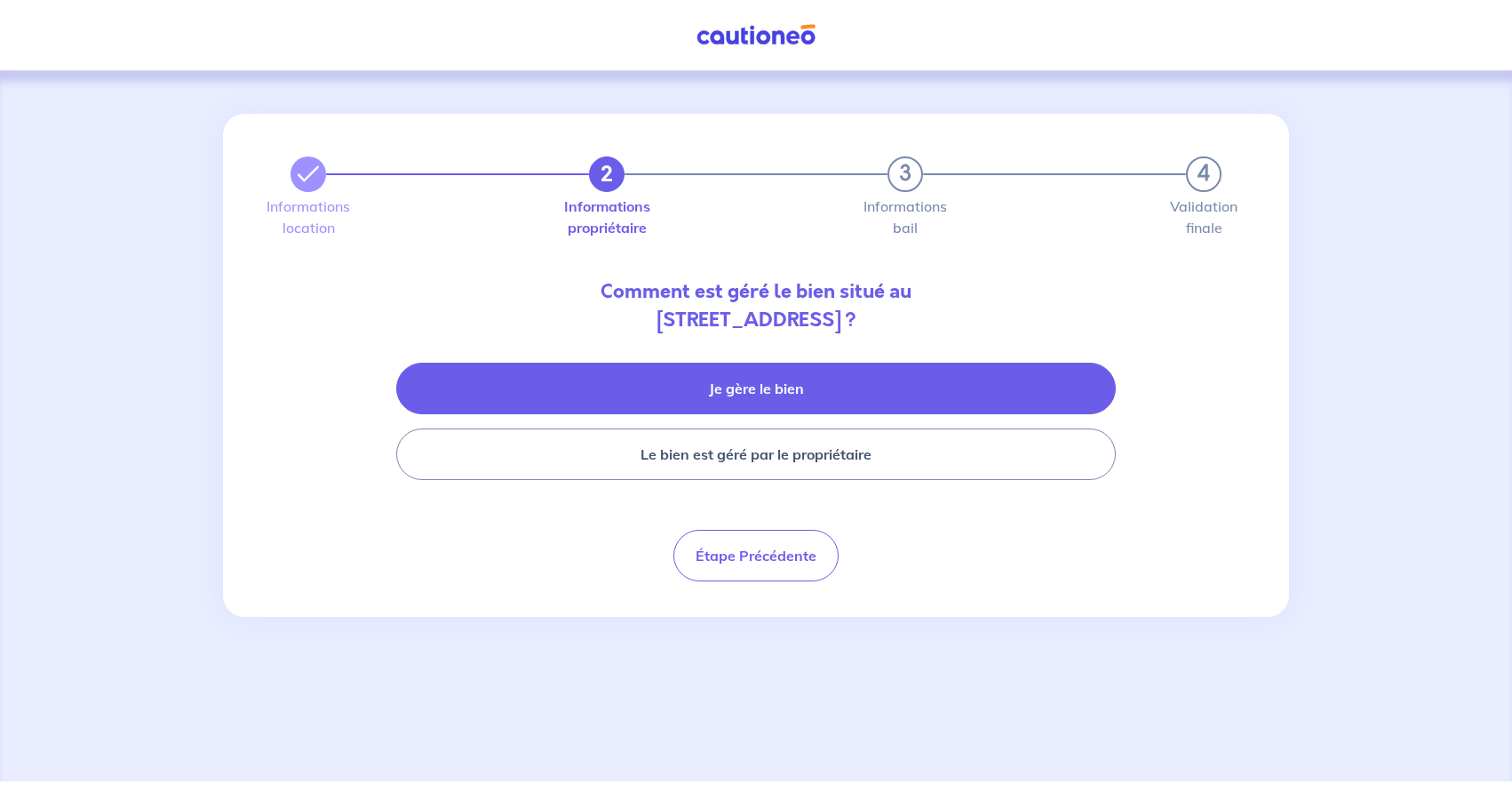
click at [758, 398] on button "Je gère le bien" at bounding box center [756, 388] width 719 height 52
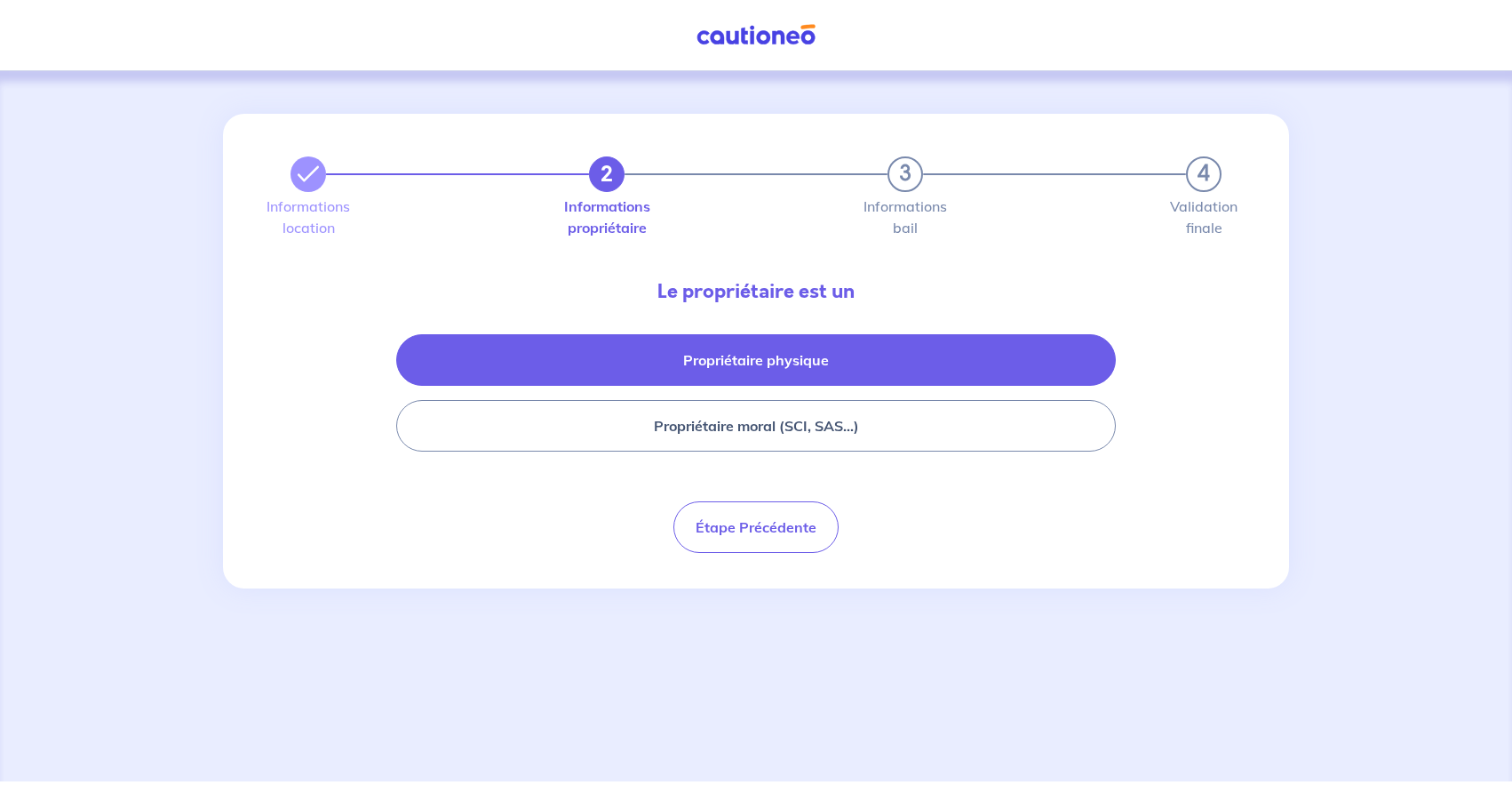
click at [761, 375] on button "Propriétaire physique" at bounding box center [756, 359] width 719 height 52
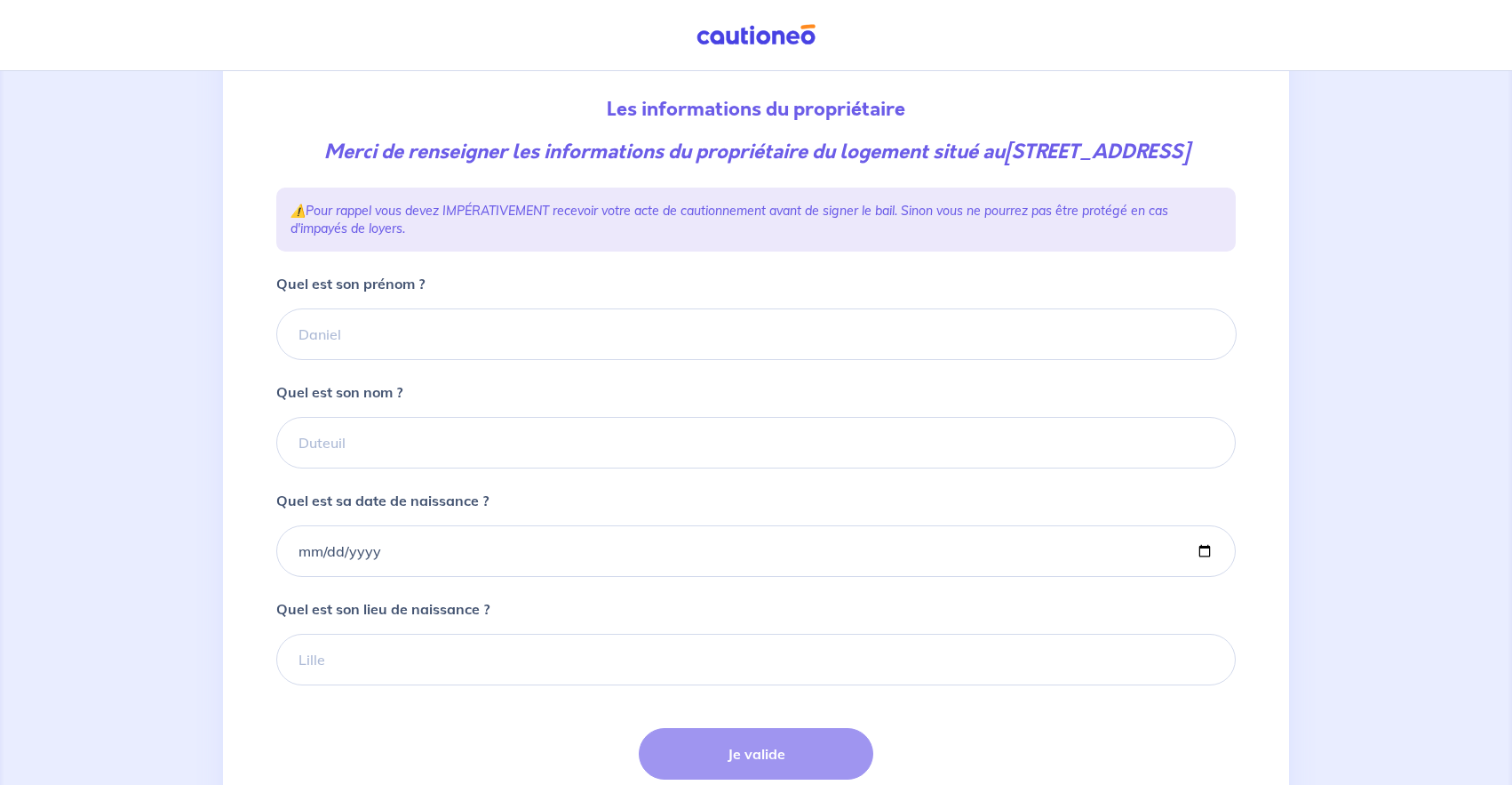
click at [309, 359] on input "Quel est son prénom ?" at bounding box center [756, 334] width 960 height 52
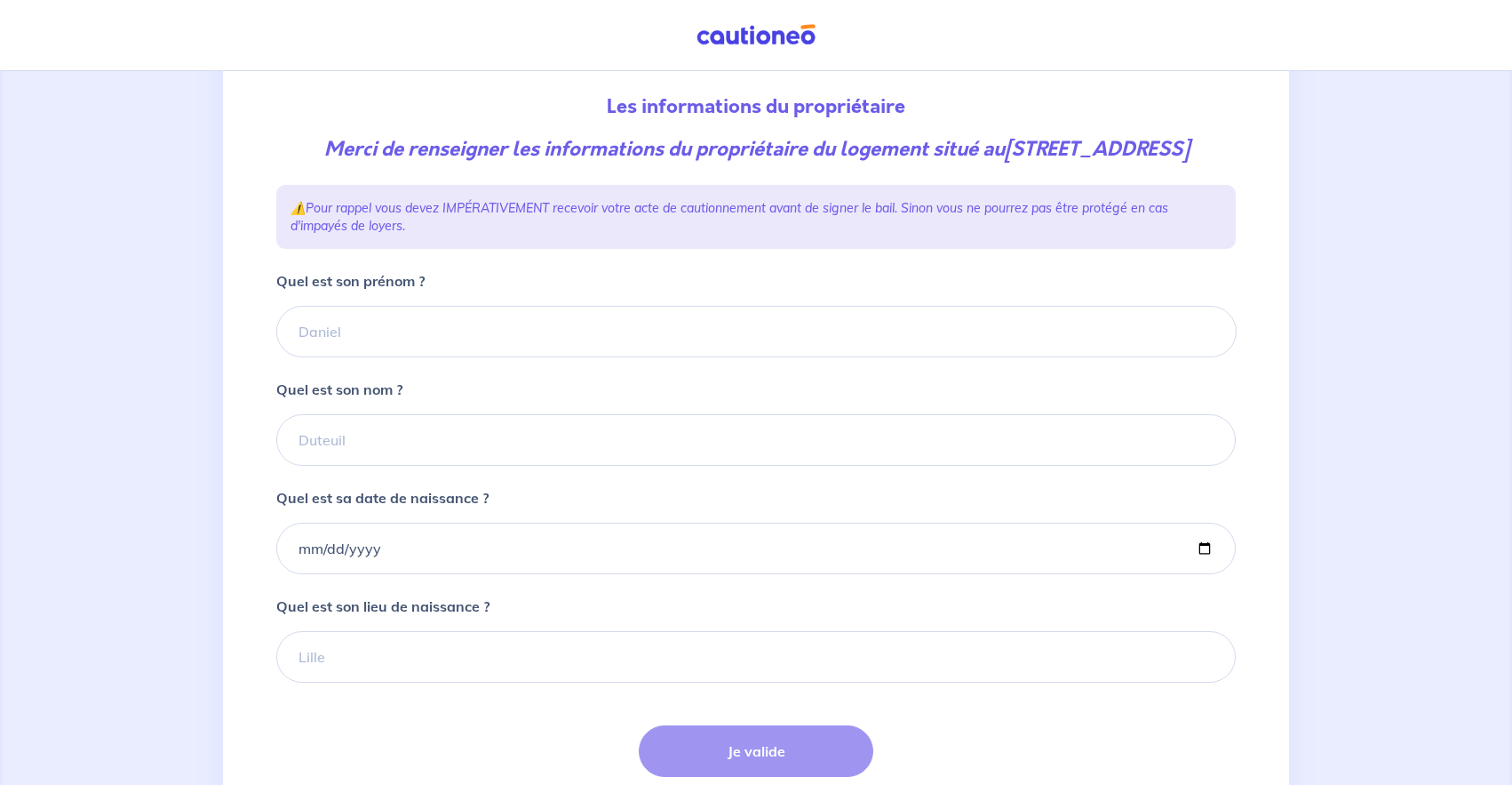
click at [309, 357] on input "Quel est son prénom ?" at bounding box center [756, 331] width 960 height 52
type input "[PERSON_NAME]"
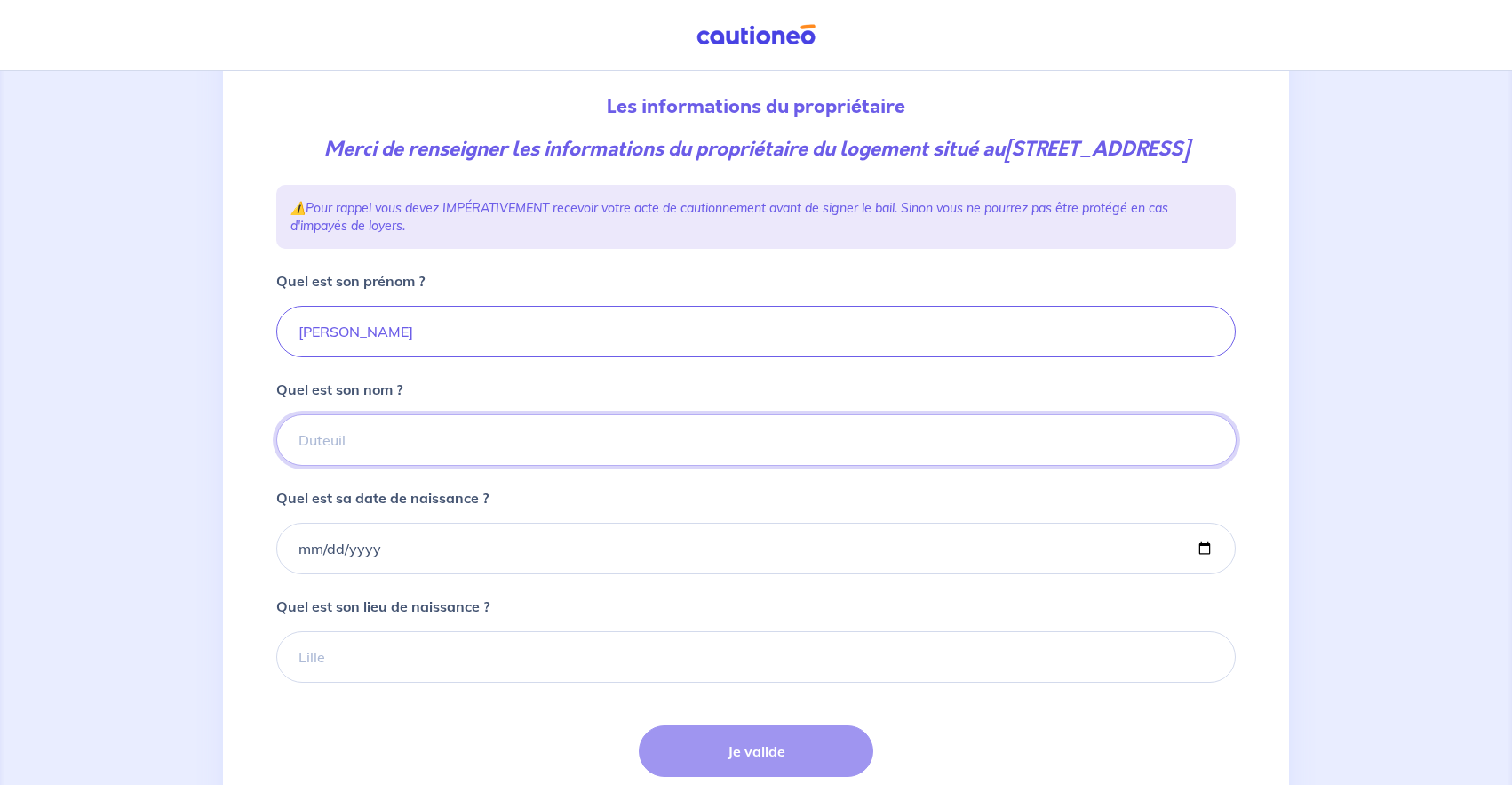
click at [313, 463] on input "Quel est son nom ?" at bounding box center [756, 439] width 960 height 52
type input "[PERSON_NAME]"
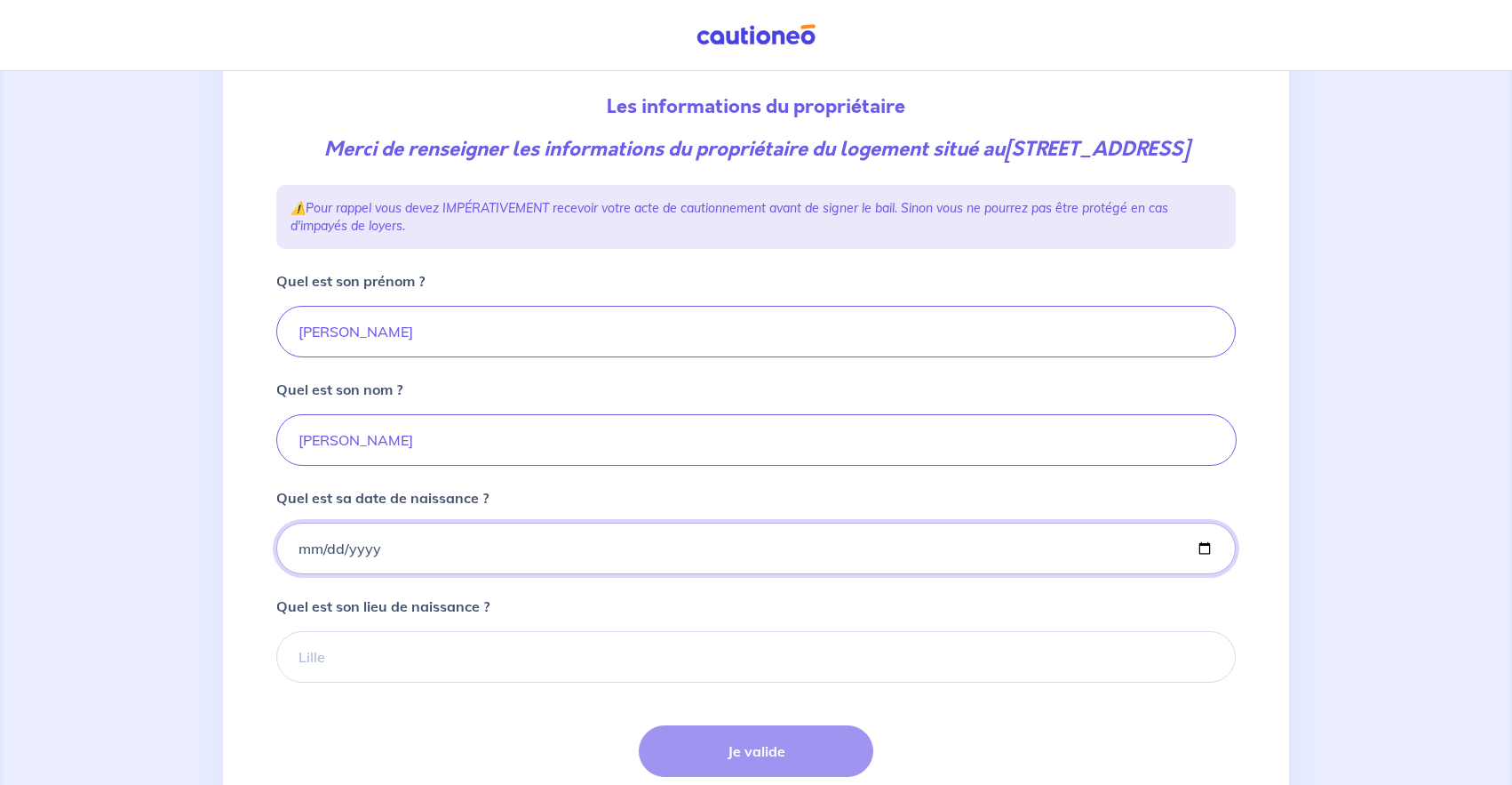
click at [301, 573] on input "Quel est sa date de naissance ?" at bounding box center [756, 547] width 959 height 52
type input "[DATE]"
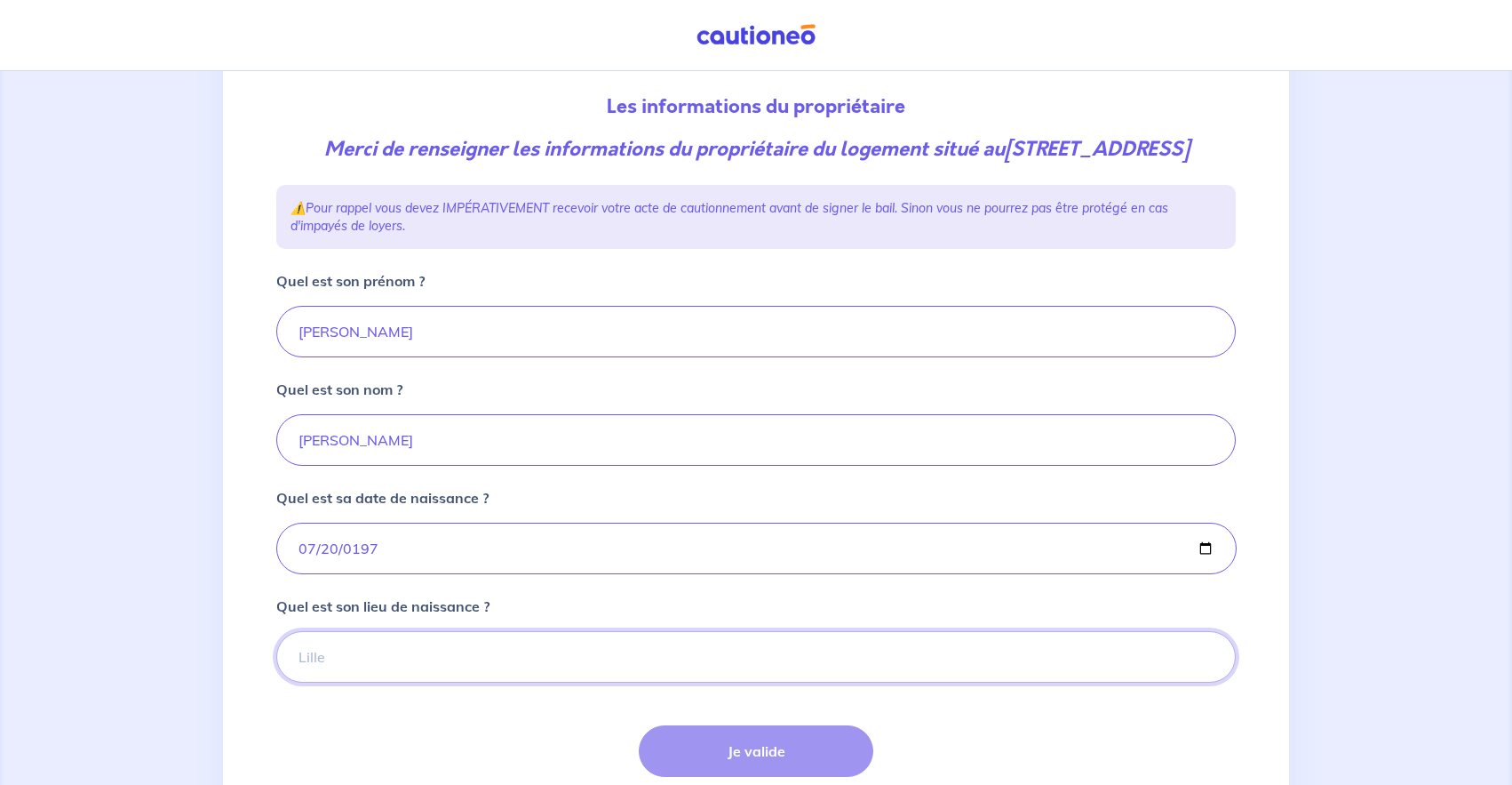
click at [322, 677] on input "Quel est son lieu de naissance ?" at bounding box center [756, 656] width 959 height 52
type input "[GEOGRAPHIC_DATA] 12"
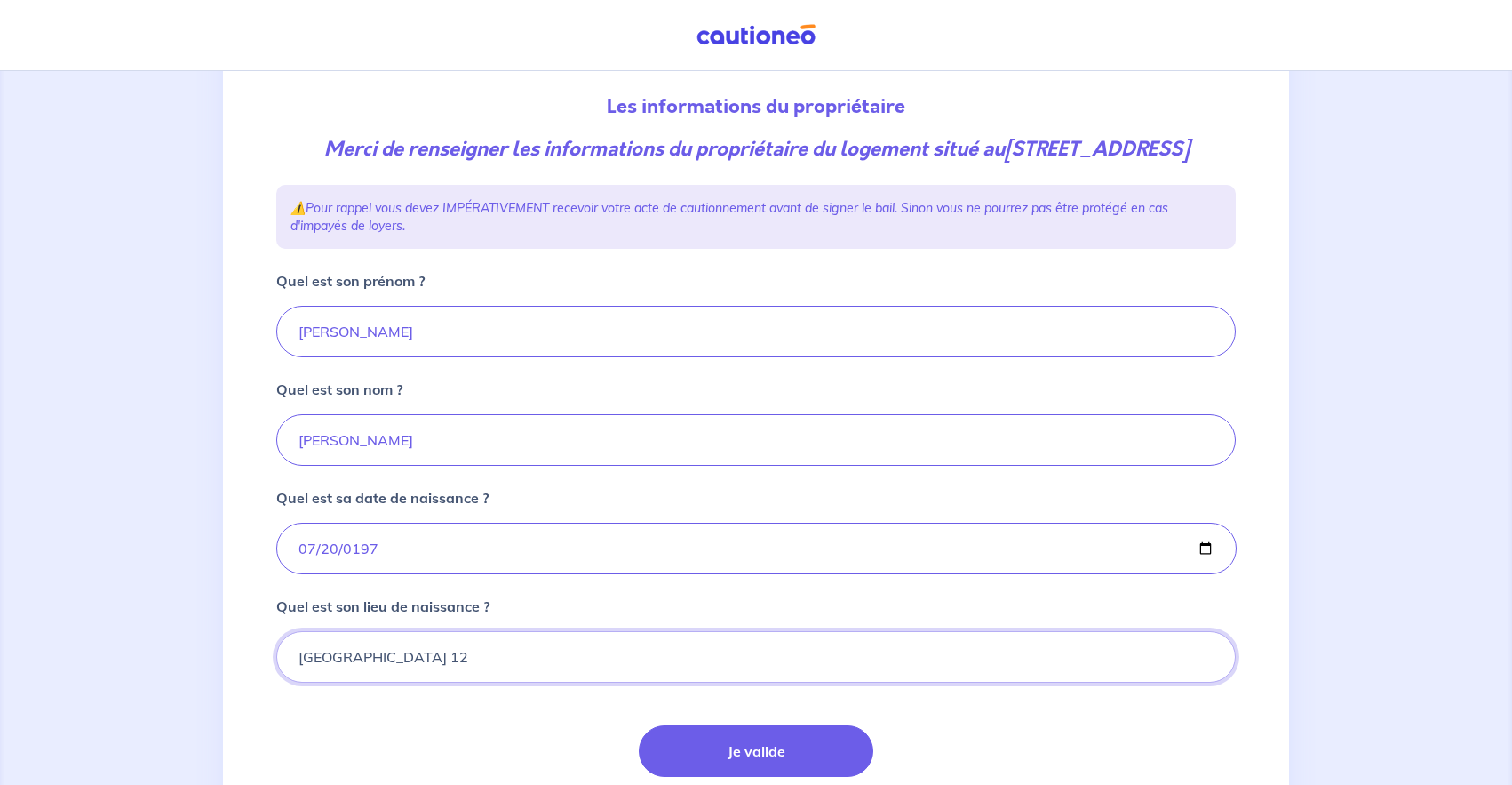
scroll to position [350, 0]
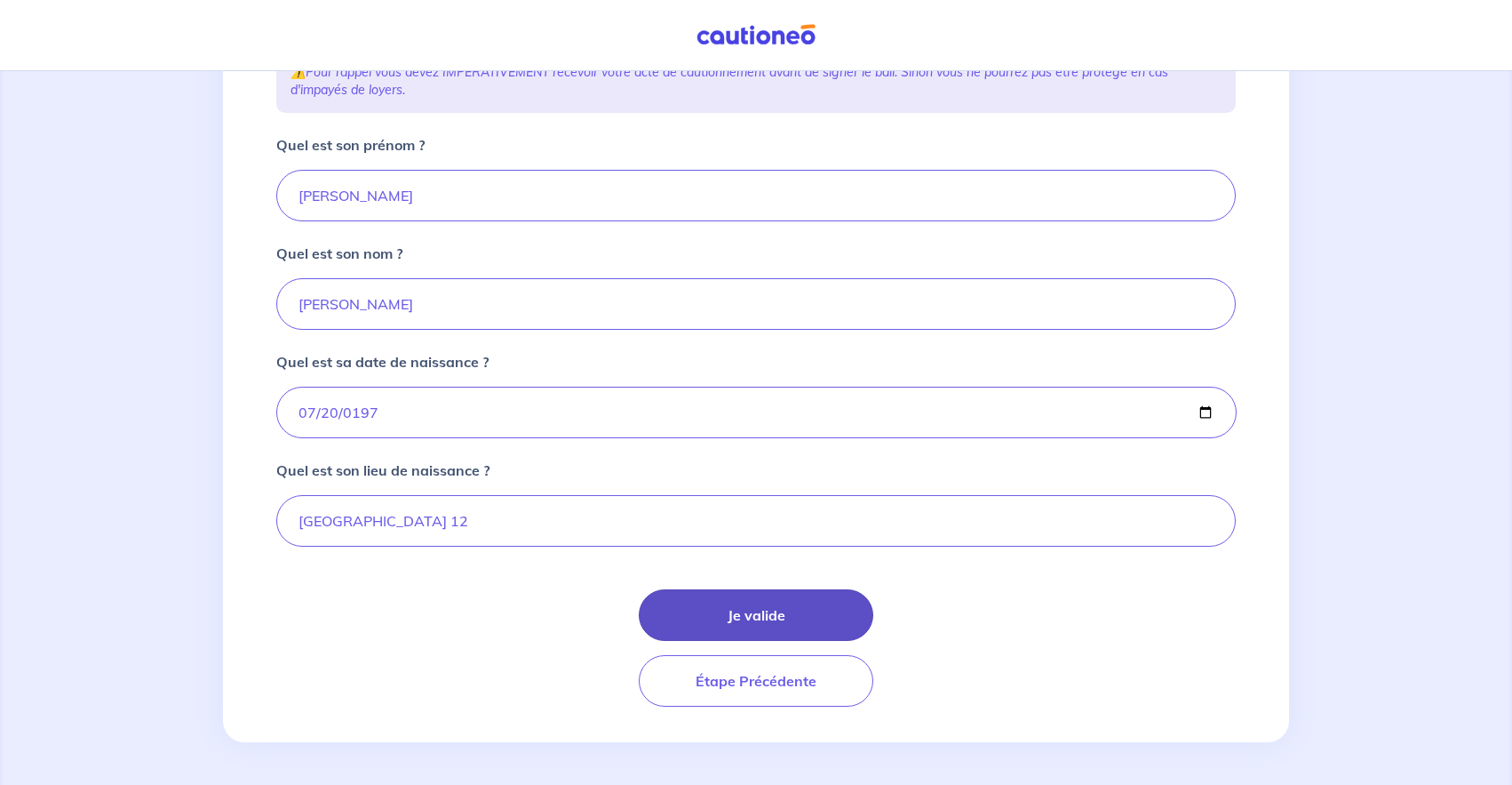
click at [785, 602] on button "Je valide" at bounding box center [756, 615] width 235 height 52
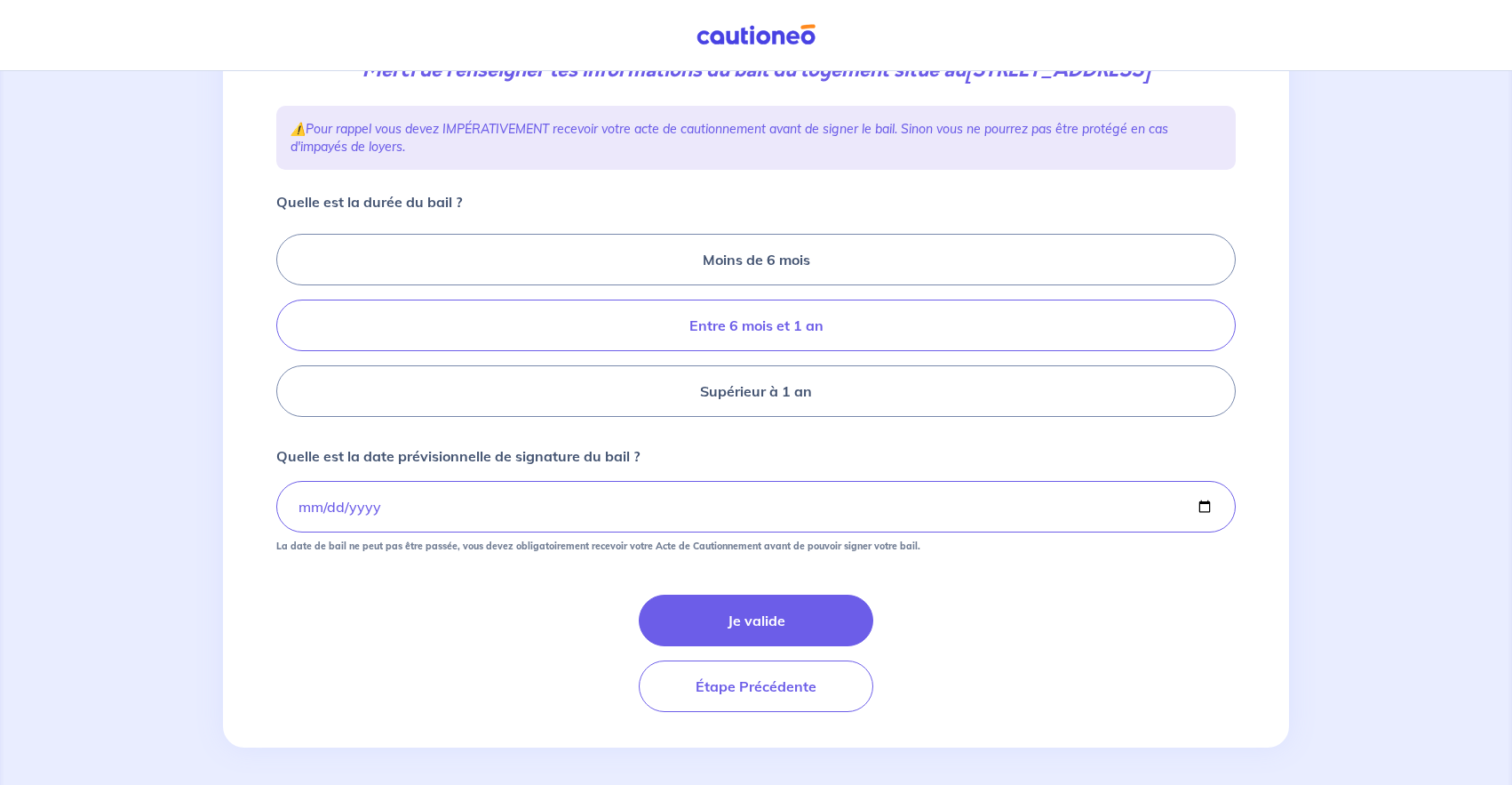
scroll to position [265, 0]
click at [826, 624] on button "Je valide" at bounding box center [756, 618] width 235 height 52
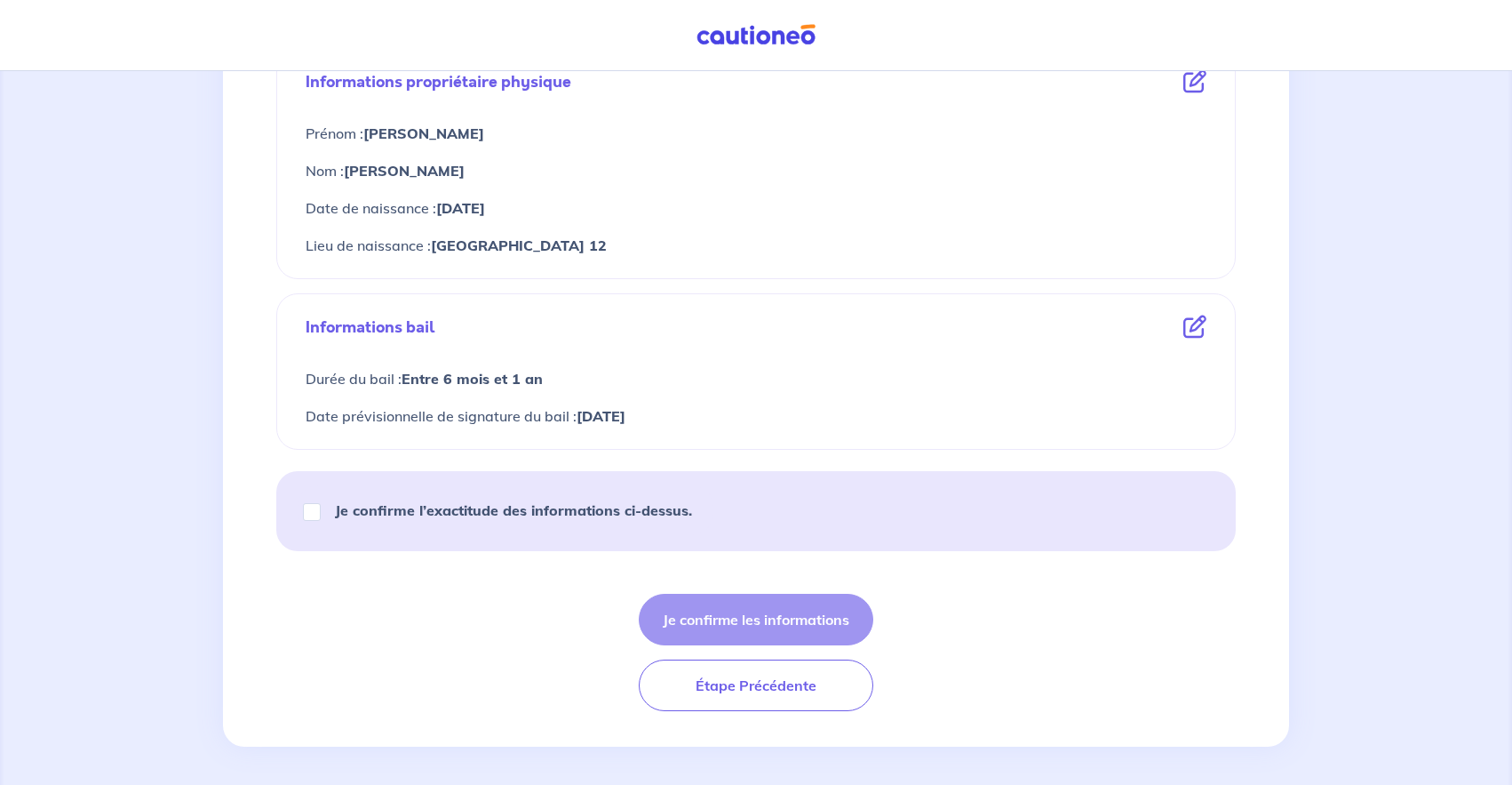
scroll to position [665, 0]
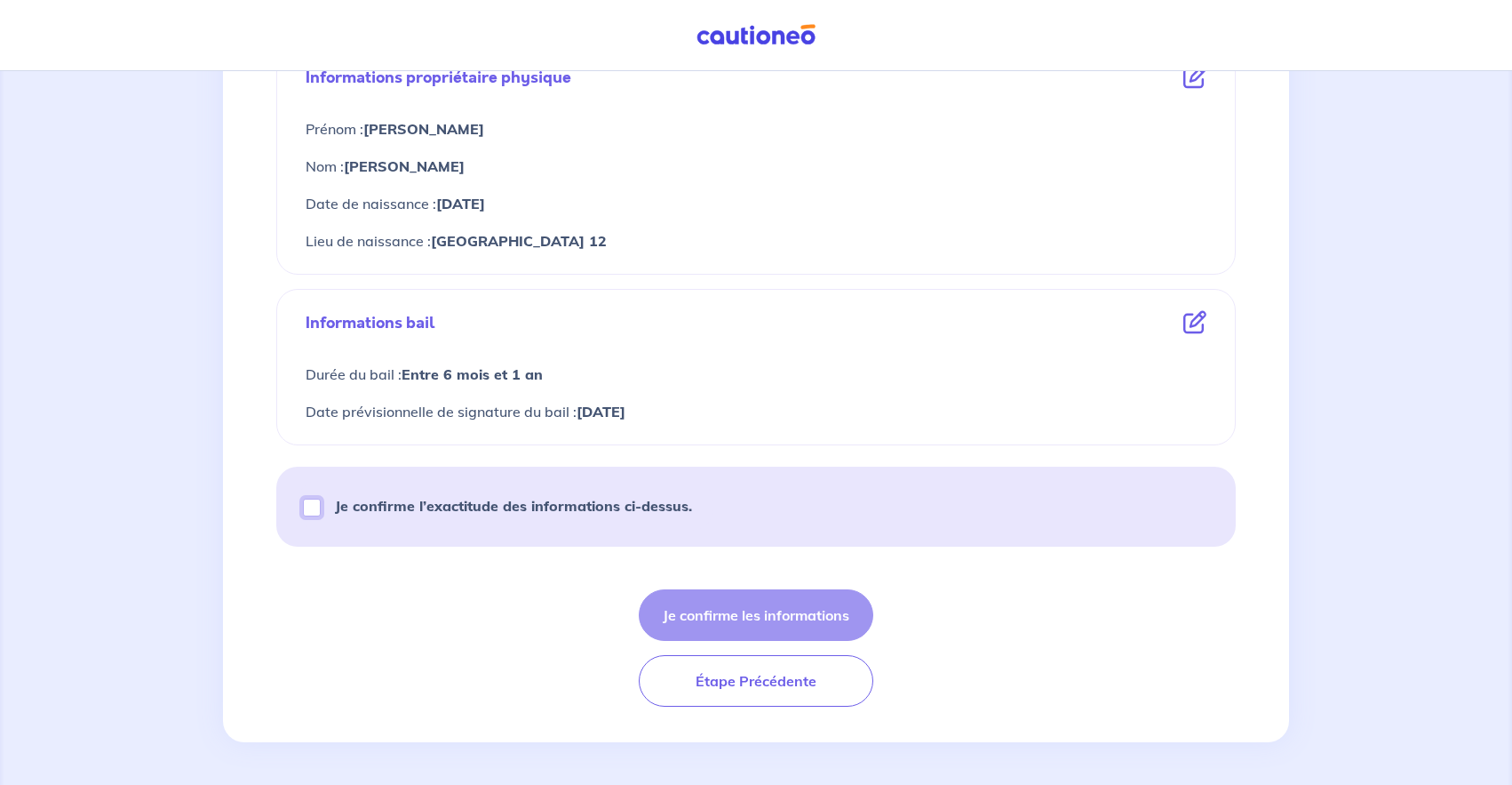
click at [313, 510] on input "Je confirme l’exactitude des informations ci-dessus." at bounding box center [312, 507] width 18 height 18
checkbox input "true"
click at [678, 602] on button "Je confirme les informations" at bounding box center [756, 615] width 235 height 52
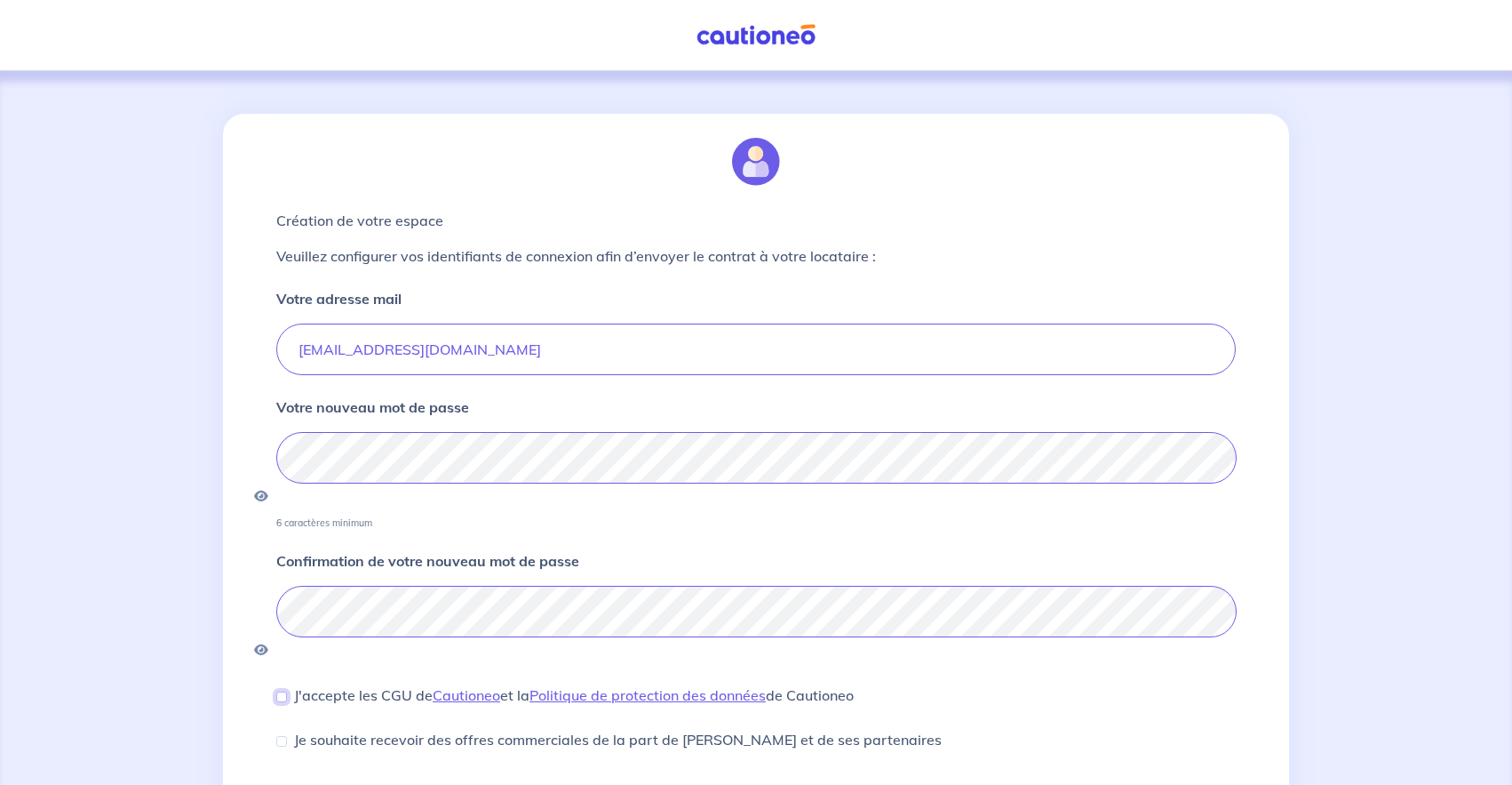
click at [279, 692] on input "J'accepte les CGU de [PERSON_NAME] et la Politique de protection des données de…" at bounding box center [281, 696] width 11 height 11
checkbox input "true"
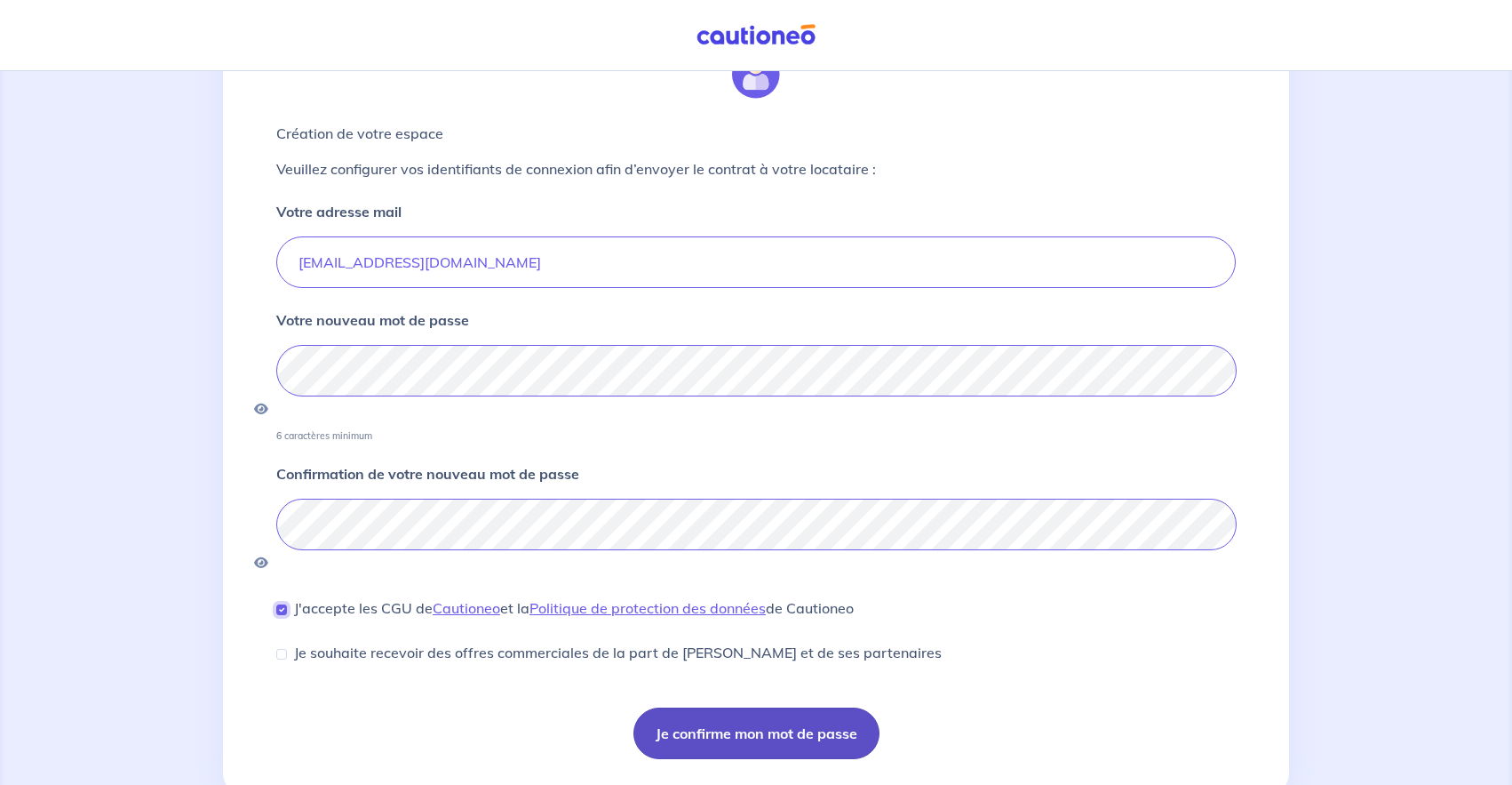
scroll to position [88, 0]
click at [723, 706] on button "Je confirme mon mot de passe" at bounding box center [756, 731] width 246 height 52
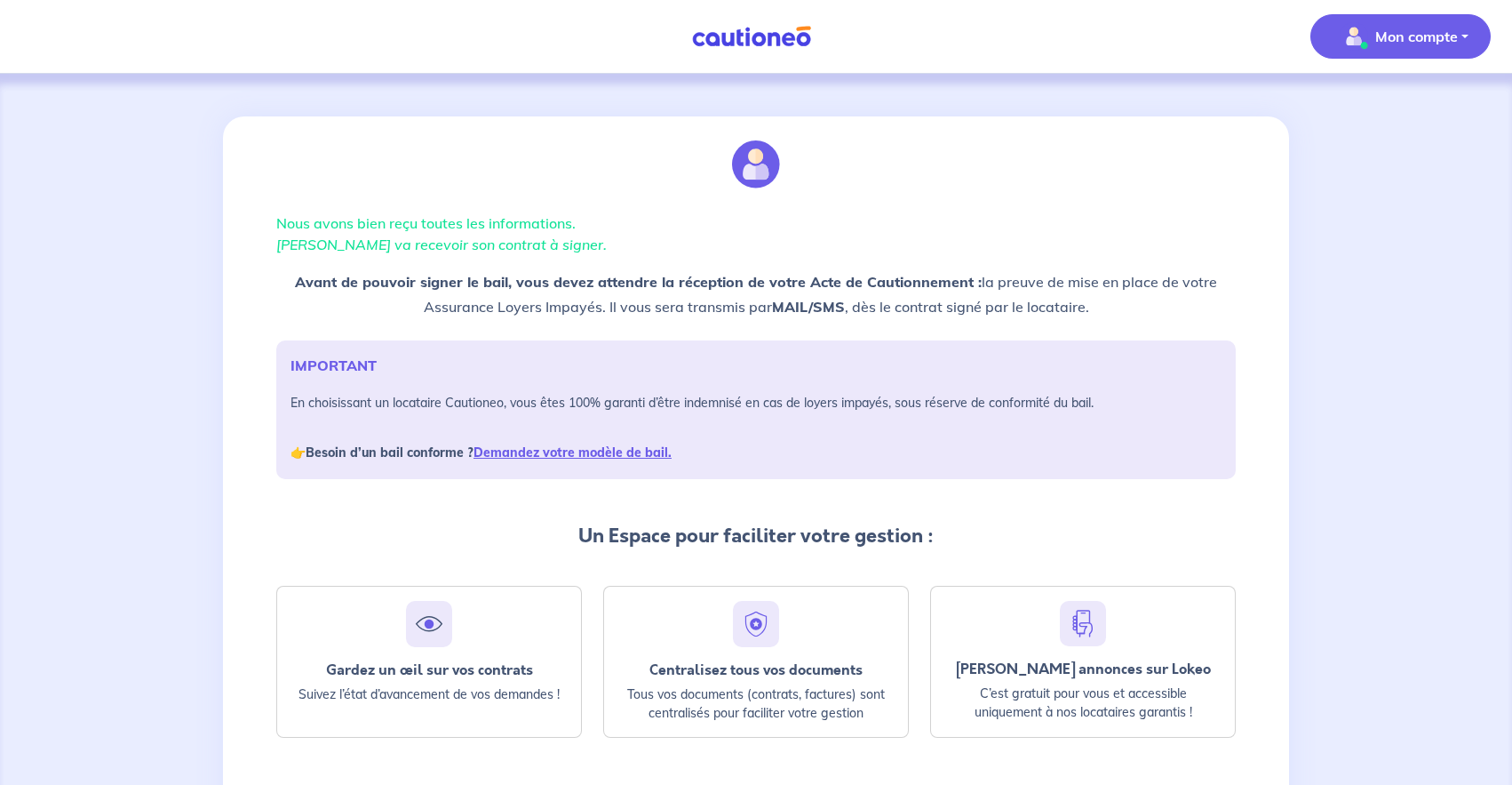
click at [1366, 52] on button "Mon compte" at bounding box center [1400, 37] width 180 height 45
click at [1372, 113] on link "Mes informations" at bounding box center [1383, 110] width 143 height 28
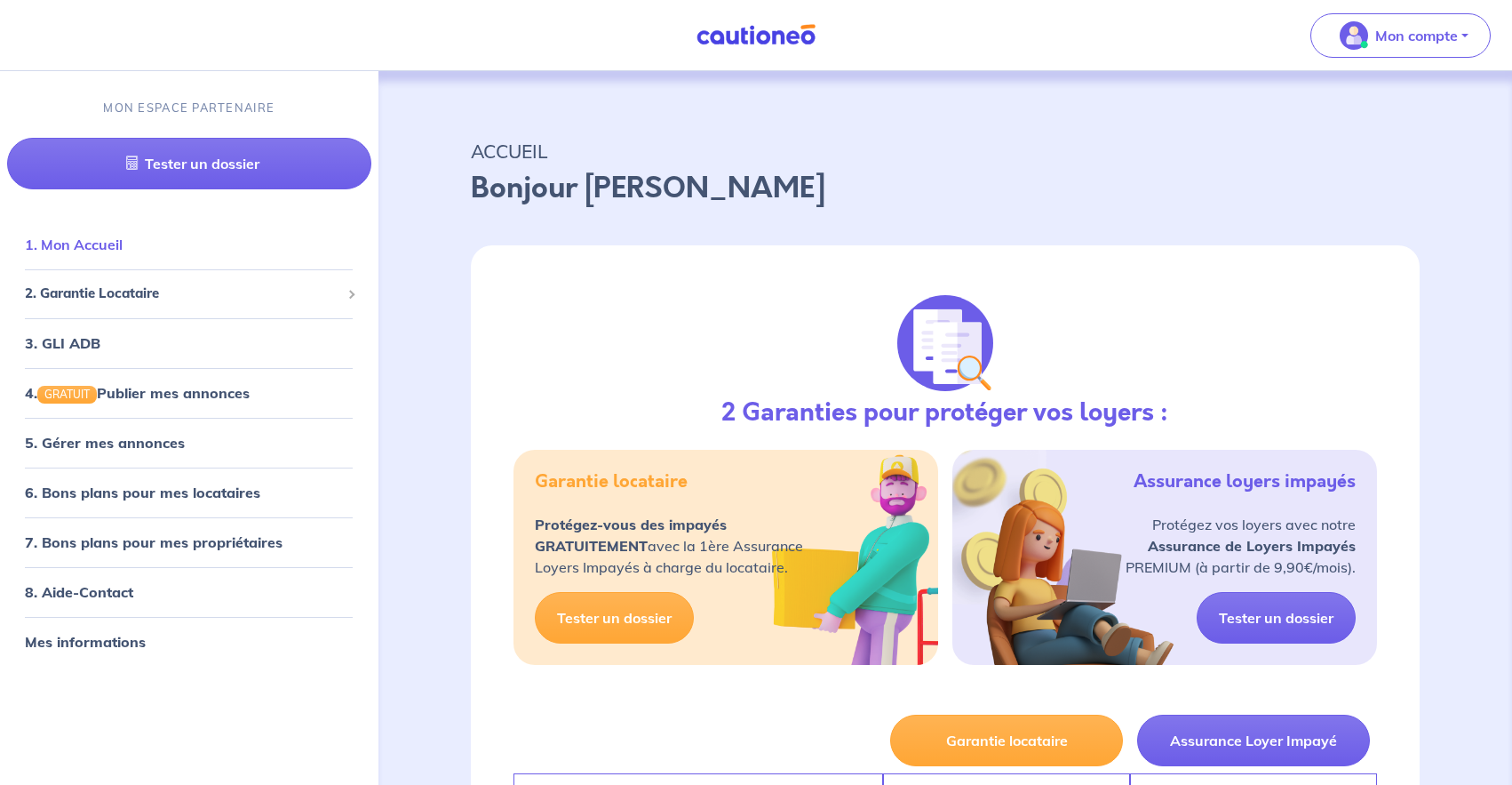
click at [123, 249] on link "1. Mon Accueil" at bounding box center [74, 244] width 97 height 18
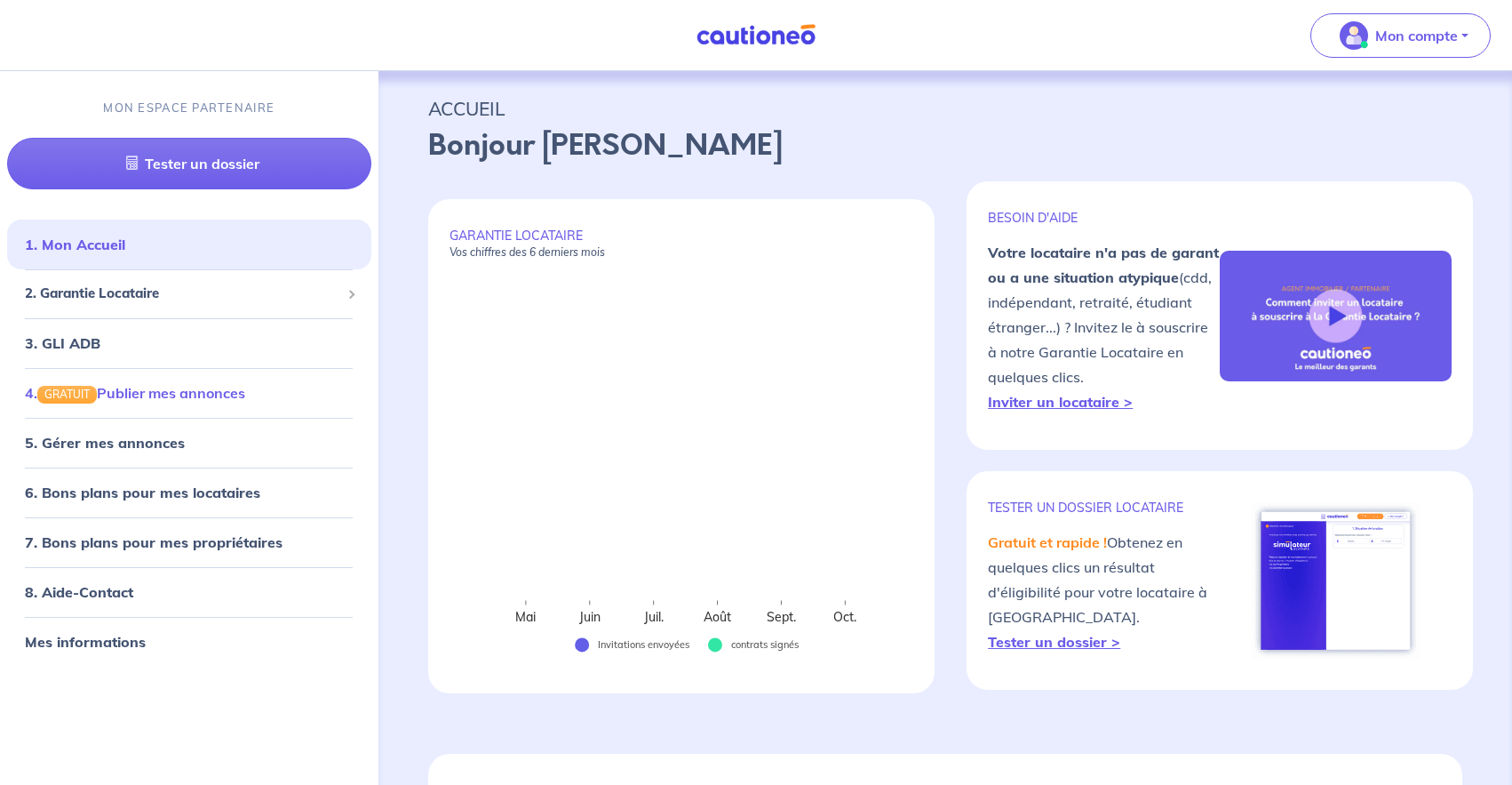
click at [166, 394] on link "4. GRATUIT Publier mes annonces" at bounding box center [135, 392] width 220 height 18
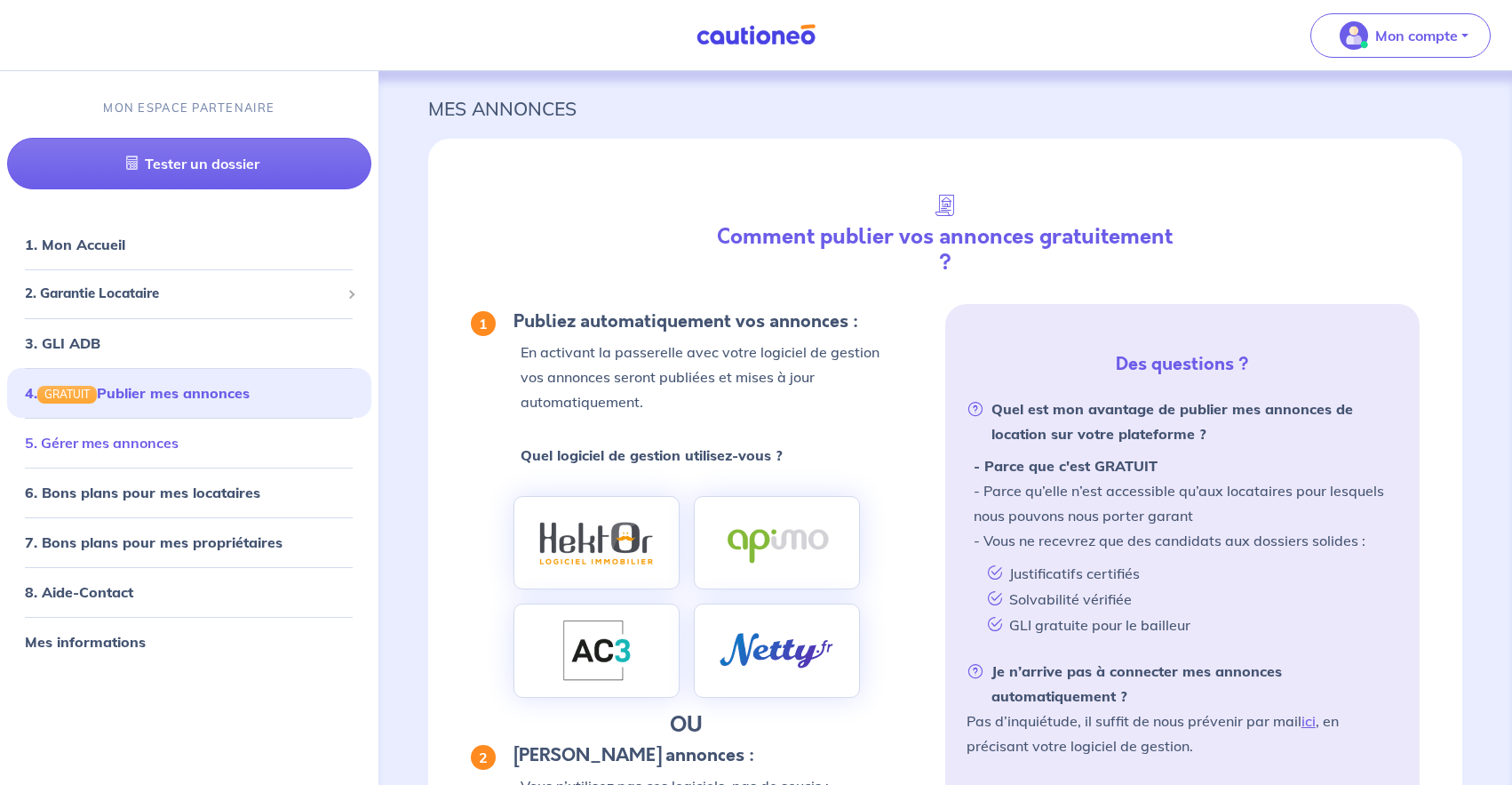
click at [163, 450] on link "5. Gérer mes annonces" at bounding box center [102, 442] width 154 height 18
click at [157, 287] on span "2. Garantie Locataire" at bounding box center [183, 293] width 315 height 20
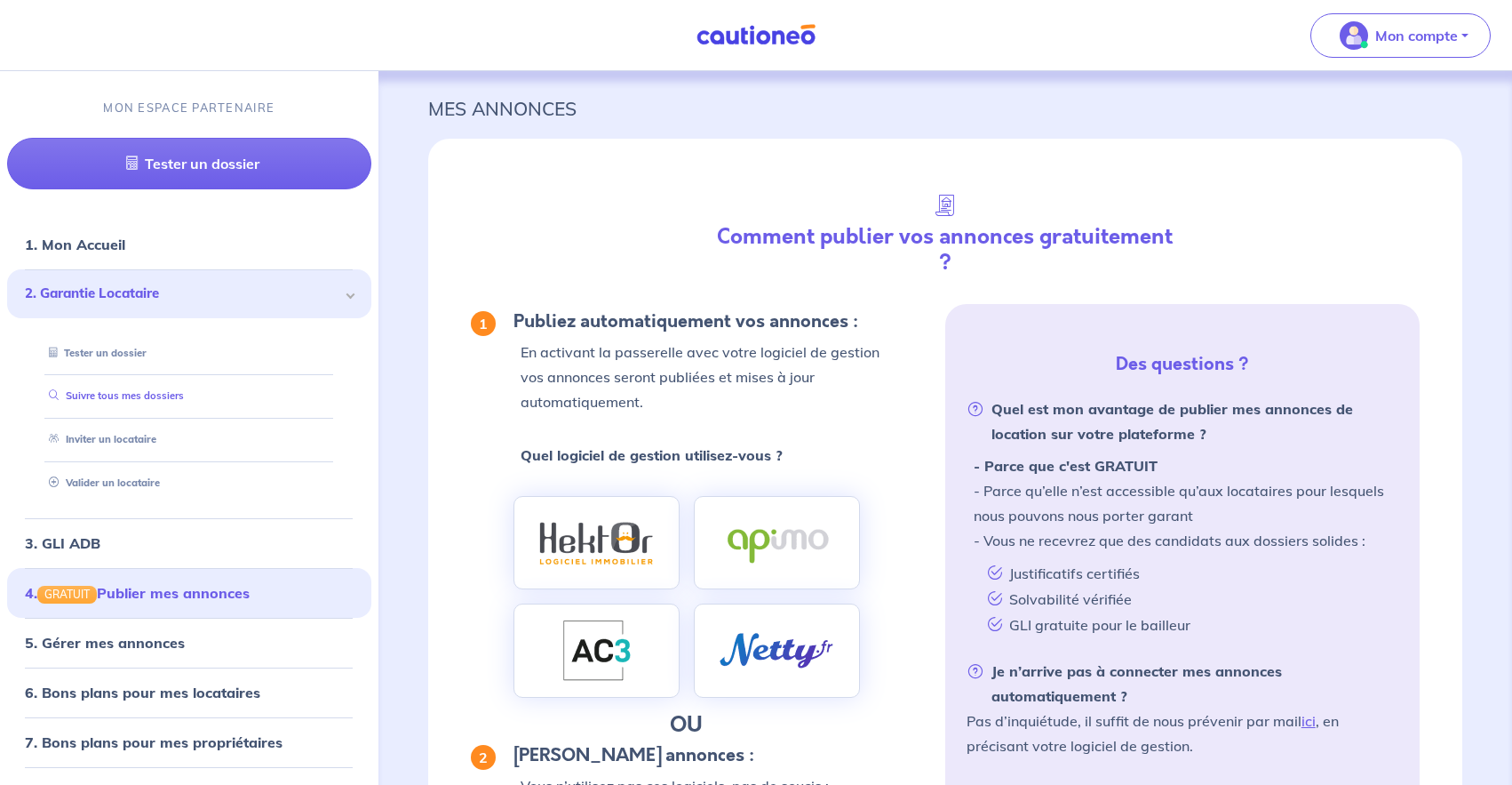
click at [140, 390] on link "Suivre tous mes dossiers" at bounding box center [113, 395] width 142 height 13
